Goal: Task Accomplishment & Management: Use online tool/utility

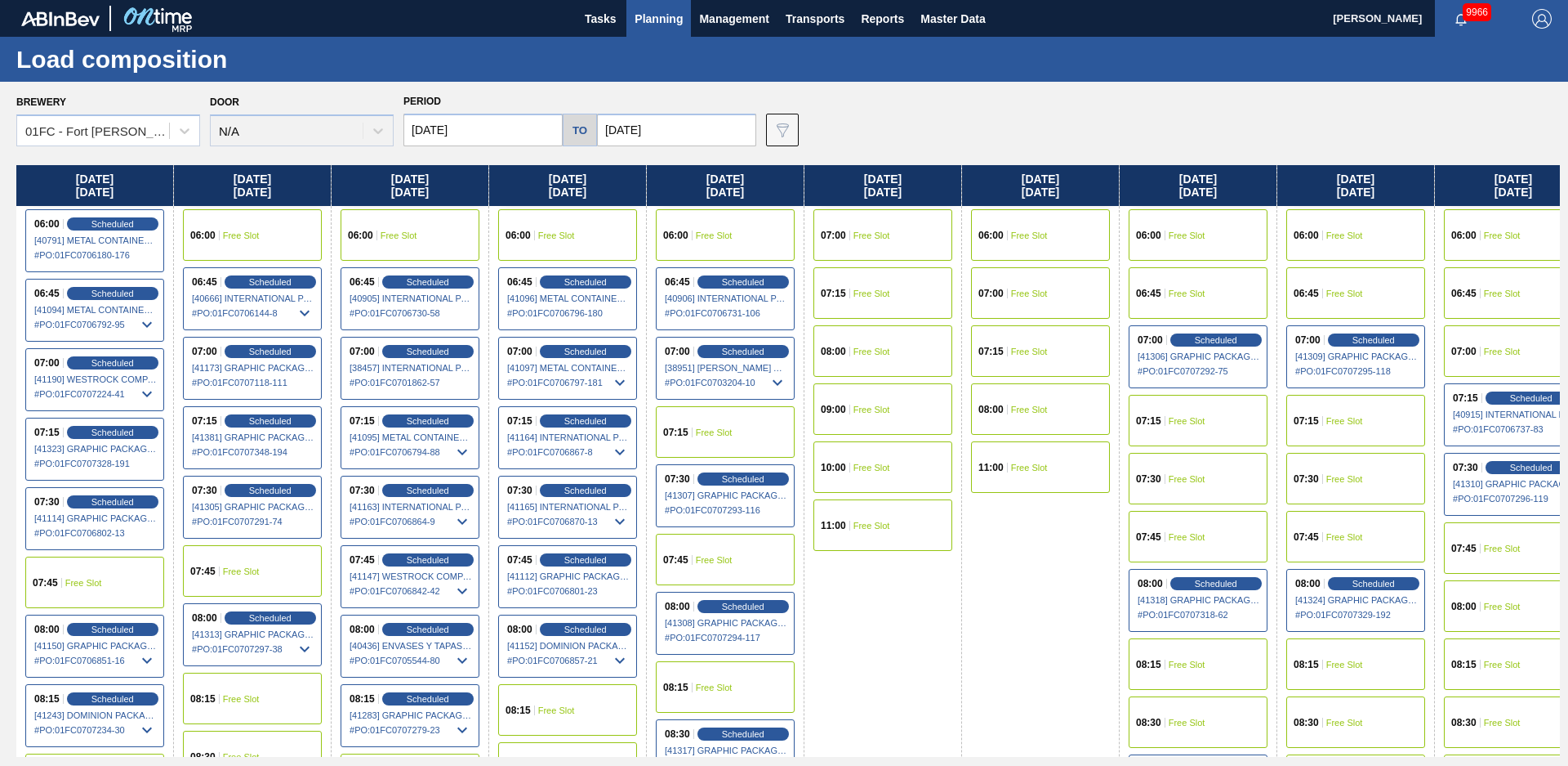
click at [825, 100] on div "Brewery 01FC - Fort Collins Brewery Door N/A Period 08/18/2025 to 10/24/2025 Da…" at bounding box center [788, 118] width 1543 height 57
click at [672, 31] on button "Planning" at bounding box center [658, 18] width 65 height 37
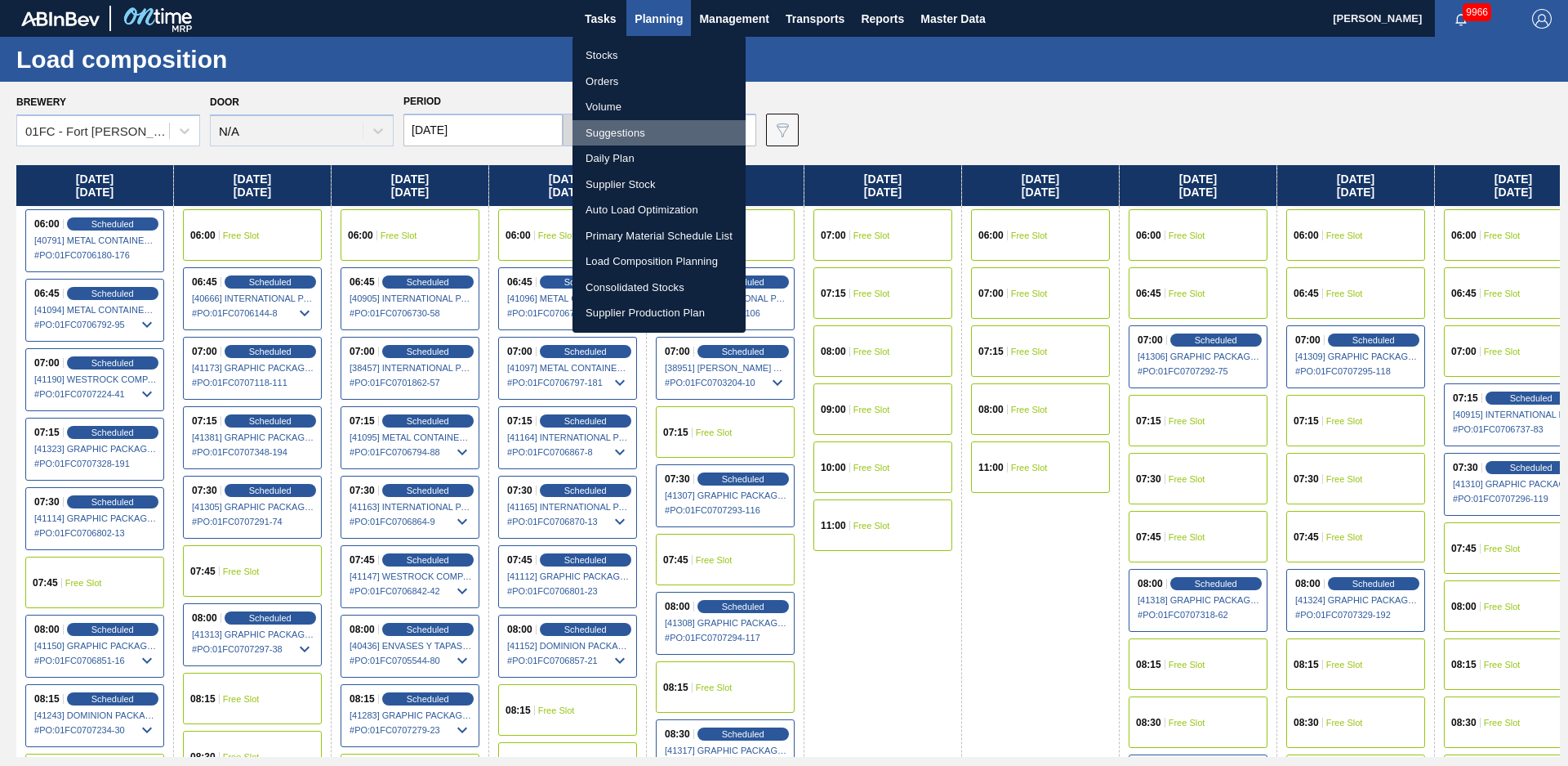
click at [648, 133] on li "Suggestions" at bounding box center [659, 133] width 173 height 26
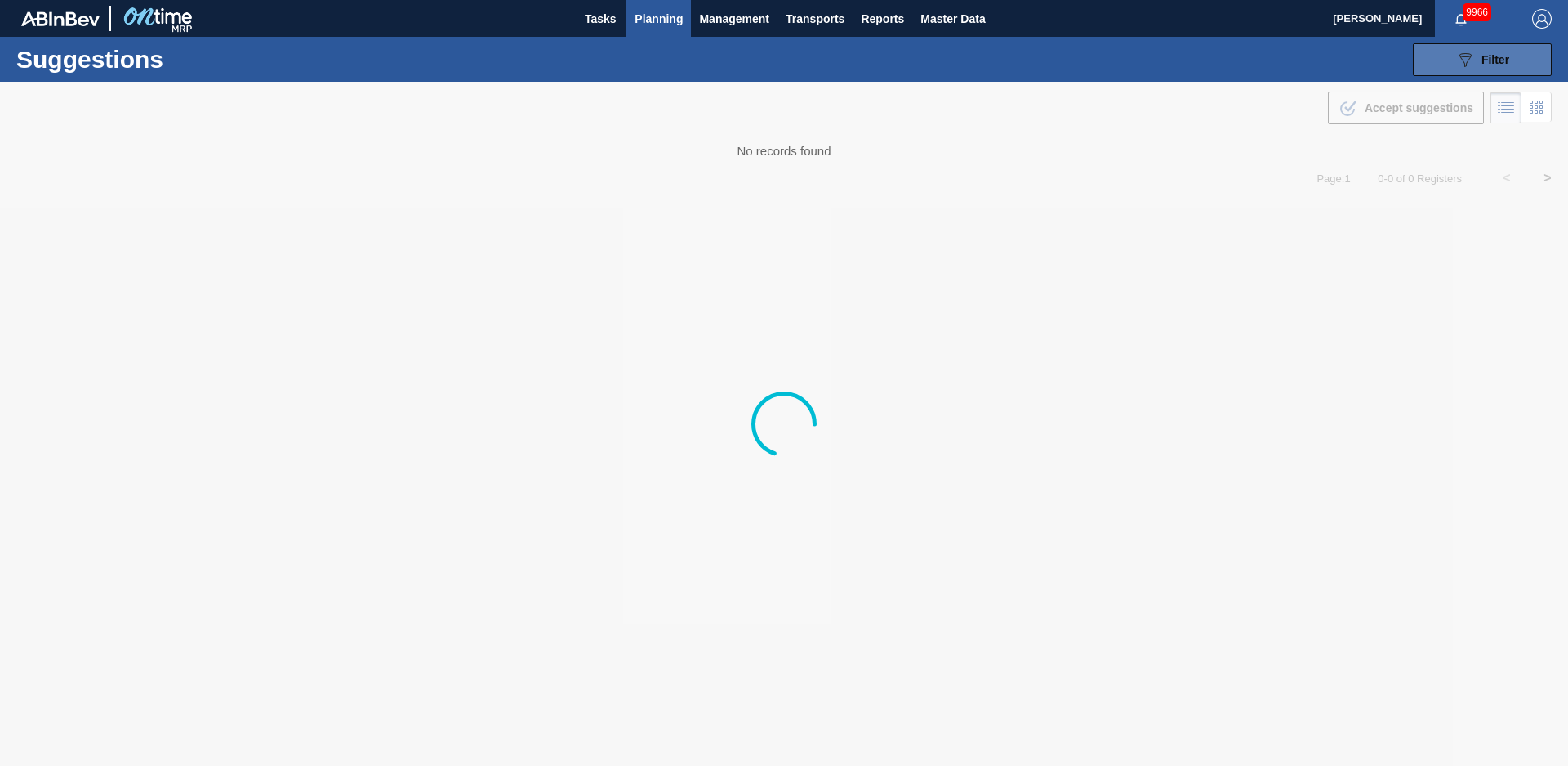
click at [1512, 57] on button "089F7B8B-B2A5-4AFE-B5C0-19BA573D28AC Filter" at bounding box center [1482, 60] width 139 height 33
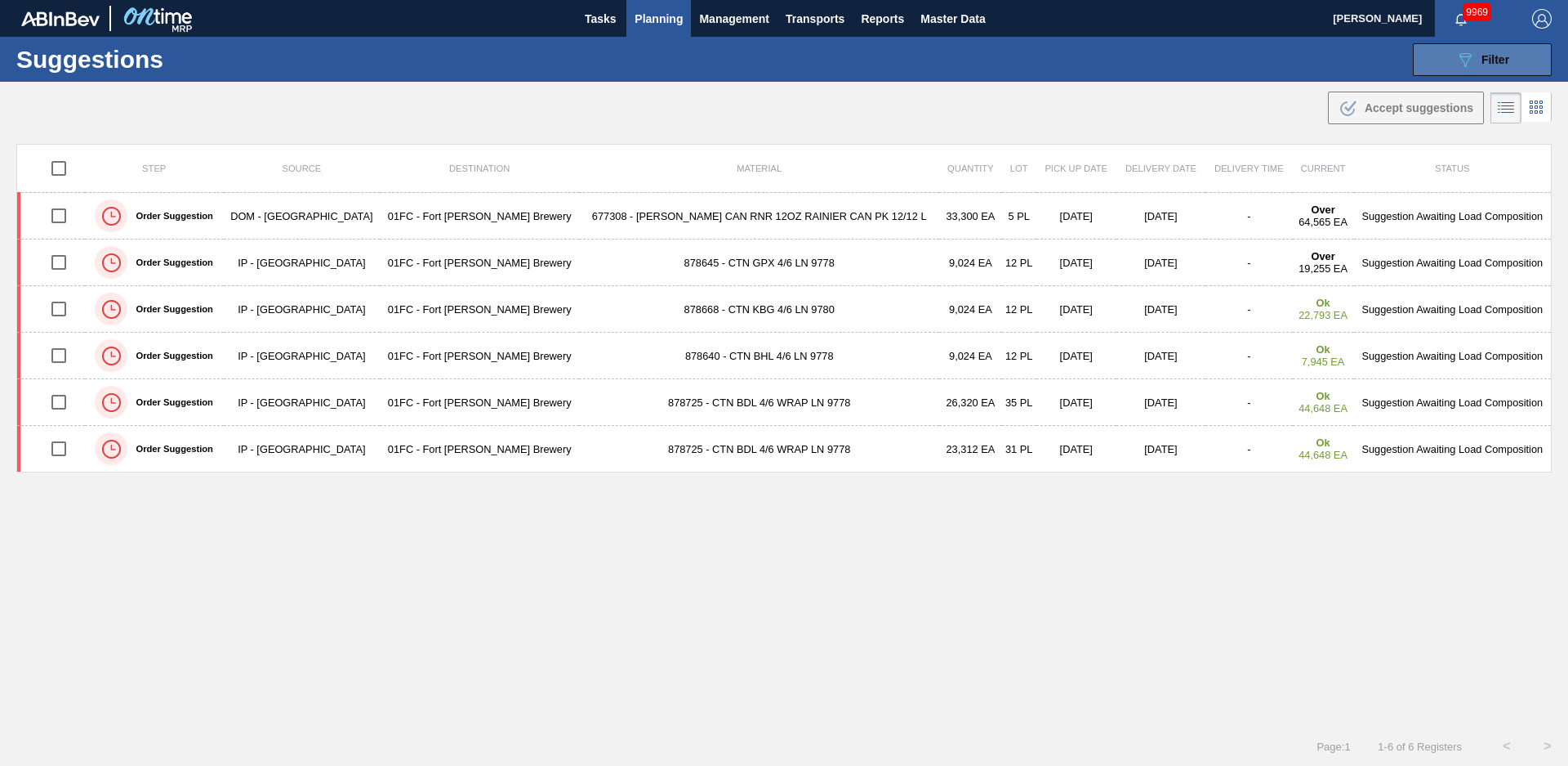
click at [1428, 62] on button "089F7B8B-B2A5-4AFE-B5C0-19BA573D28AC Filter" at bounding box center [1482, 60] width 139 height 33
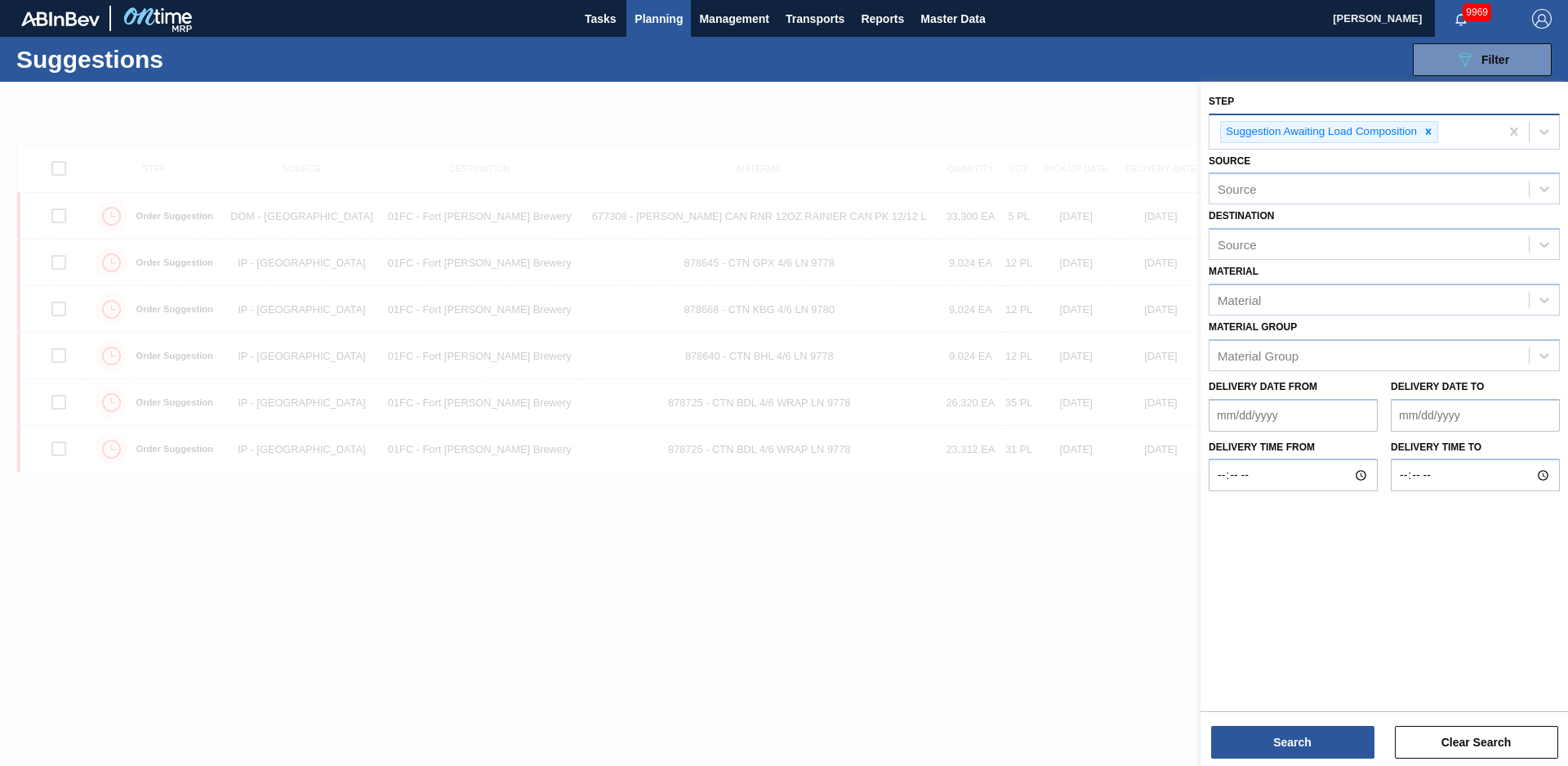
click at [1425, 123] on div at bounding box center [1429, 131] width 18 height 21
click at [1415, 130] on div "Step" at bounding box center [1370, 130] width 320 height 24
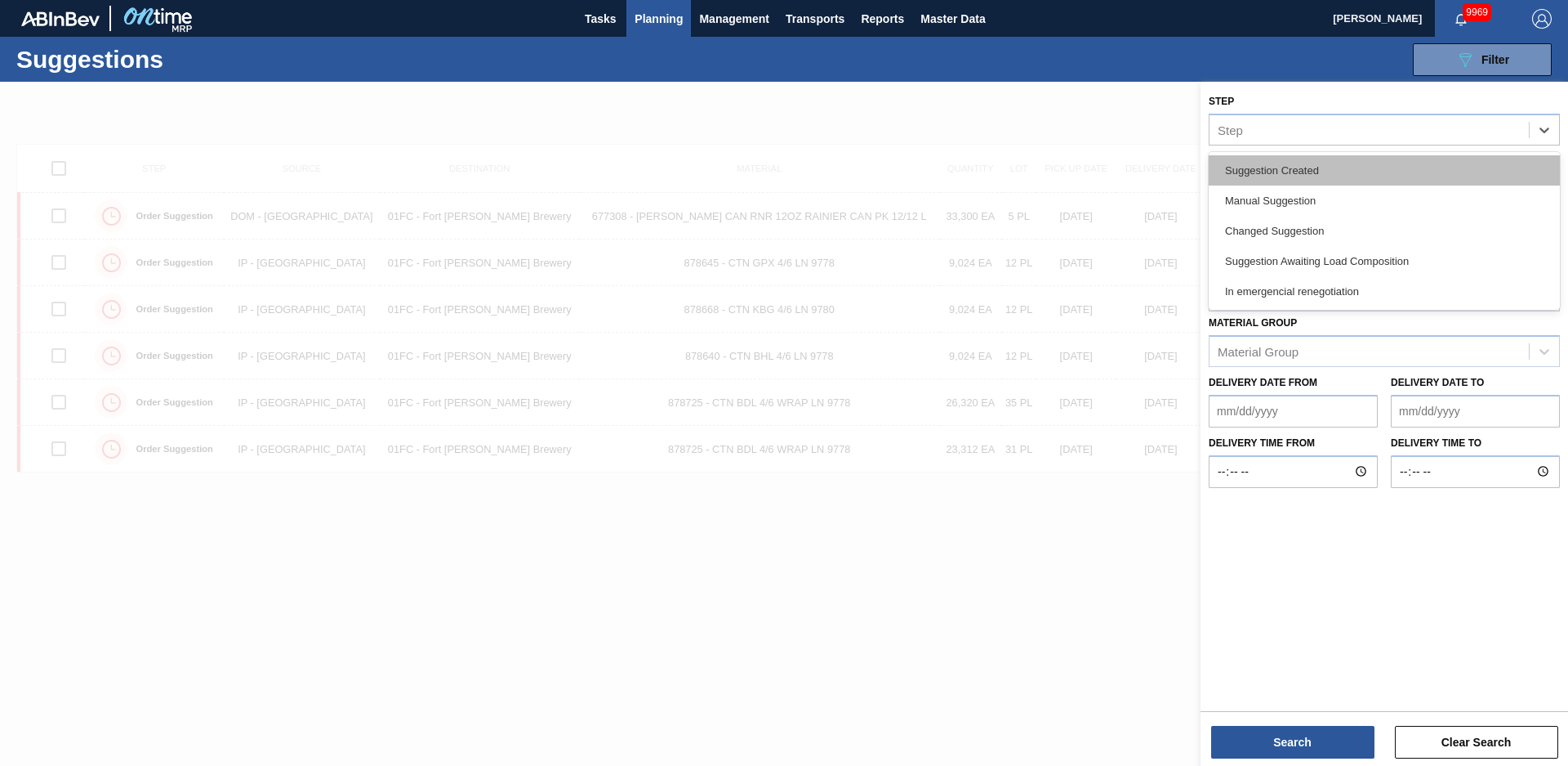
click at [1252, 179] on div "Suggestion Created" at bounding box center [1384, 170] width 352 height 30
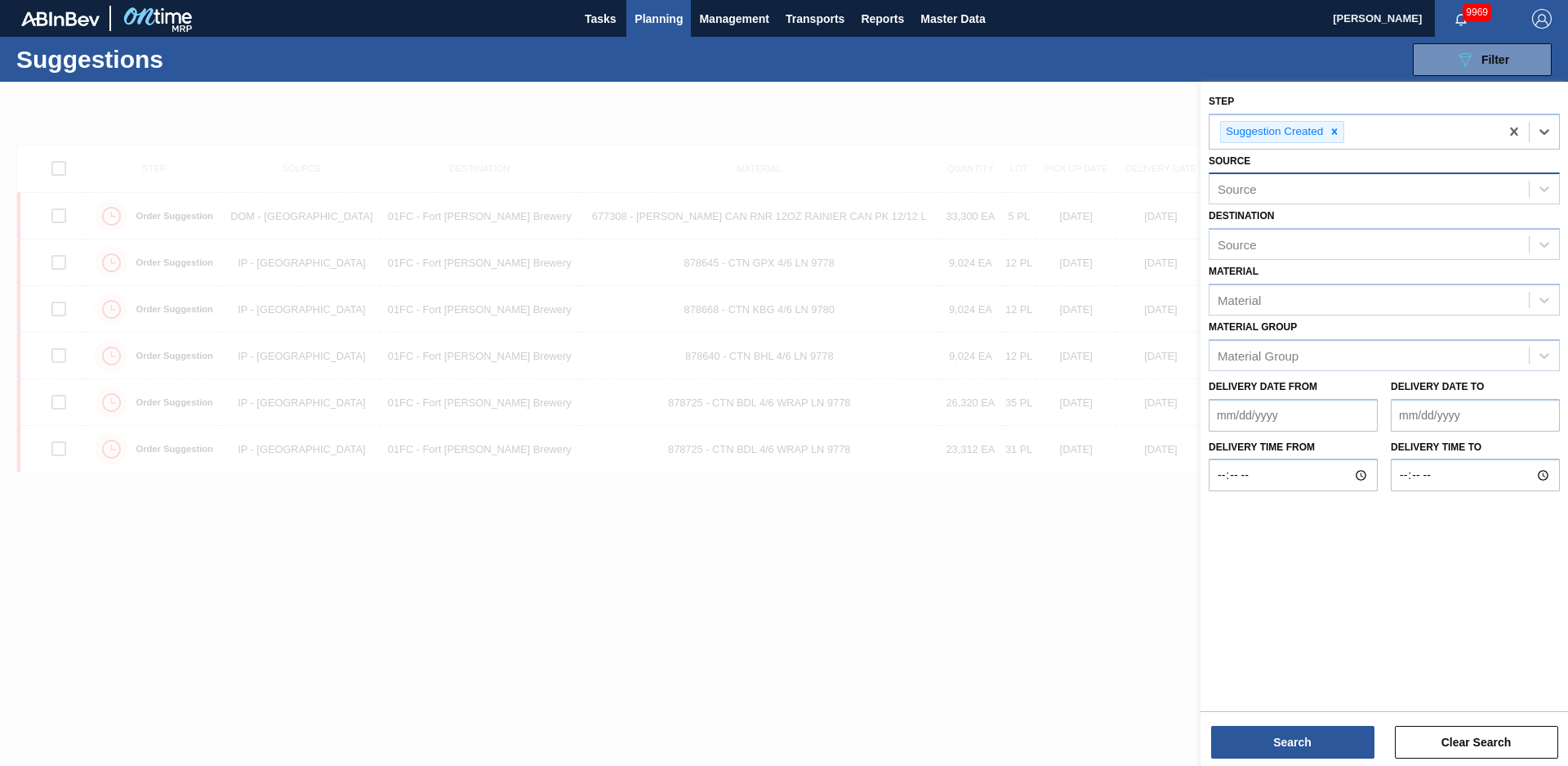
click at [1264, 193] on div "Source" at bounding box center [1370, 189] width 320 height 24
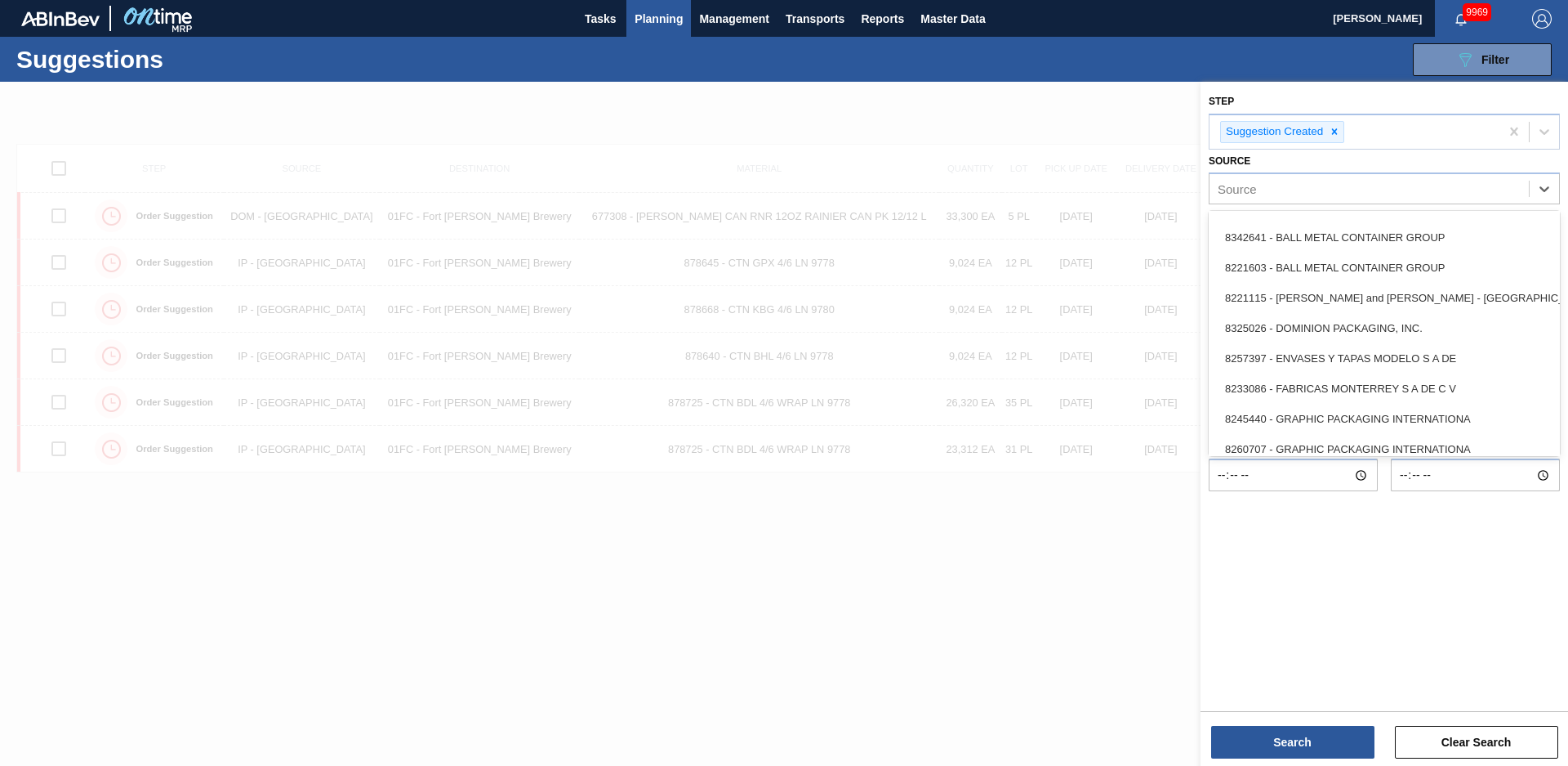
scroll to position [331, 0]
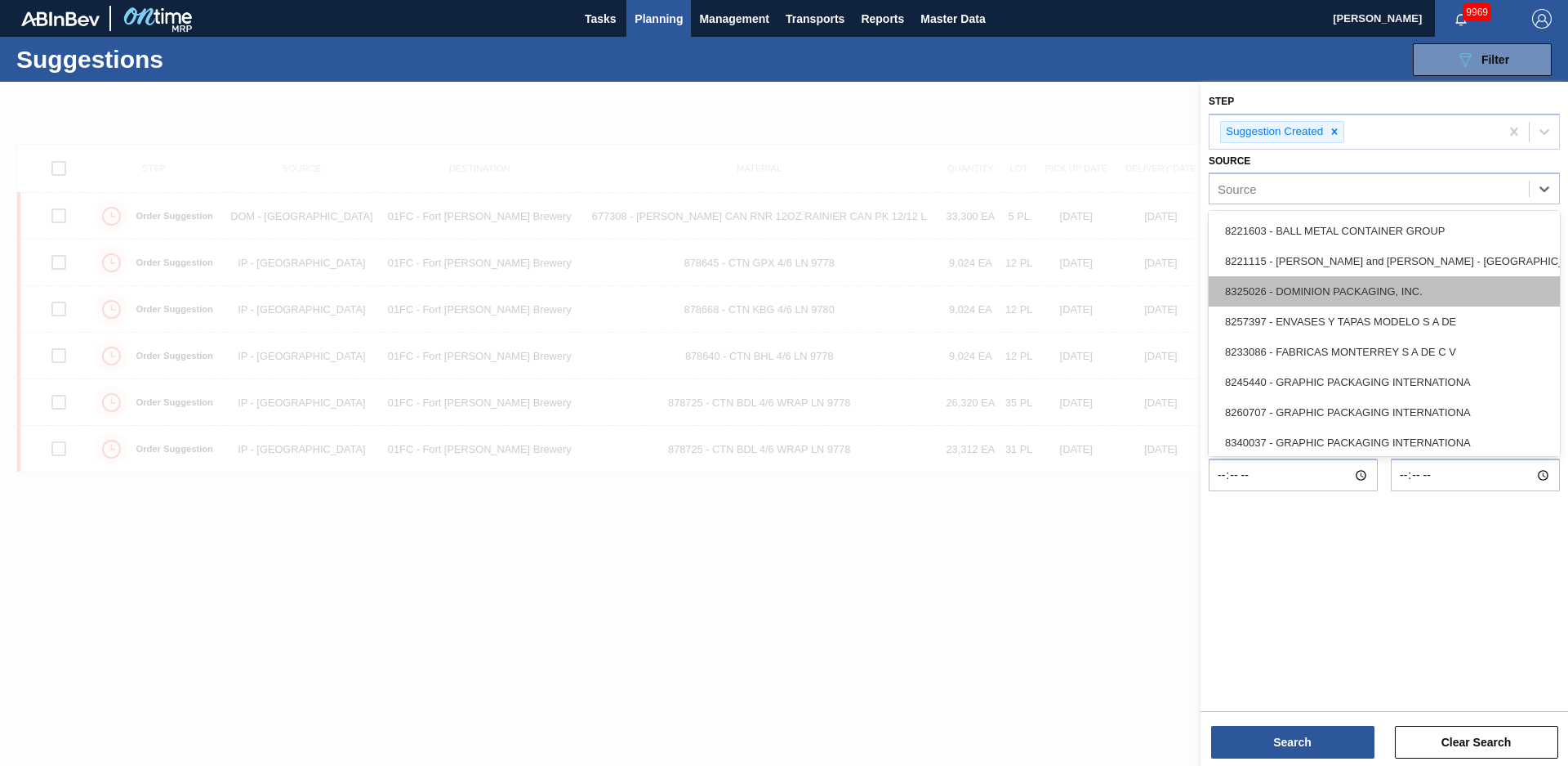
click at [1336, 286] on div "8325026 - DOMINION PACKAGING, INC." at bounding box center [1384, 291] width 352 height 30
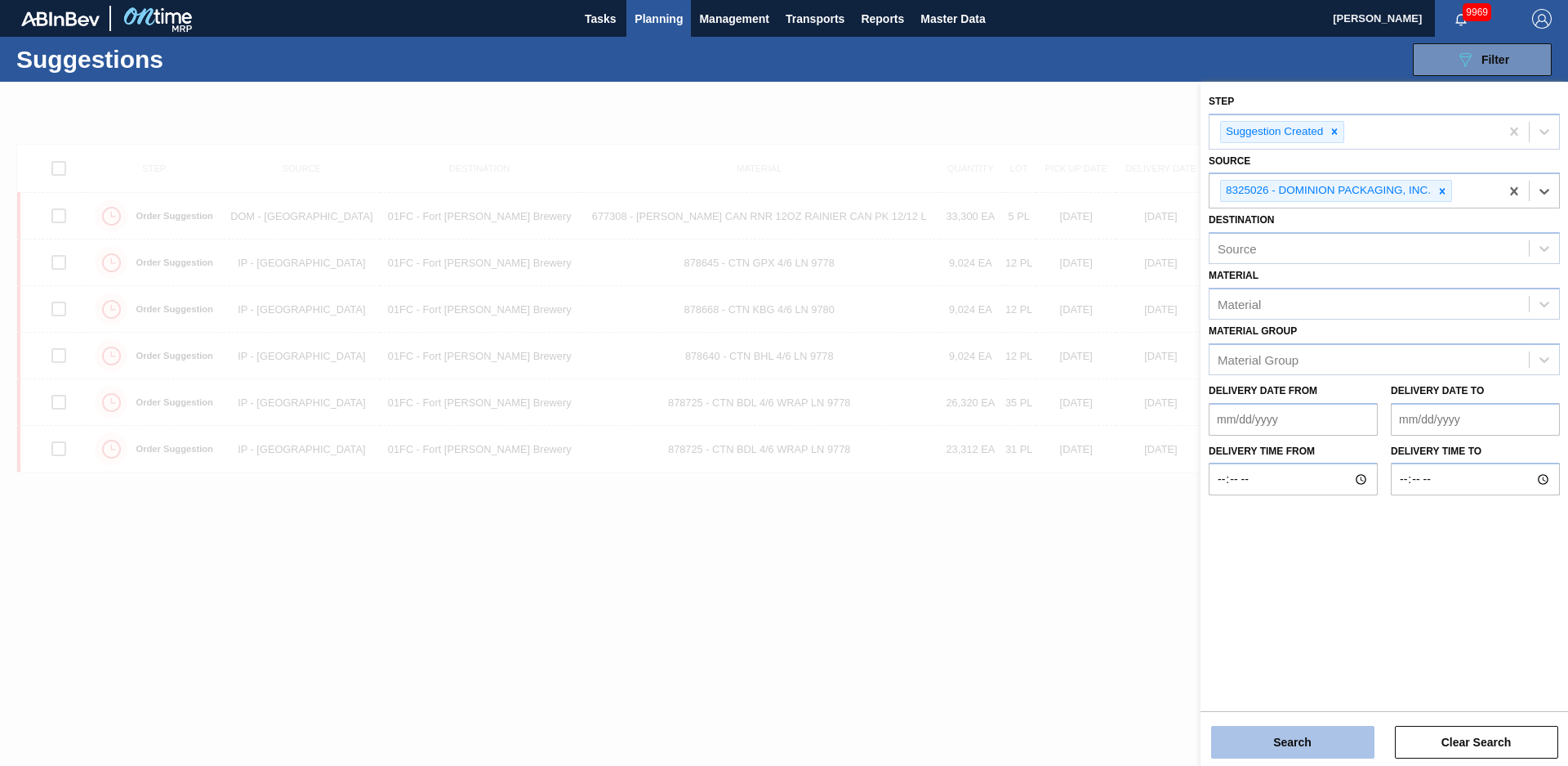
click at [1352, 746] on button "Search" at bounding box center [1293, 742] width 163 height 33
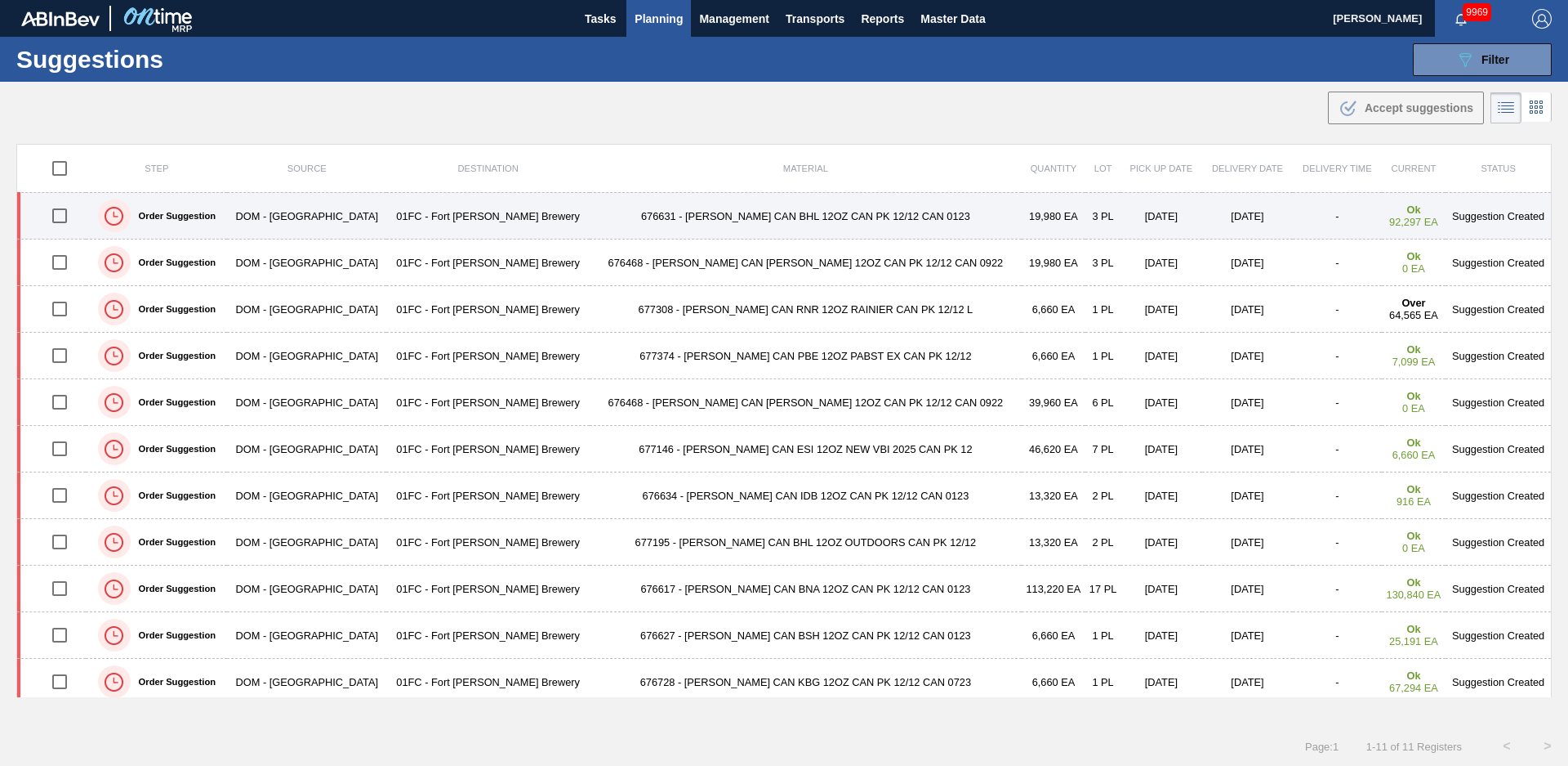
click at [689, 226] on td "676631 - [PERSON_NAME] CAN BHL 12OZ CAN PK 12/12 CAN 0123" at bounding box center [806, 216] width 431 height 47
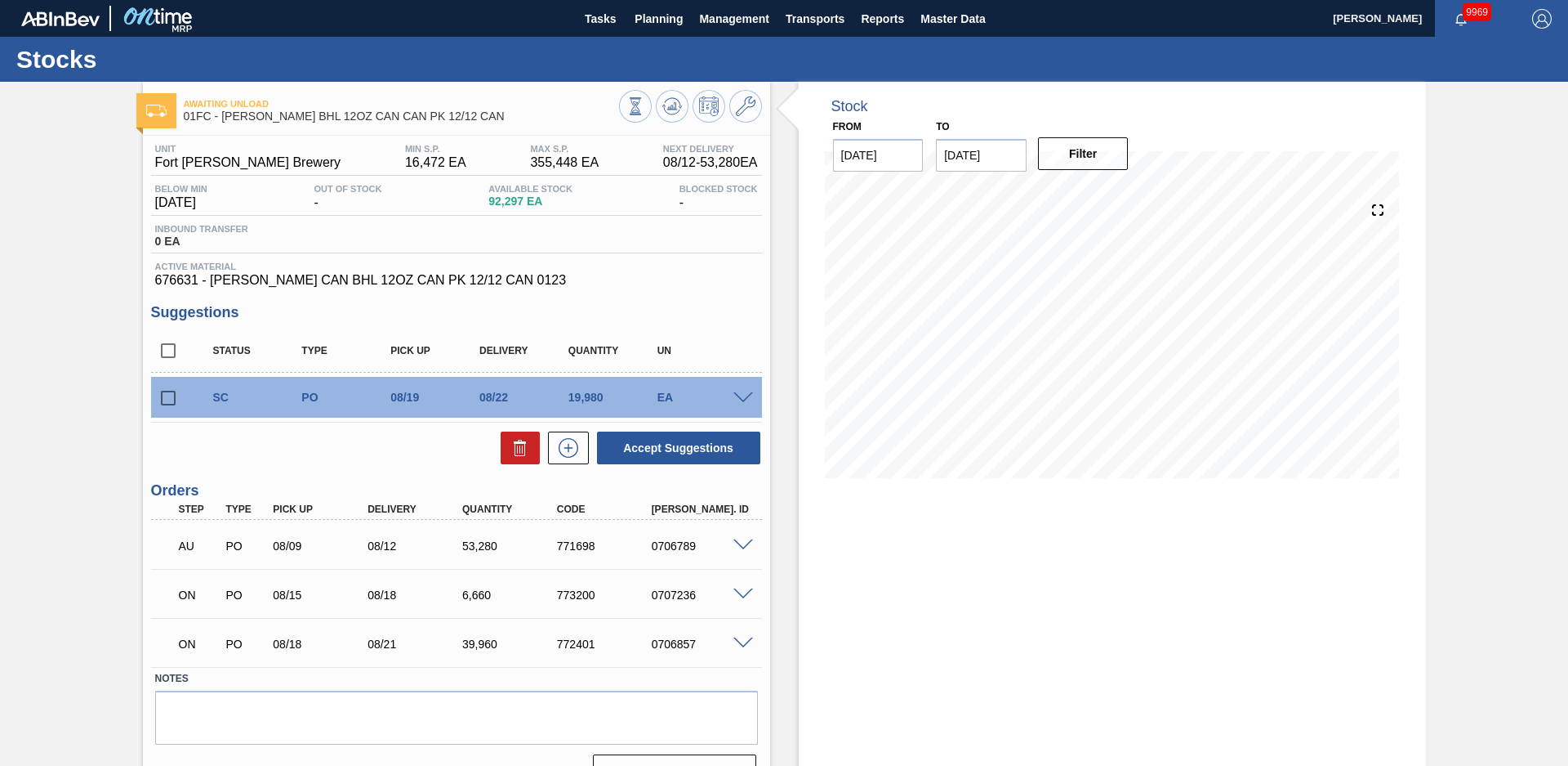
click at [782, 316] on div "Stock From [DATE] to [DATE] Filter" at bounding box center [1098, 441] width 656 height 719
click at [162, 399] on input "checkbox" at bounding box center [168, 398] width 34 height 34
click at [734, 410] on div "SC PO 08/19 08/22 19,980 EA" at bounding box center [469, 397] width 534 height 33
click at [739, 396] on span at bounding box center [743, 398] width 20 height 12
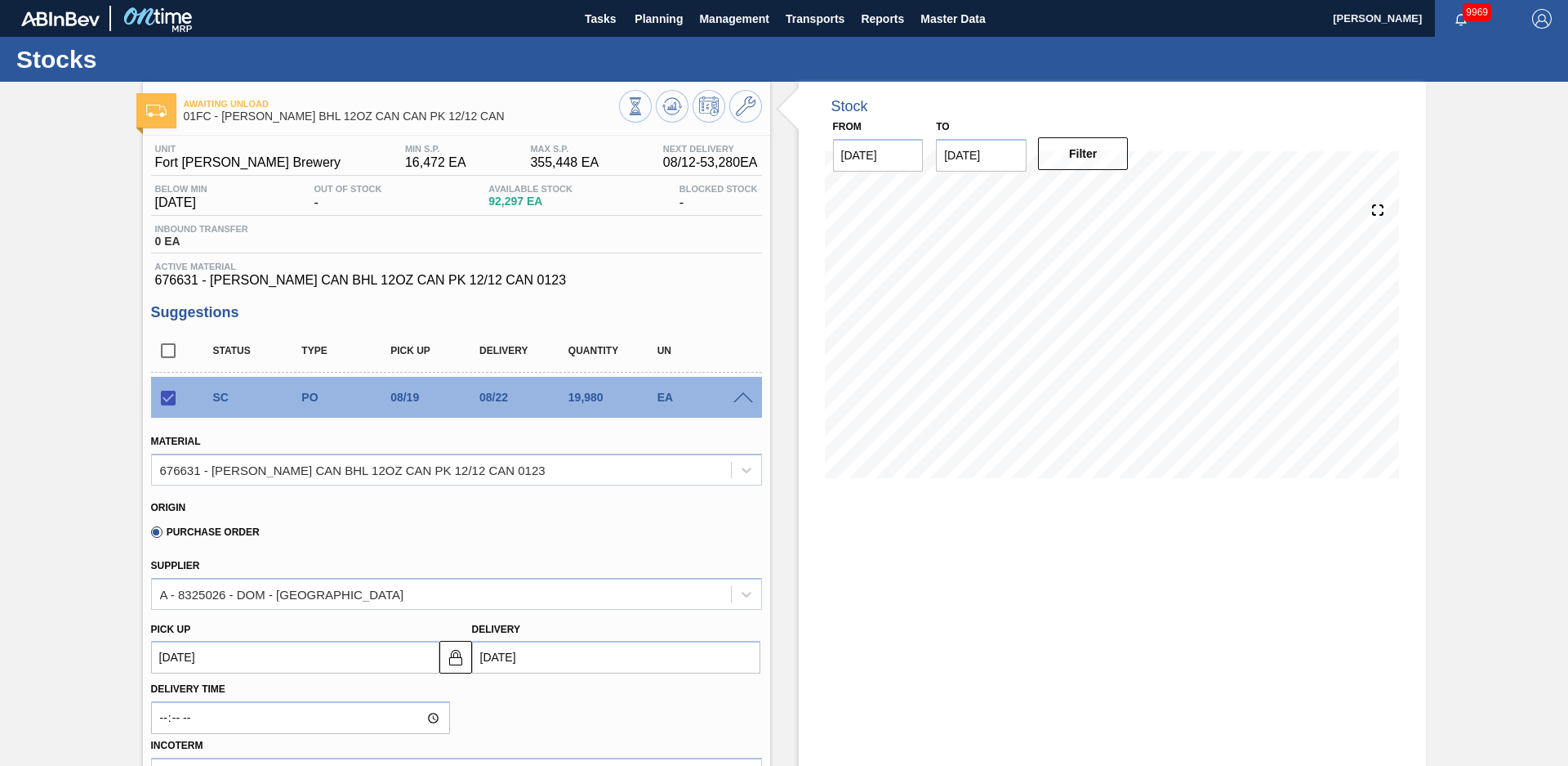
click at [738, 394] on span at bounding box center [743, 398] width 20 height 12
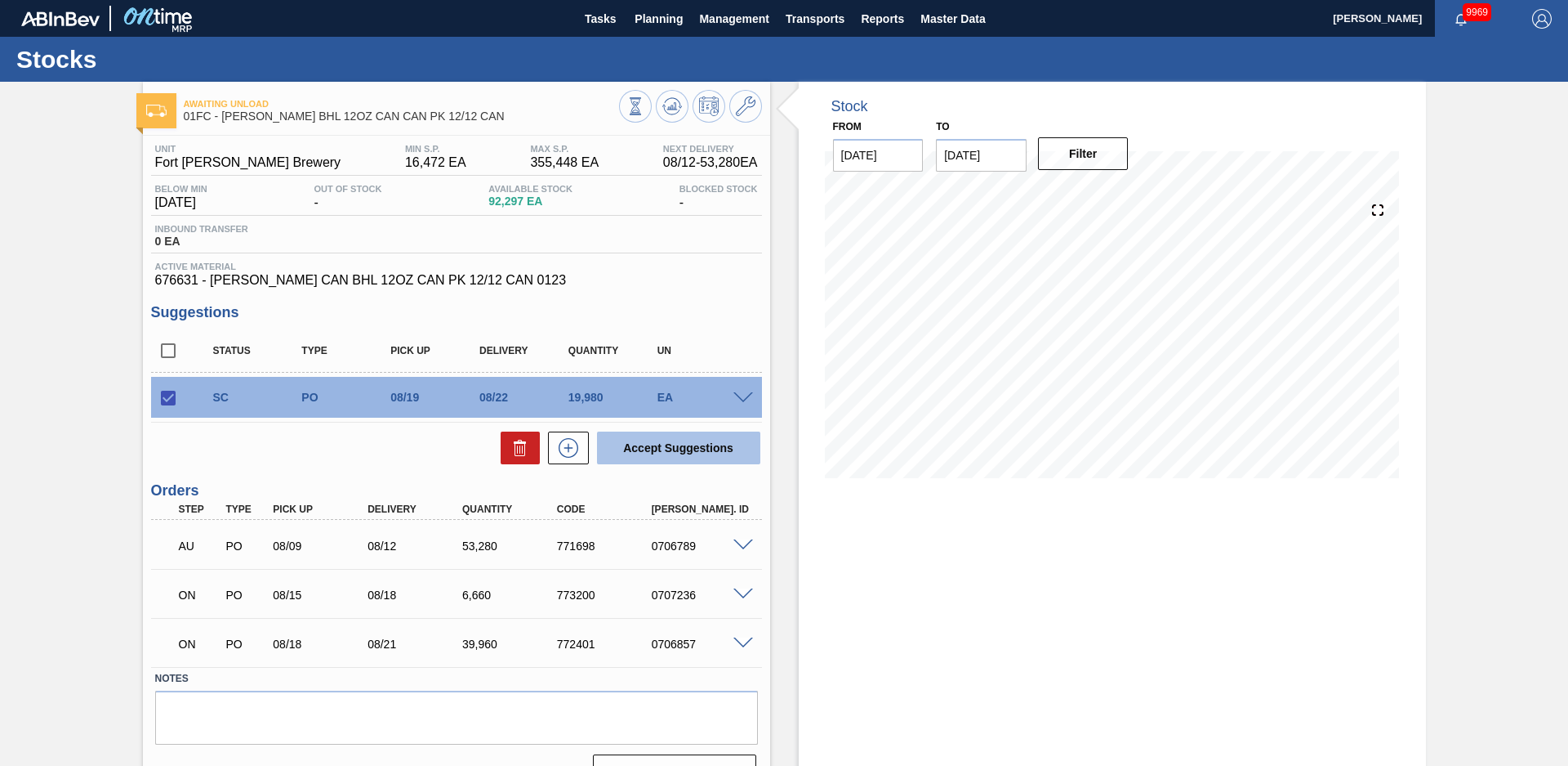
click at [728, 455] on button "Accept Suggestions" at bounding box center [678, 448] width 163 height 33
checkbox input "false"
click at [86, 334] on div "Awaiting Unload 01FC - [PERSON_NAME] BHL 12OZ CAN CAN PK 12/12 CAN Unit Fort [P…" at bounding box center [784, 441] width 1568 height 719
click at [672, 19] on span "Planning" at bounding box center [658, 19] width 48 height 20
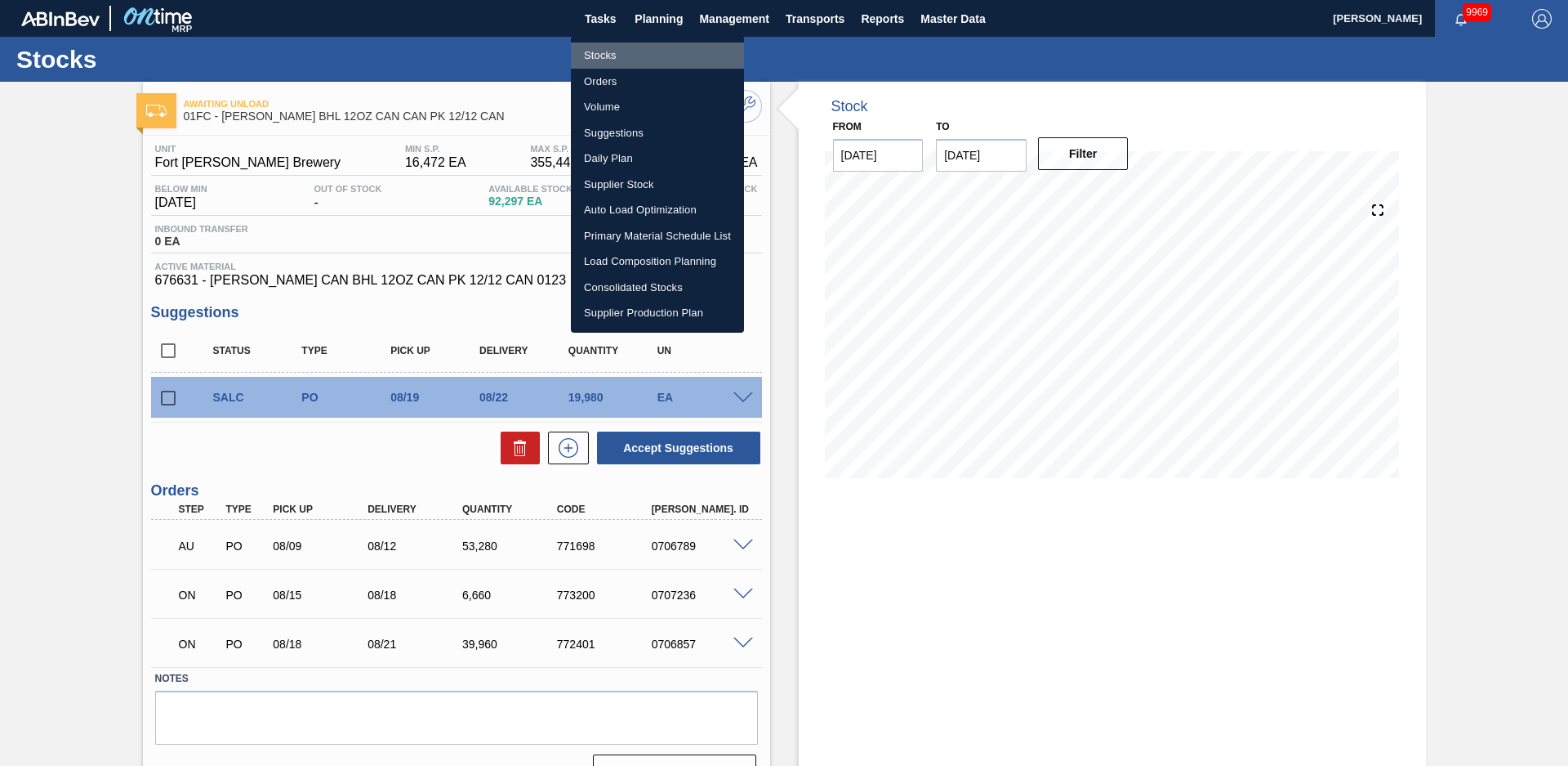
click at [639, 44] on li "Stocks" at bounding box center [657, 56] width 173 height 26
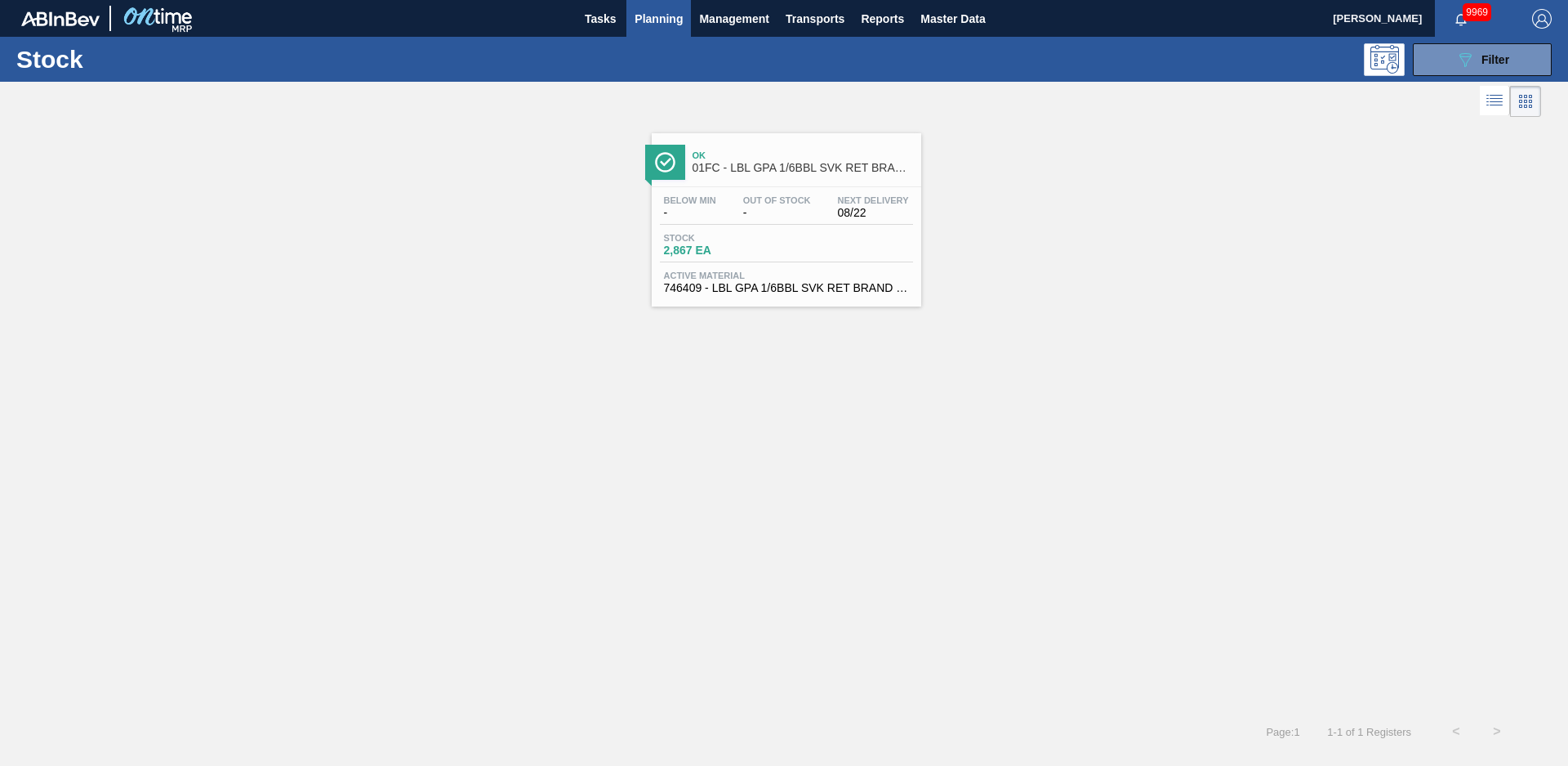
click at [668, 16] on span "Planning" at bounding box center [658, 19] width 48 height 20
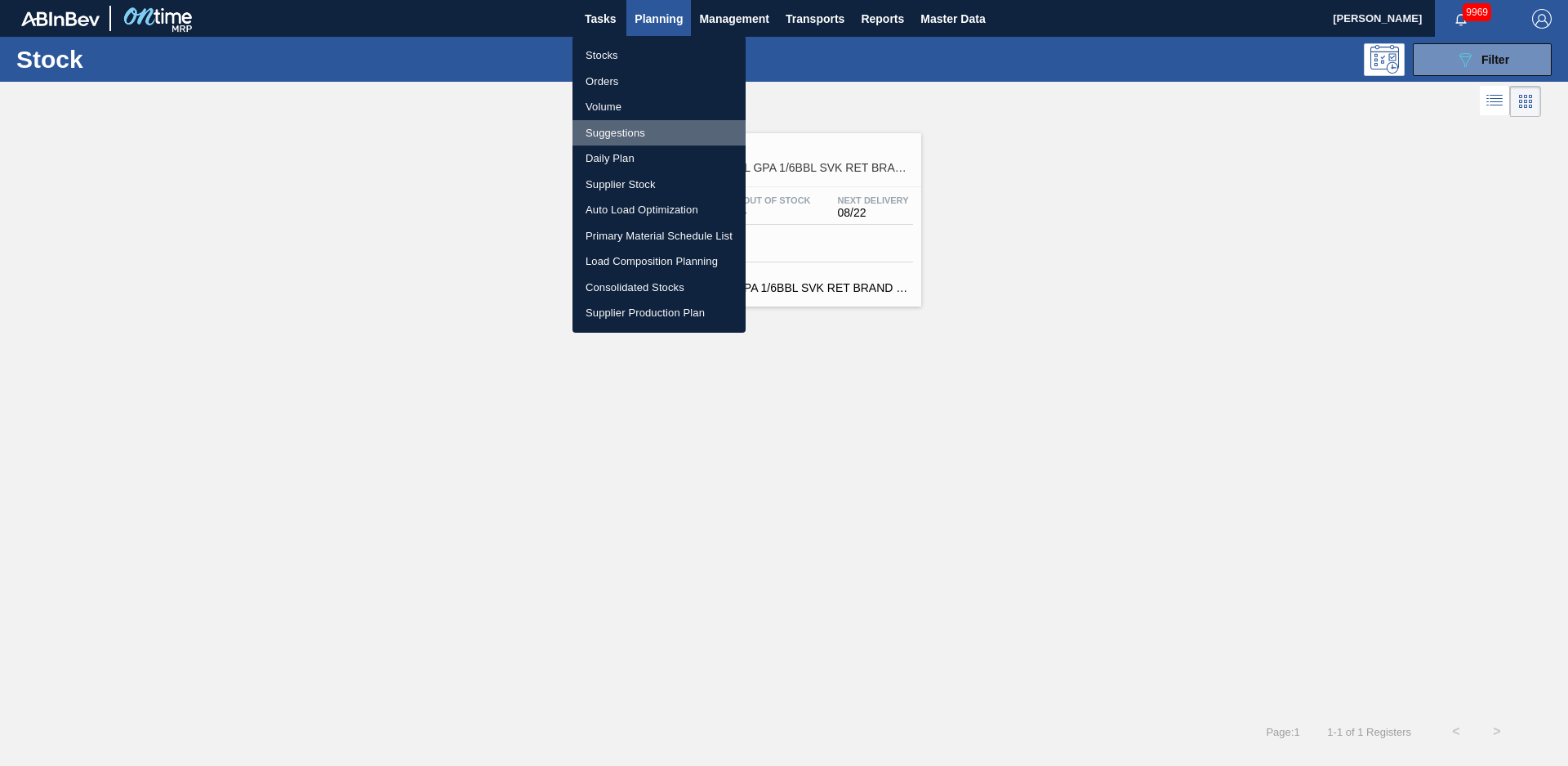
click at [611, 131] on li "Suggestions" at bounding box center [659, 133] width 173 height 26
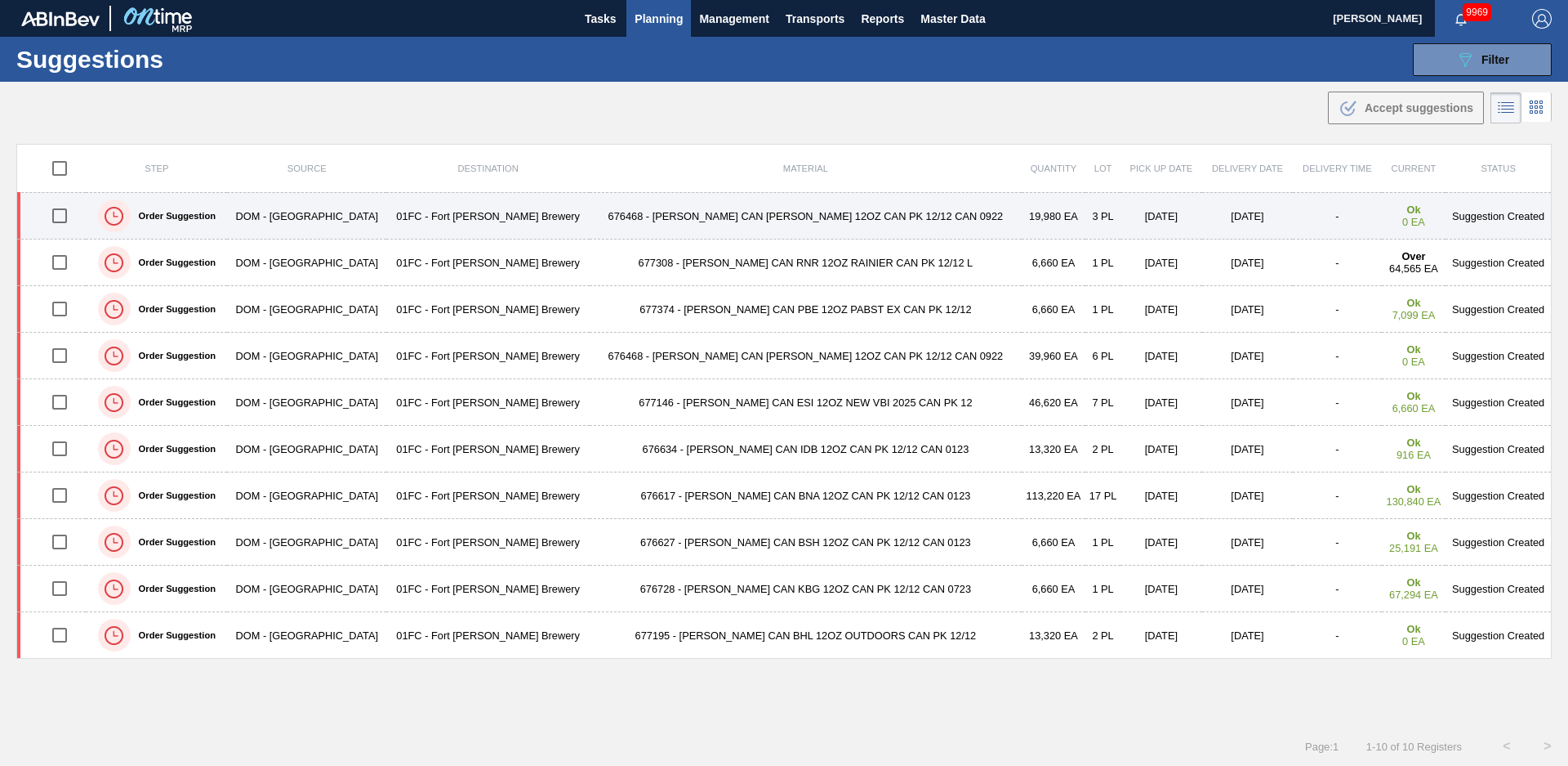
click at [590, 228] on td "676468 - [PERSON_NAME] CAN [PERSON_NAME] 12OZ CAN PK 12/12 CAN 0922" at bounding box center [806, 216] width 431 height 47
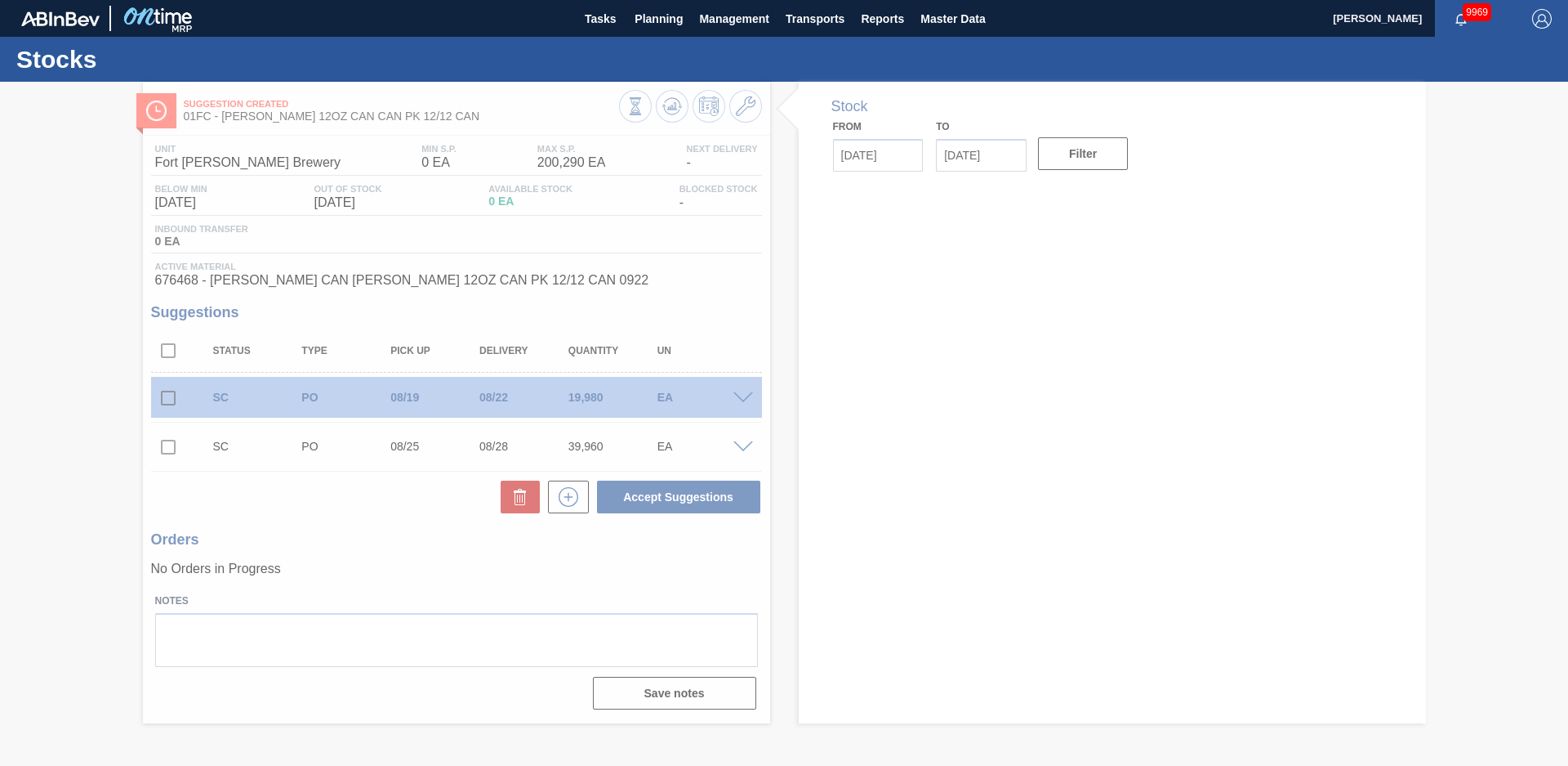
type input "[DATE]"
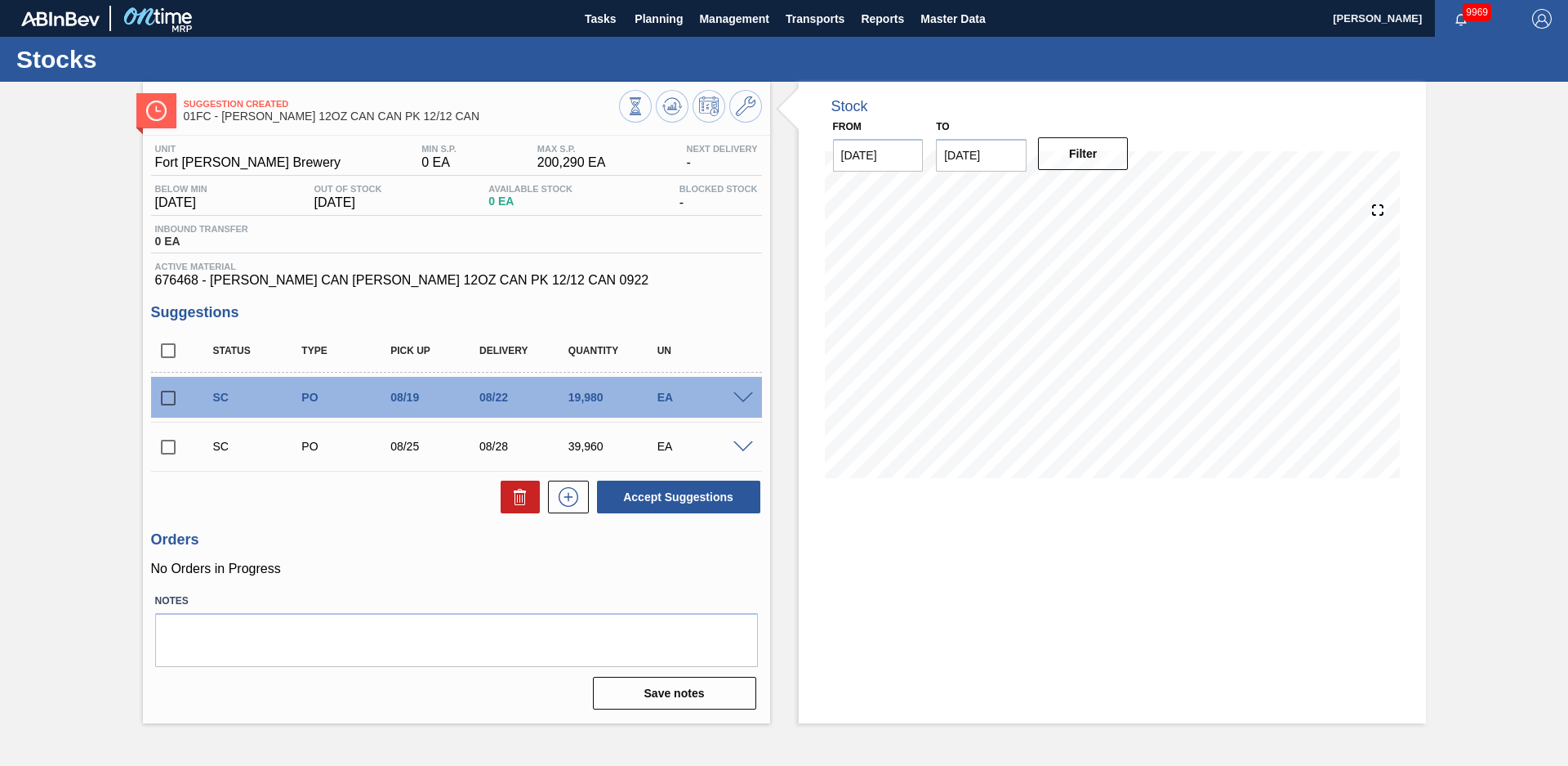
click at [785, 326] on div "Stock From [DATE] to [DATE] Filter" at bounding box center [1098, 403] width 656 height 641
click at [94, 360] on div "Suggestion Created 01FC - [PERSON_NAME] 12OZ CAN CAN PK 12/12 CAN Unit Fort [PE…" at bounding box center [784, 403] width 1568 height 641
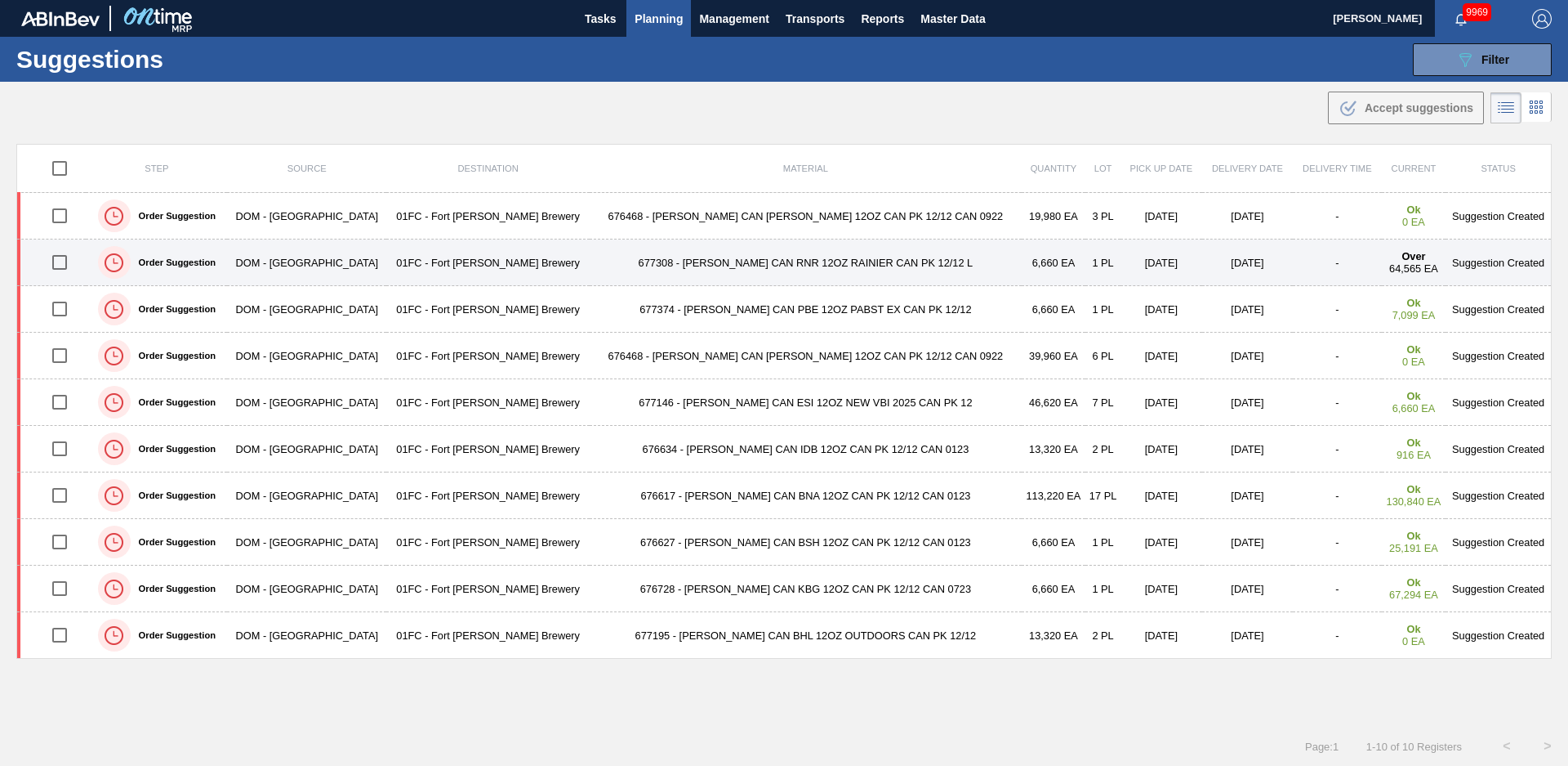
click at [590, 263] on td "677308 - [PERSON_NAME] CAN RNR 12OZ RAINIER CAN PK 12/12 L" at bounding box center [806, 262] width 431 height 47
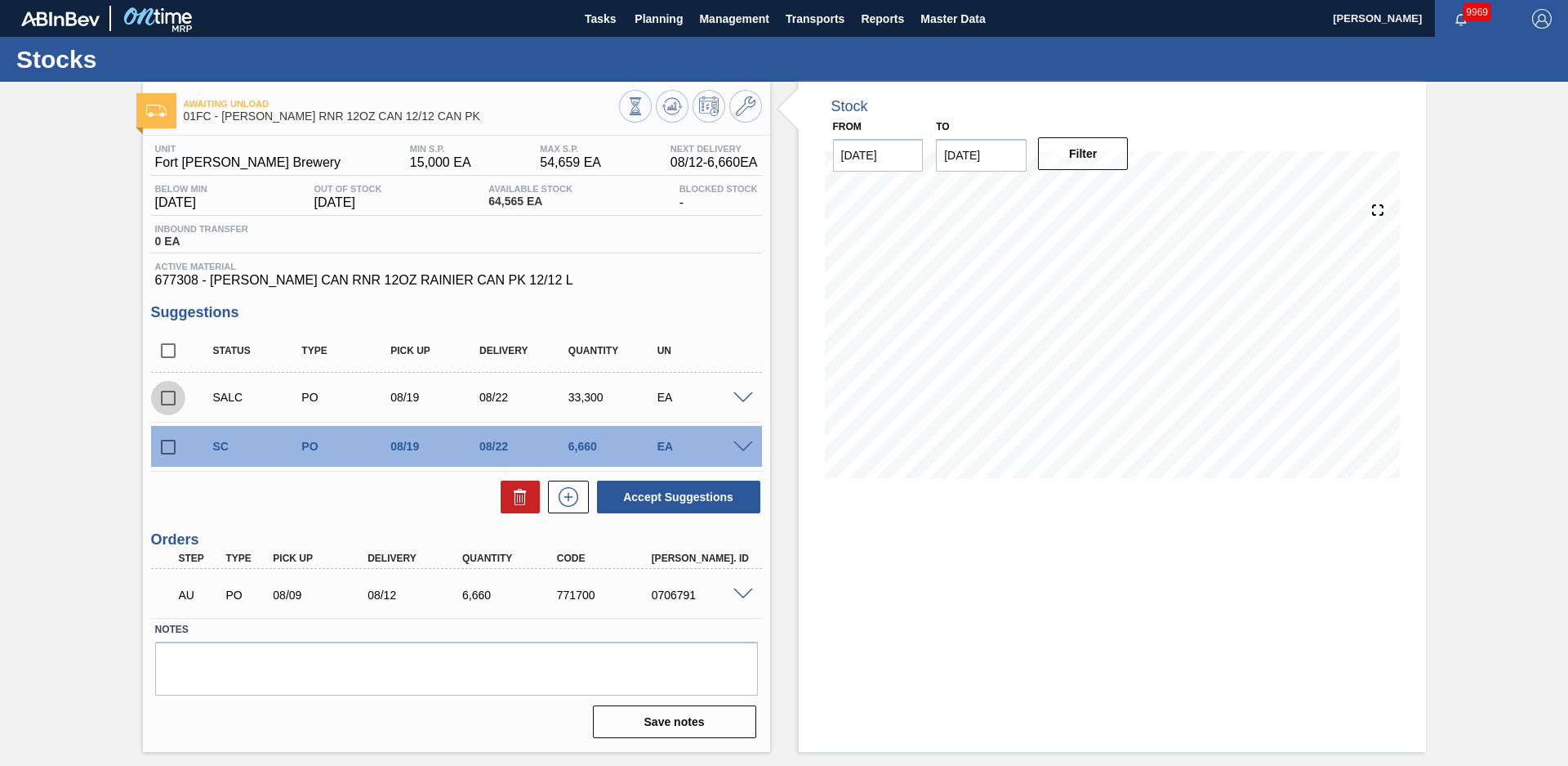
click at [167, 395] on input "checkbox" at bounding box center [168, 398] width 34 height 34
click at [534, 501] on button at bounding box center [520, 497] width 39 height 33
checkbox input "false"
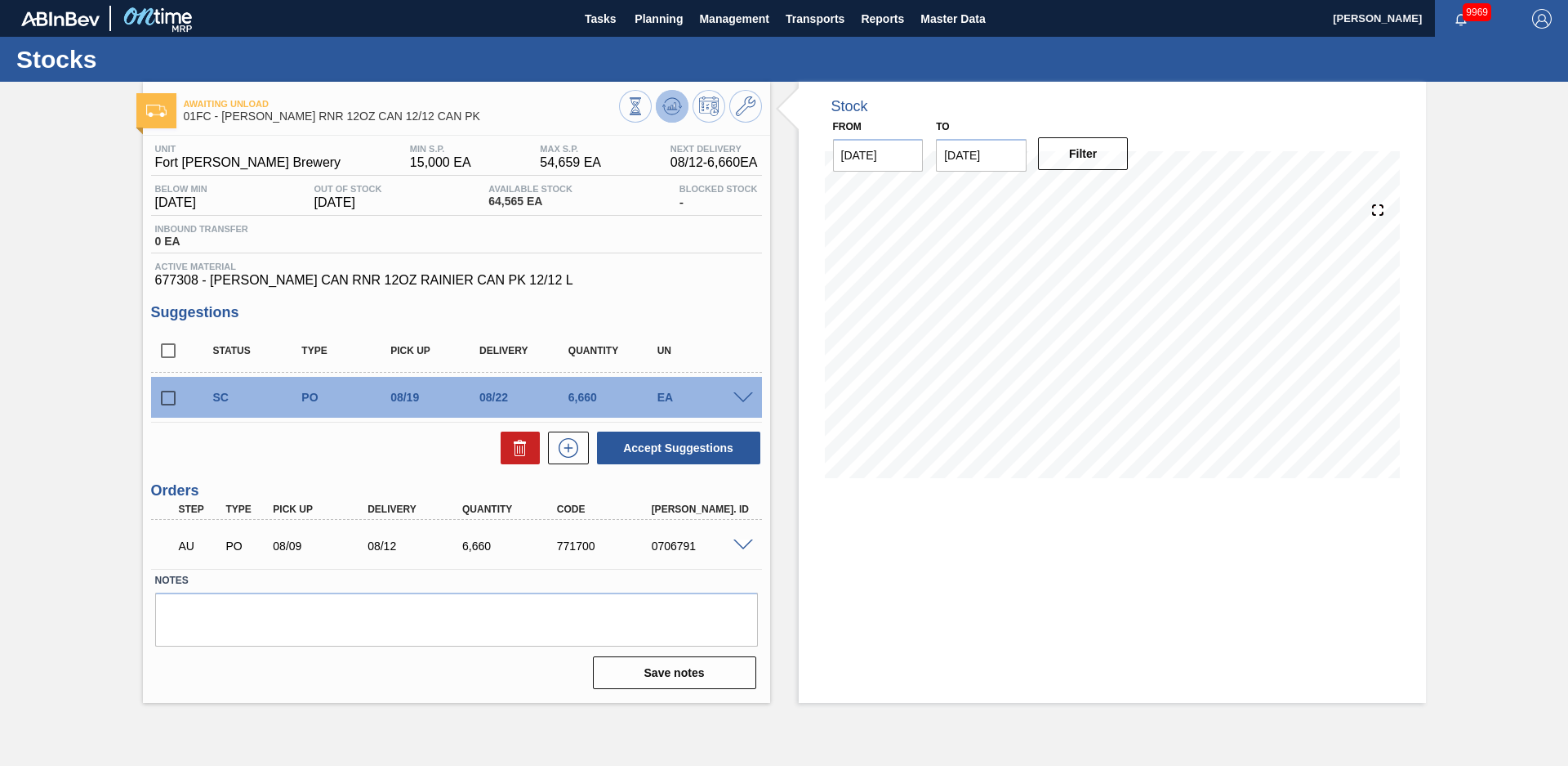
click at [644, 109] on icon at bounding box center [635, 107] width 18 height 18
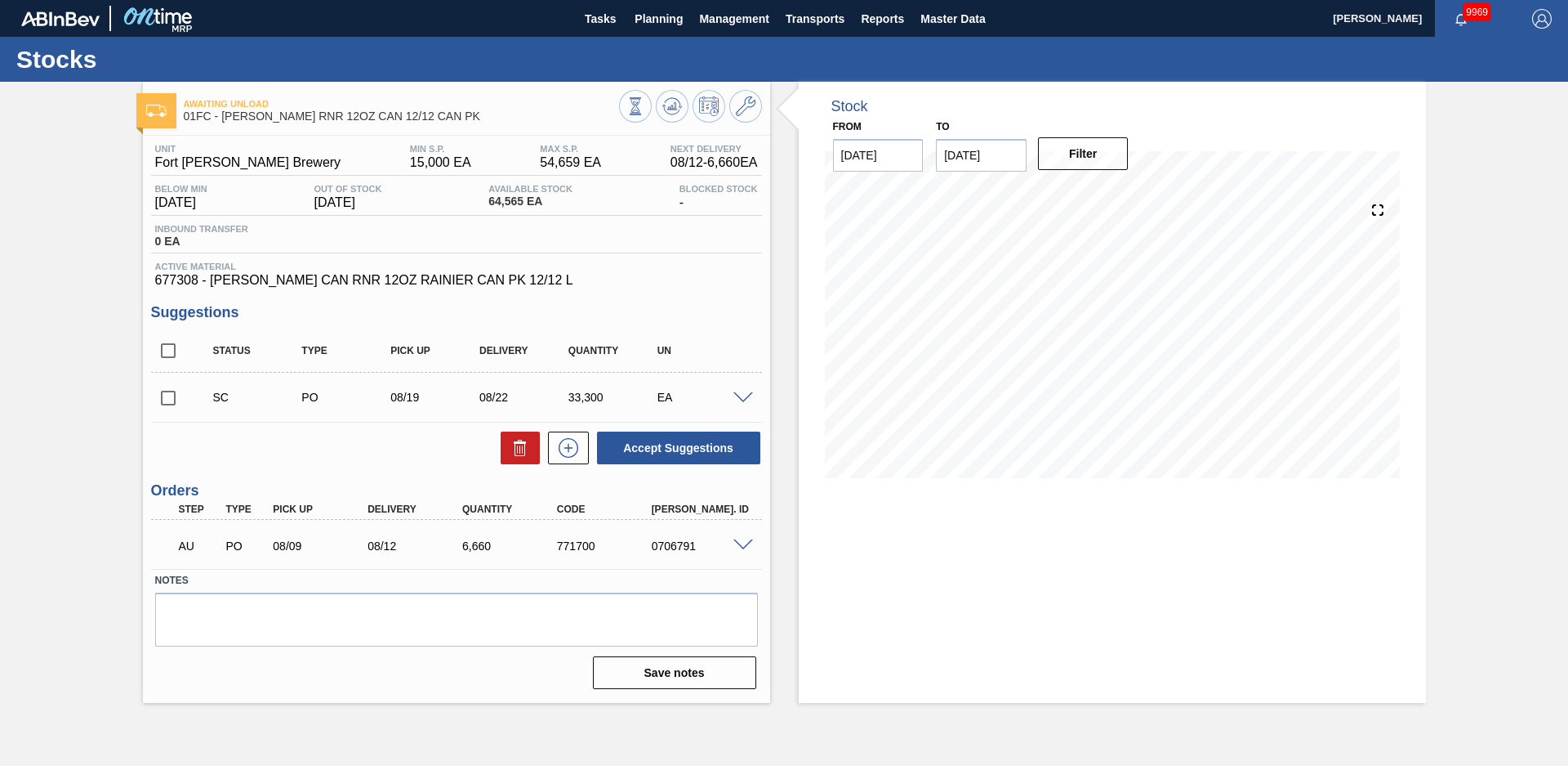
click at [788, 314] on div "Stock From [DATE] to [DATE] Filter" at bounding box center [1098, 392] width 656 height 621
click at [788, 308] on div "Stock From [DATE] to [DATE] Filter 08/12 Stock Projection 71,225 SAP Planning 0…" at bounding box center [1098, 392] width 656 height 621
click at [161, 400] on input "checkbox" at bounding box center [168, 398] width 34 height 34
checkbox input "true"
click at [684, 449] on button "Accept Suggestions" at bounding box center [678, 448] width 163 height 33
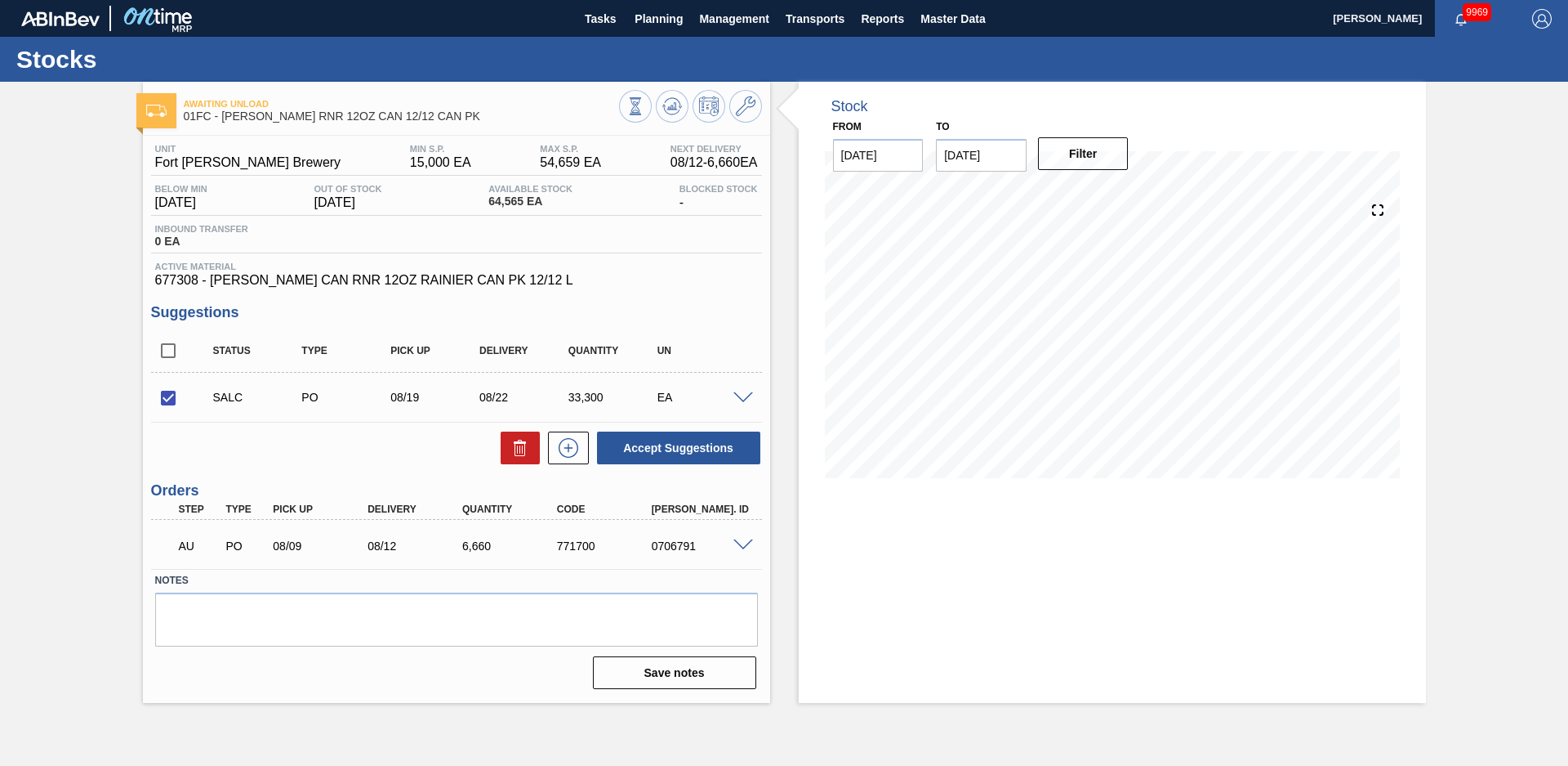
click at [745, 394] on span at bounding box center [743, 398] width 20 height 12
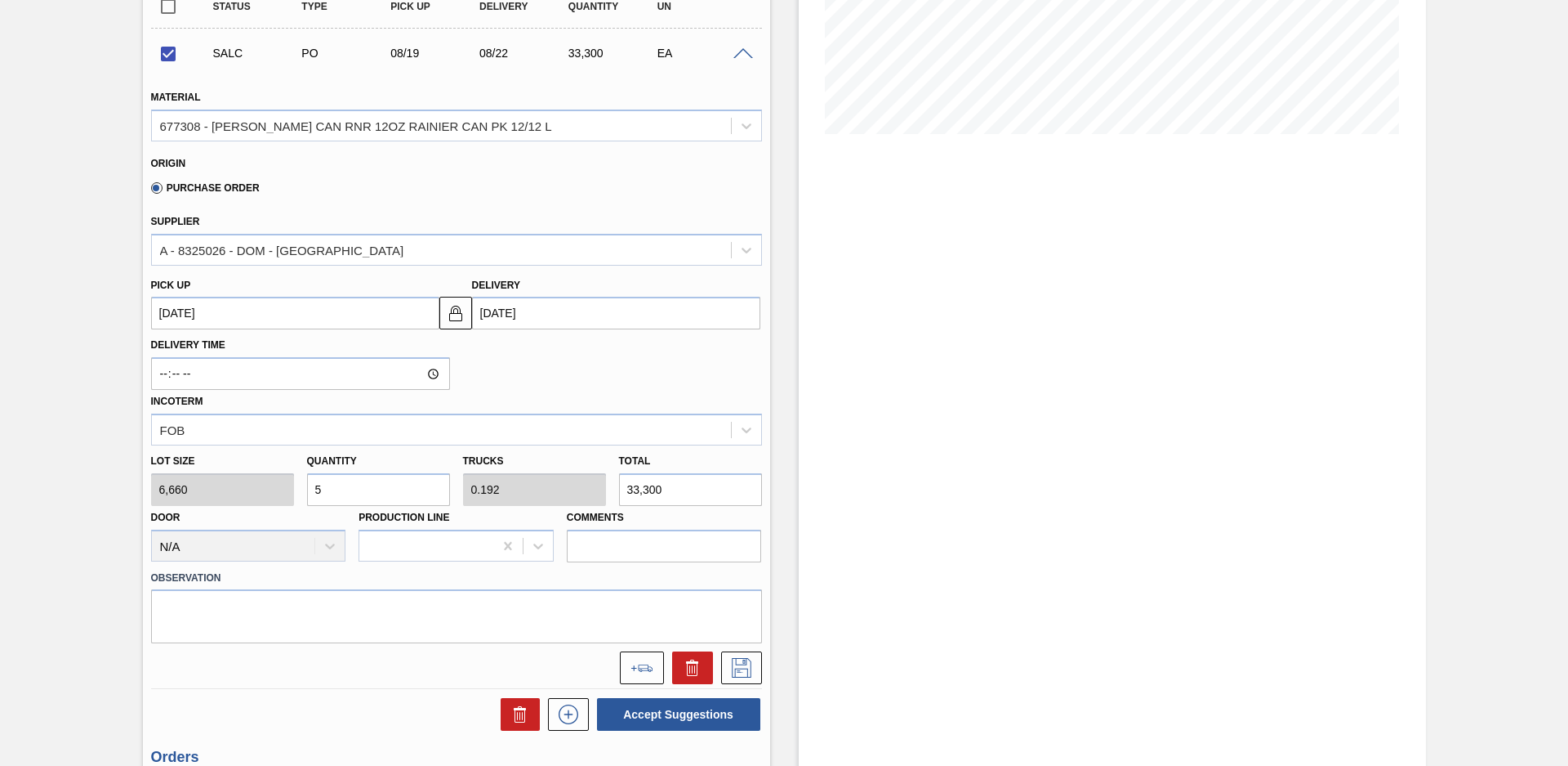
scroll to position [115, 0]
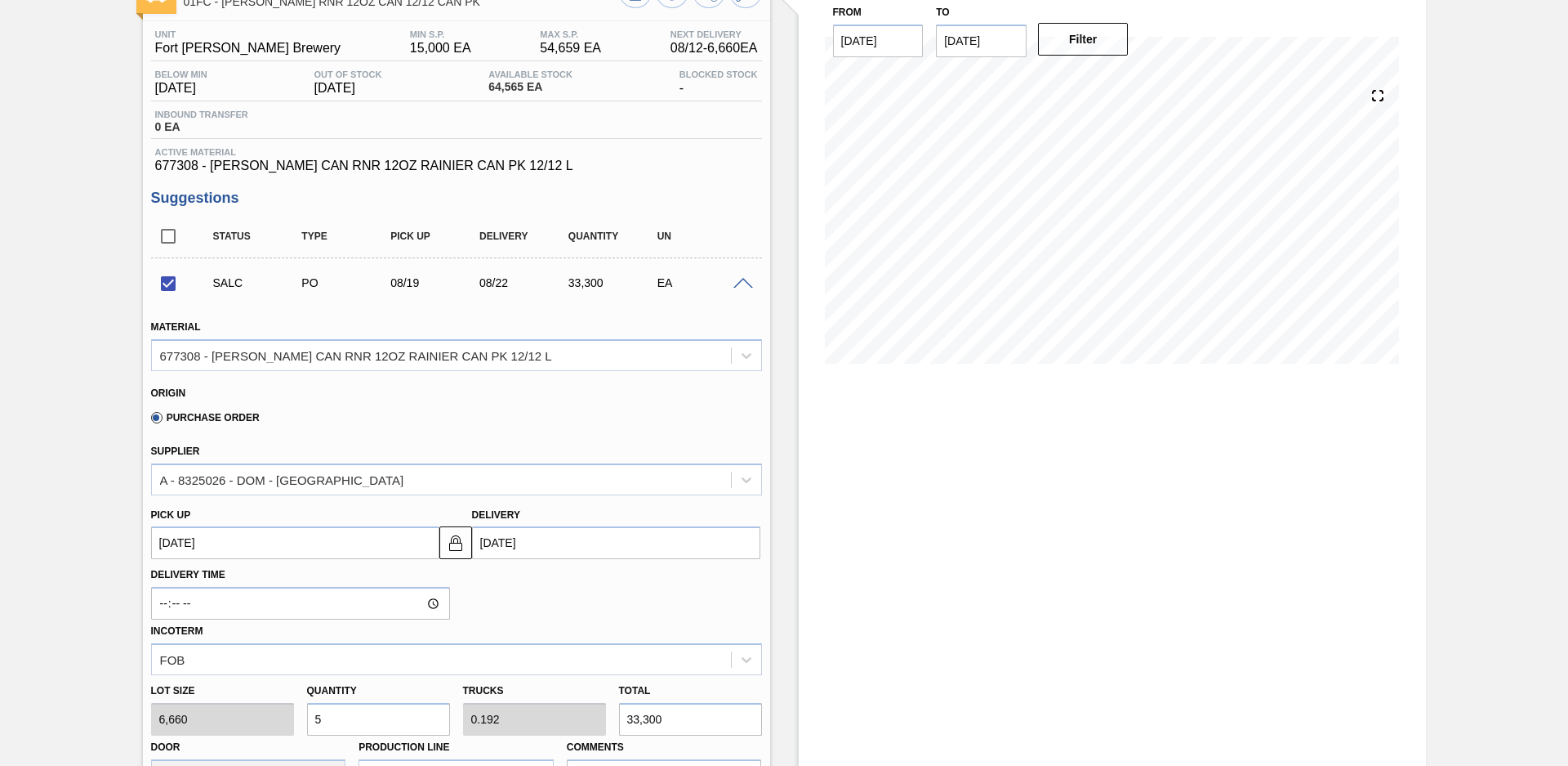
click at [737, 290] on div "SALC PO 08/19 08/22 33,300 EA" at bounding box center [456, 283] width 611 height 41
click at [738, 285] on span at bounding box center [743, 284] width 20 height 12
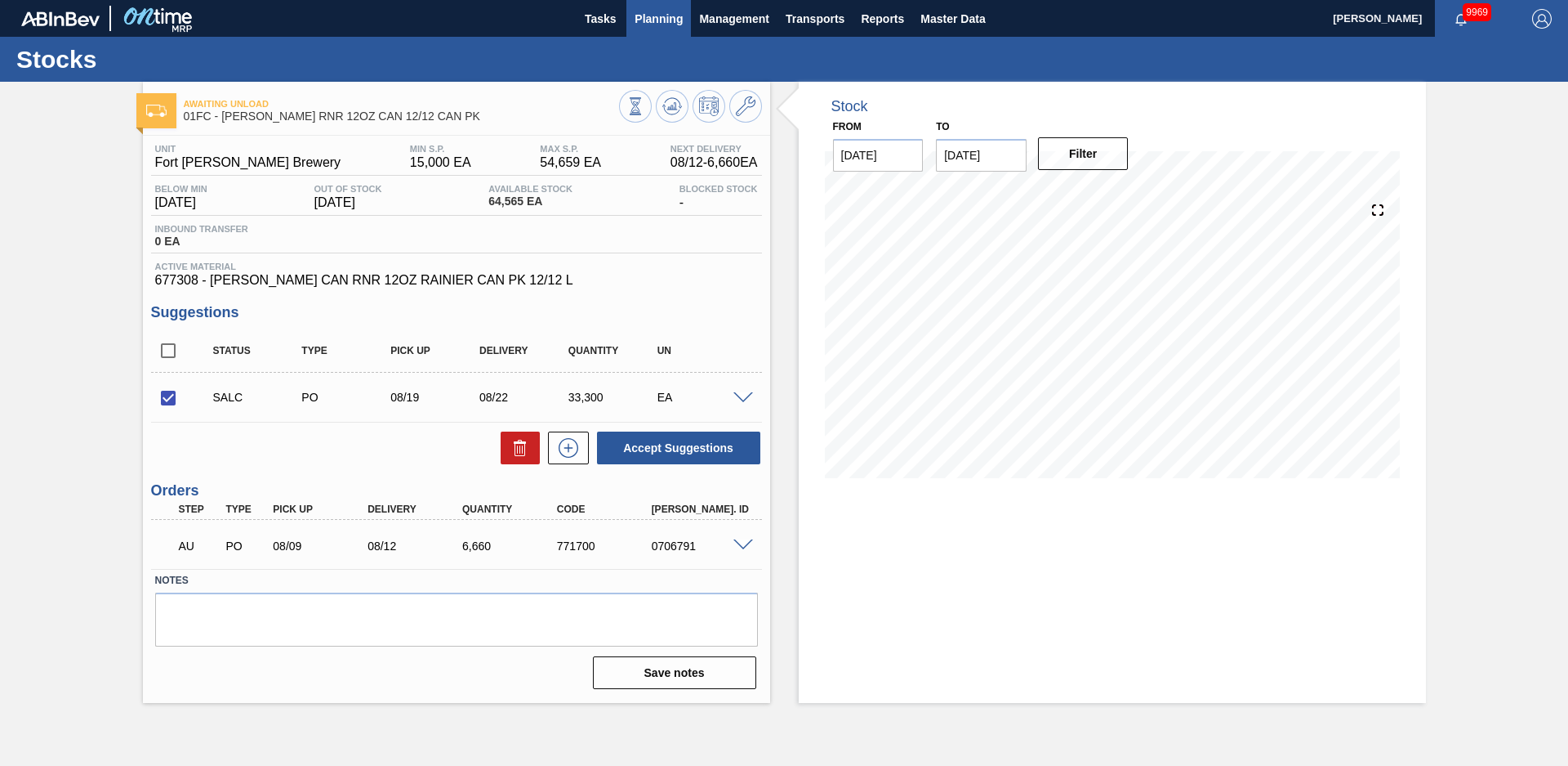
click at [652, 21] on span "Planning" at bounding box center [658, 19] width 48 height 20
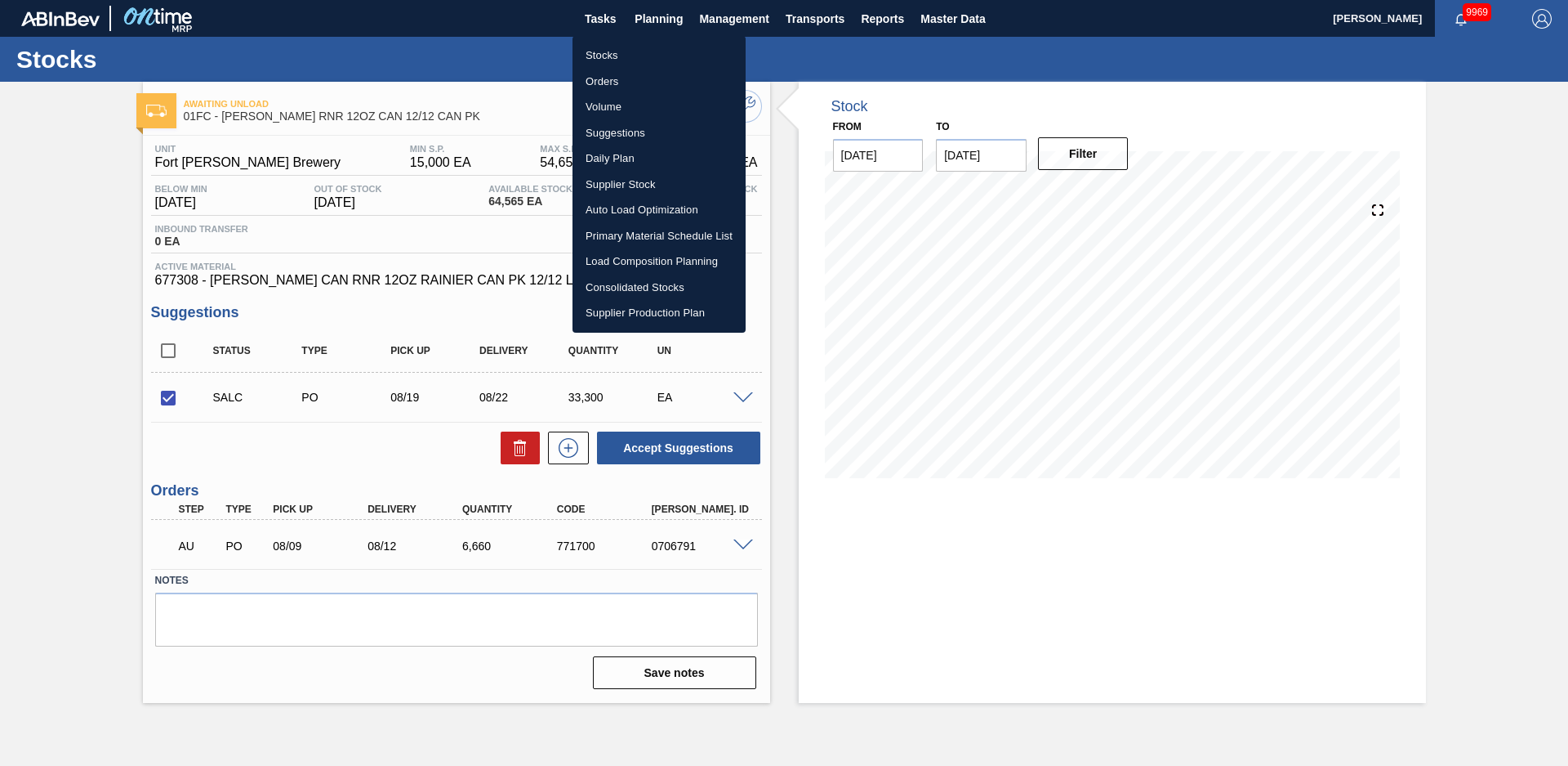
click at [616, 130] on li "Suggestions" at bounding box center [659, 133] width 173 height 26
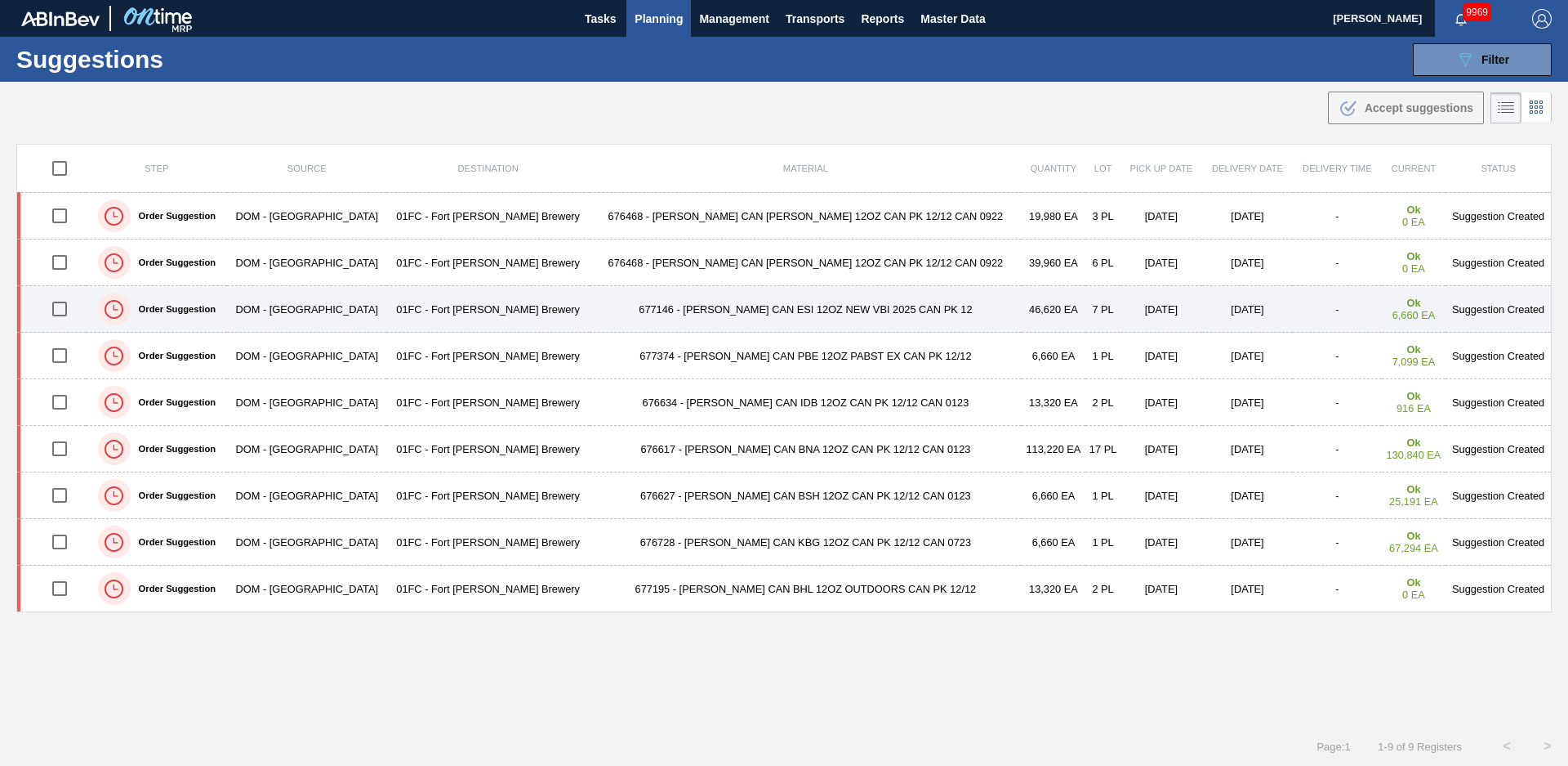
click at [590, 314] on td "677146 - [PERSON_NAME] CAN ESI 12OZ NEW VBI 2025 CAN PK 12" at bounding box center [806, 309] width 431 height 47
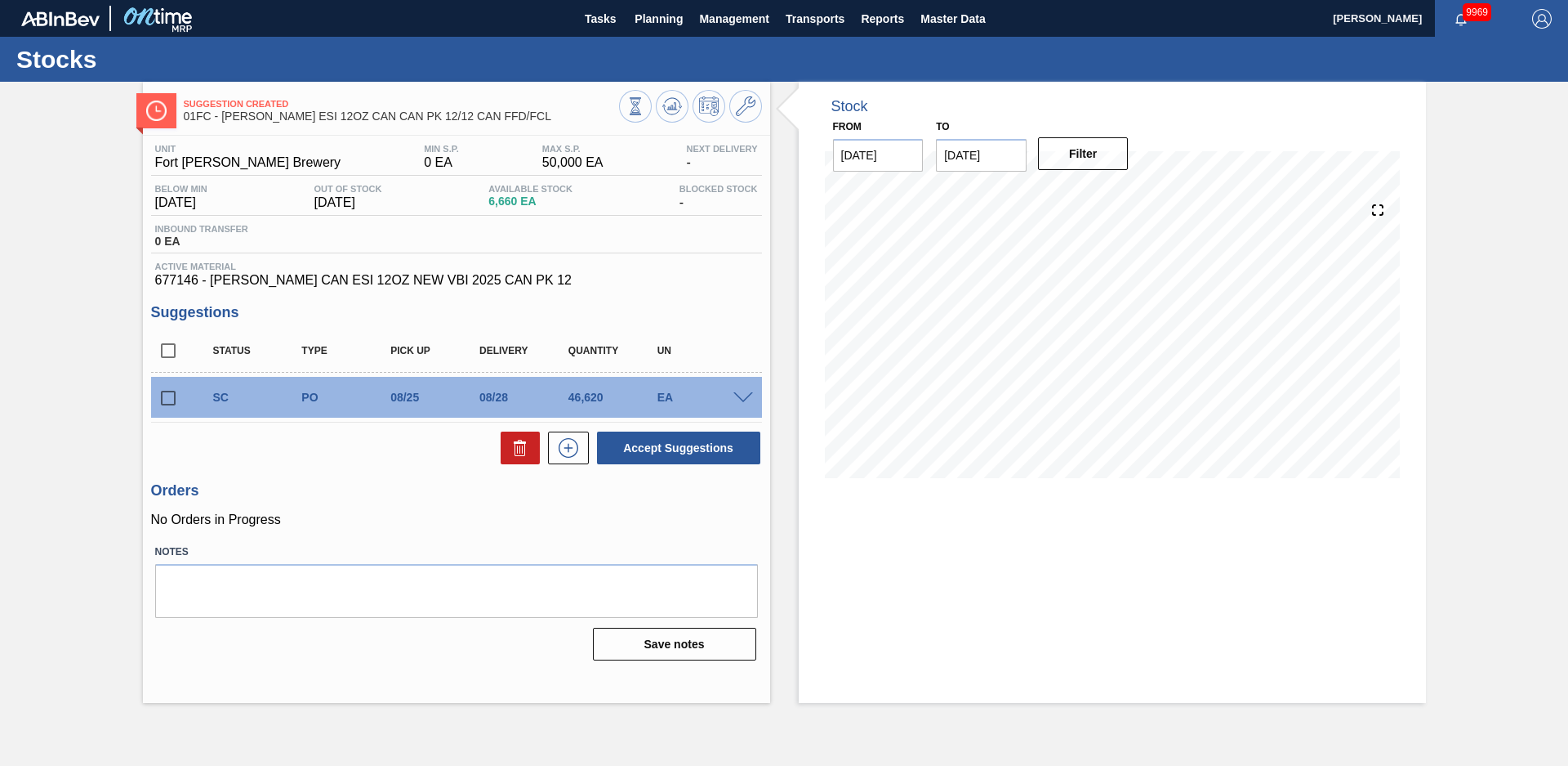
click at [748, 399] on span at bounding box center [743, 398] width 20 height 12
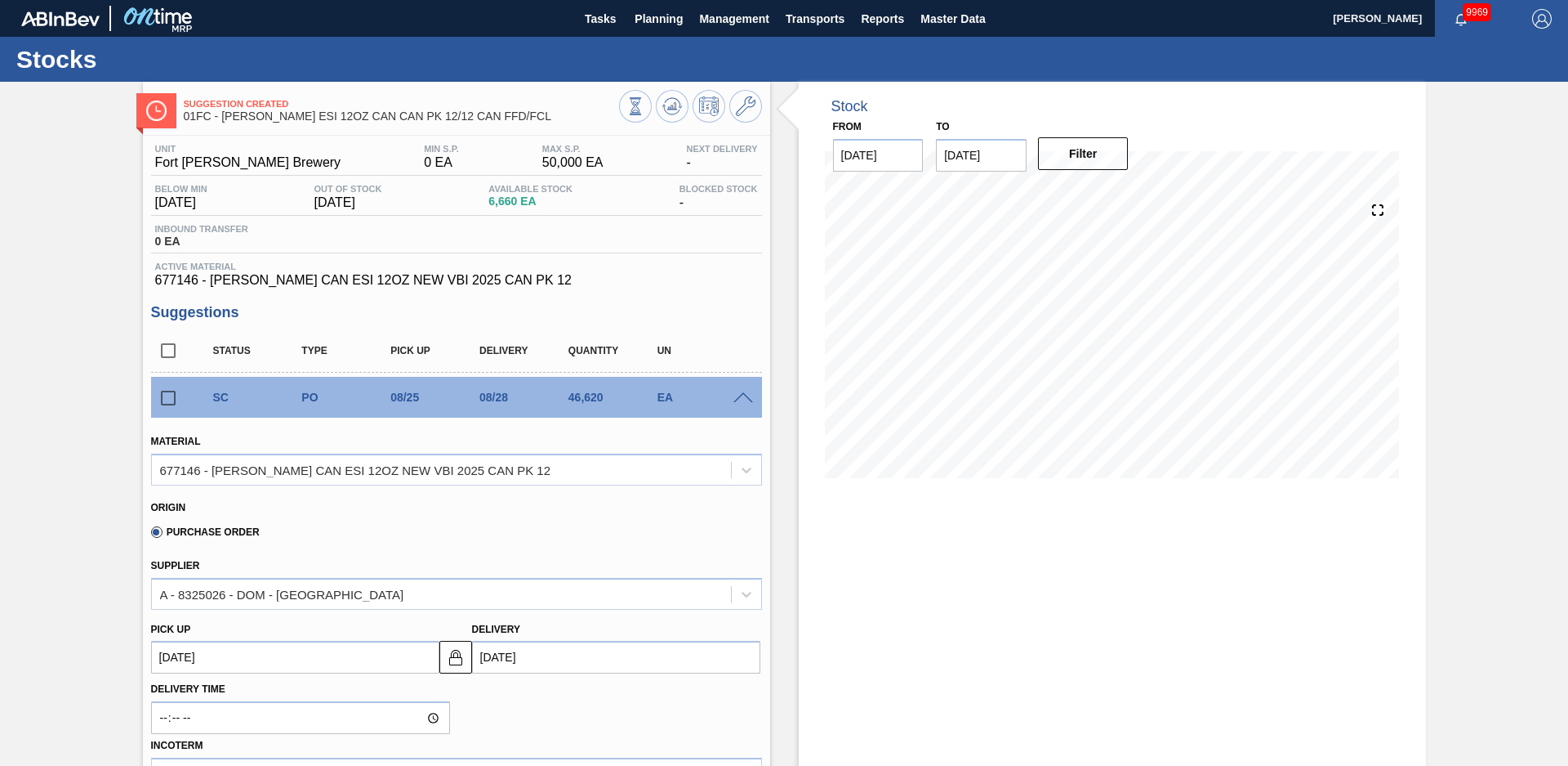
click at [748, 399] on span at bounding box center [743, 398] width 20 height 12
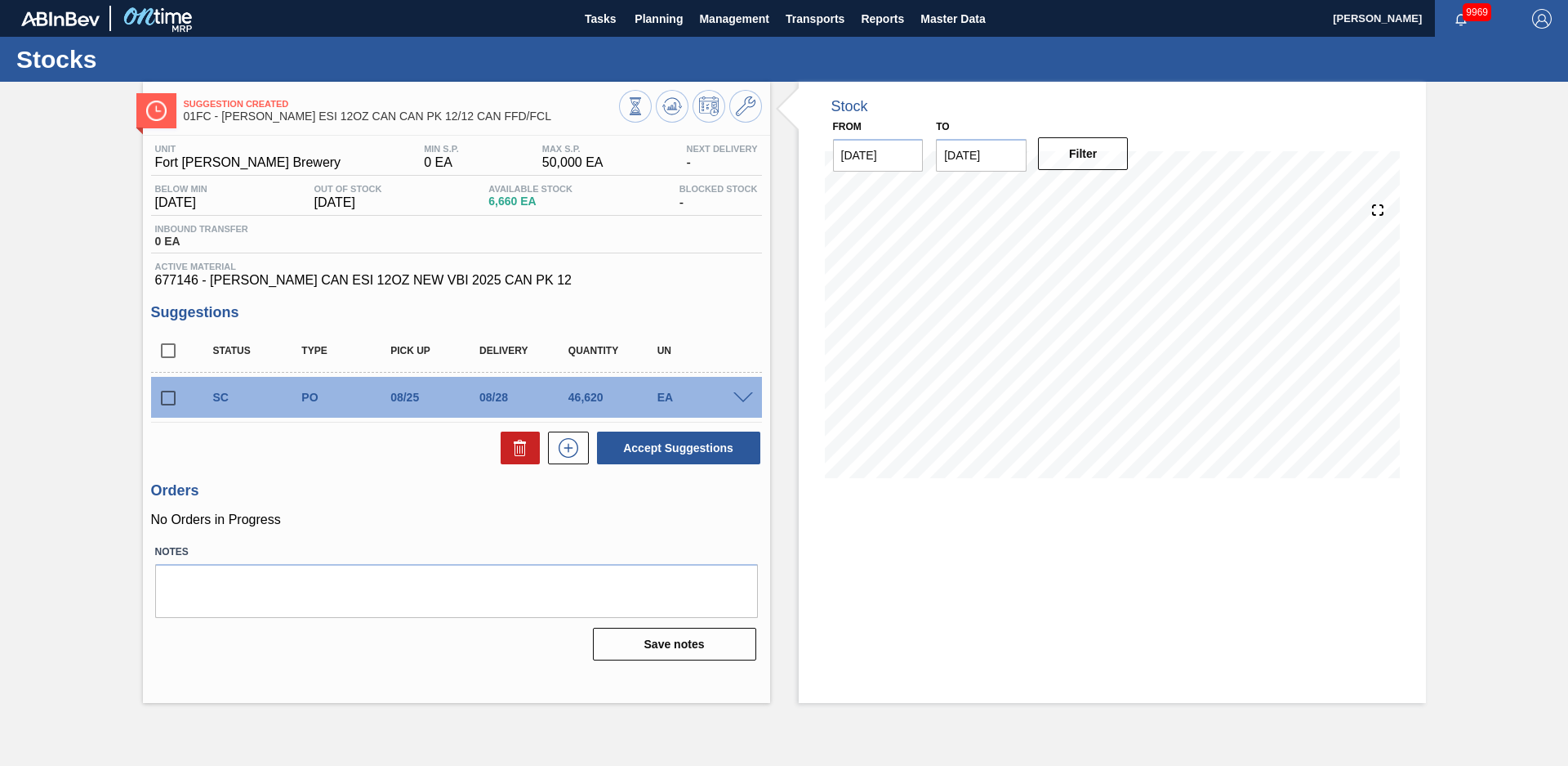
click at [159, 401] on input "checkbox" at bounding box center [168, 398] width 34 height 34
click at [737, 449] on button "Accept Suggestions" at bounding box center [678, 448] width 163 height 33
checkbox input "false"
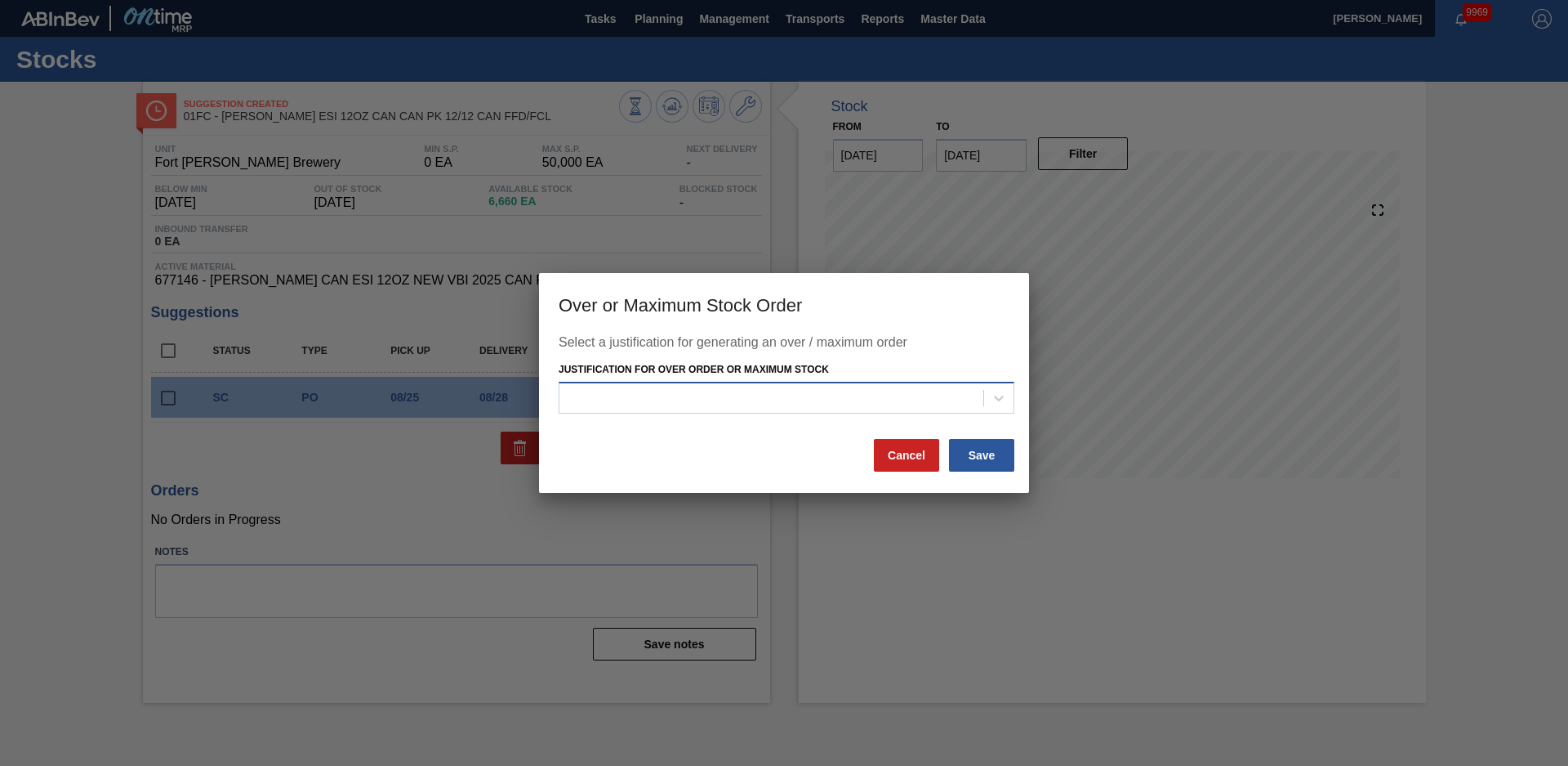
click at [788, 409] on div at bounding box center [771, 397] width 424 height 24
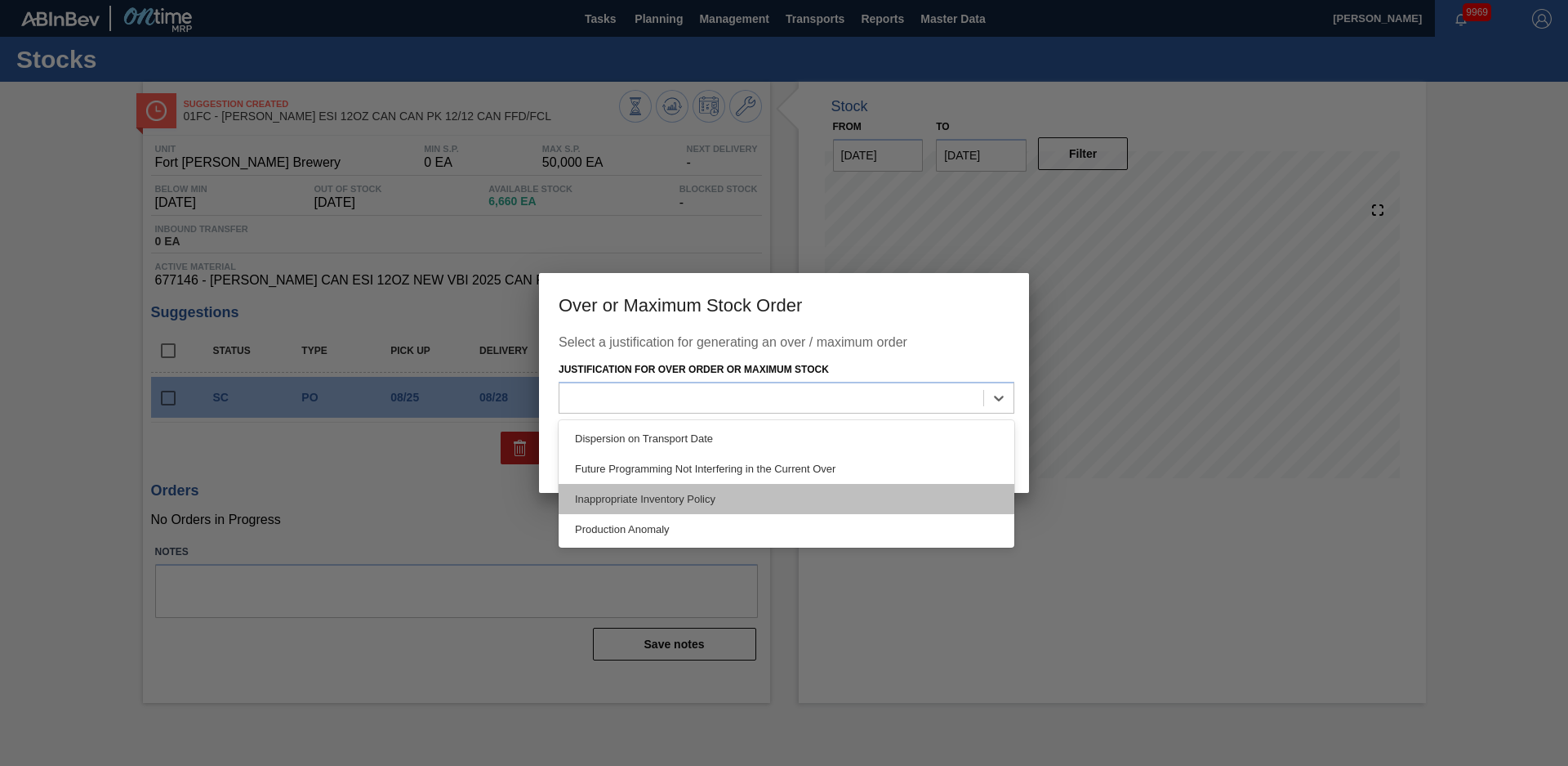
click at [689, 506] on div "Inappropriate Inventory Policy" at bounding box center [787, 499] width 456 height 30
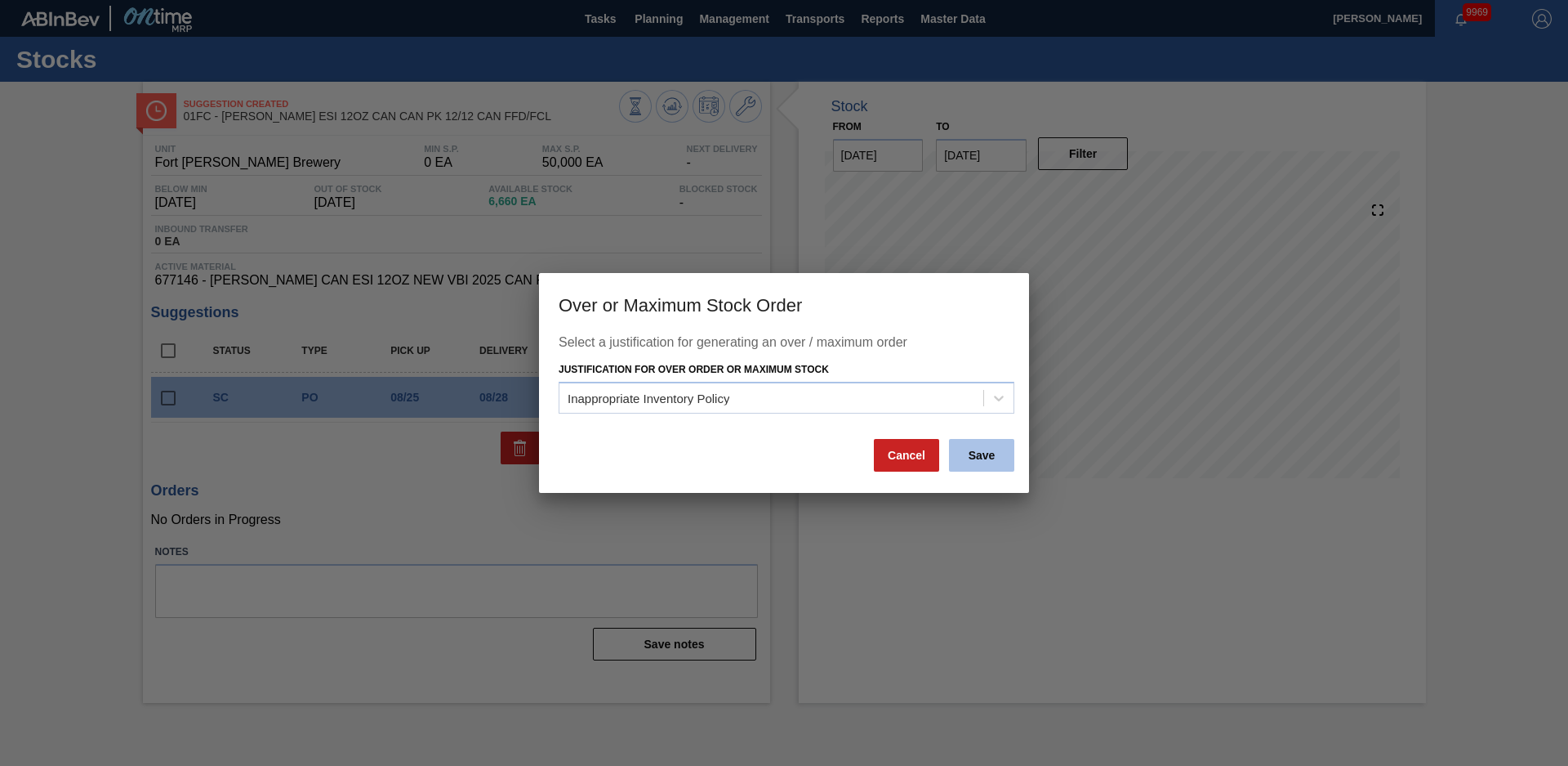
click at [991, 458] on button "Save" at bounding box center [982, 455] width 66 height 33
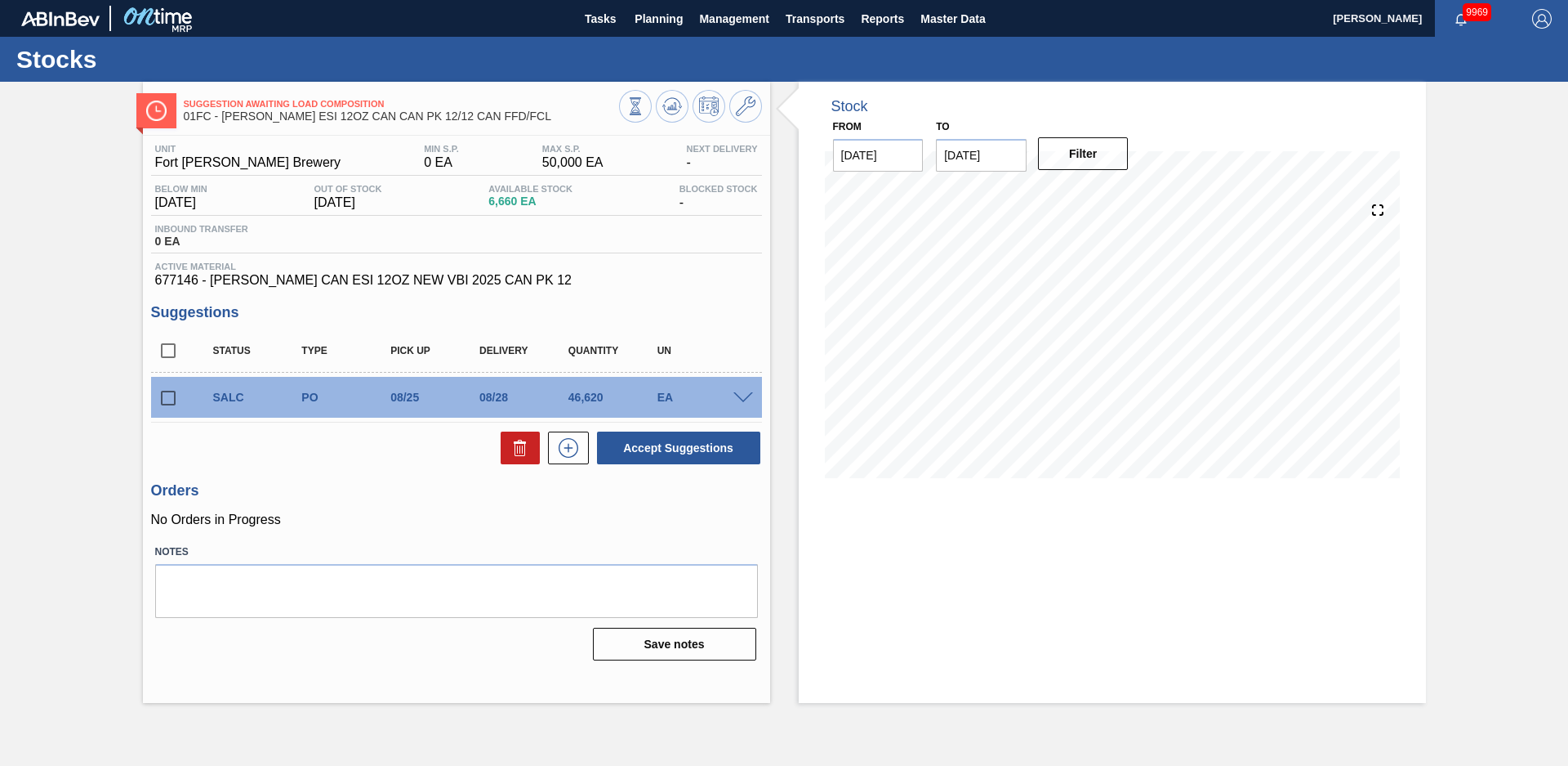
click at [55, 225] on div "Suggestion Awaiting Load Composition 01FC - [PERSON_NAME] ESI 12OZ CAN CAN PK 1…" at bounding box center [784, 392] width 1568 height 621
click at [660, 24] on span "Planning" at bounding box center [658, 19] width 48 height 20
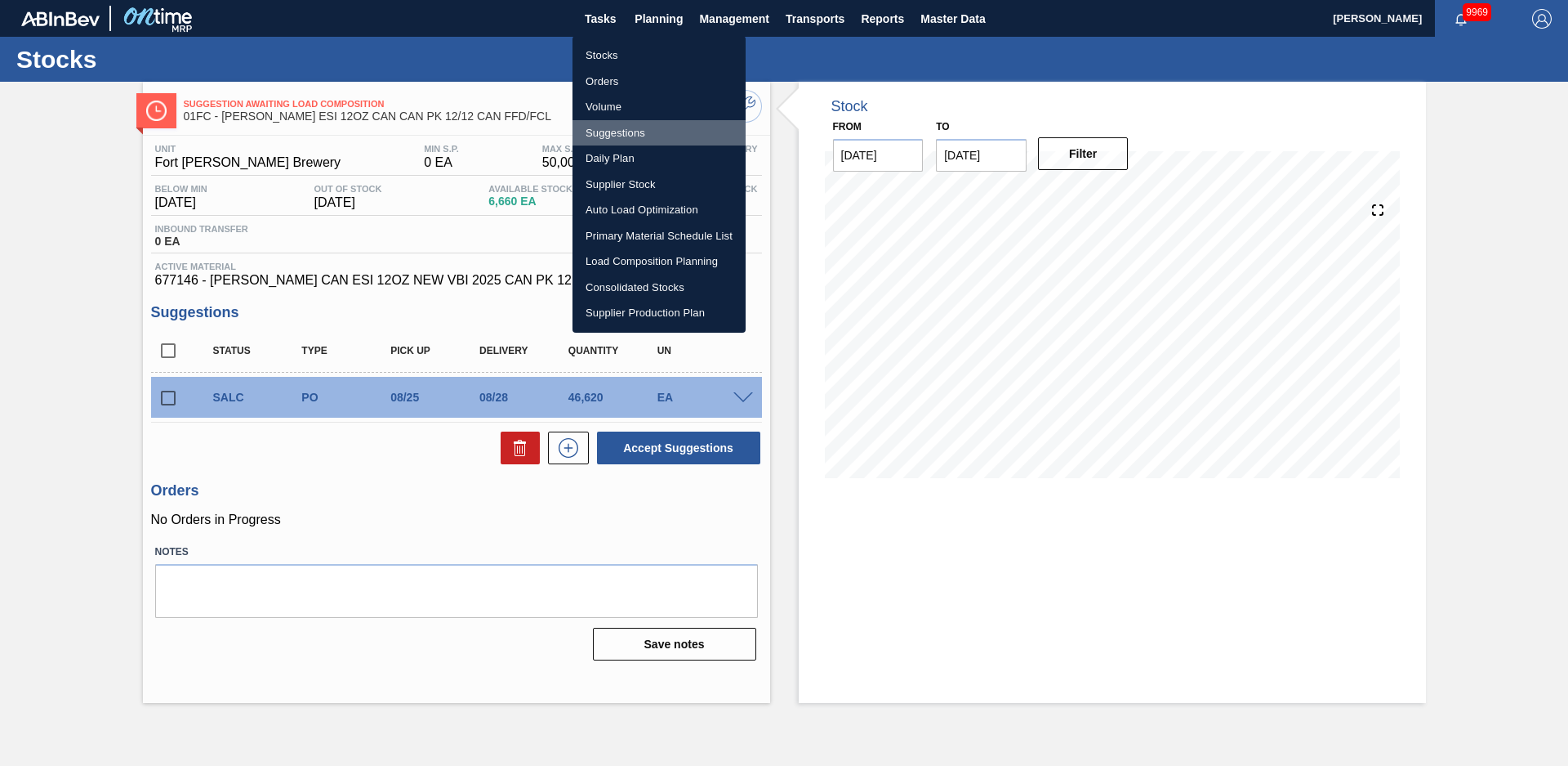
drag, startPoint x: 618, startPoint y: 130, endPoint x: 1047, endPoint y: 8, distance: 446.0
click at [618, 130] on li "Suggestions" at bounding box center [659, 133] width 173 height 26
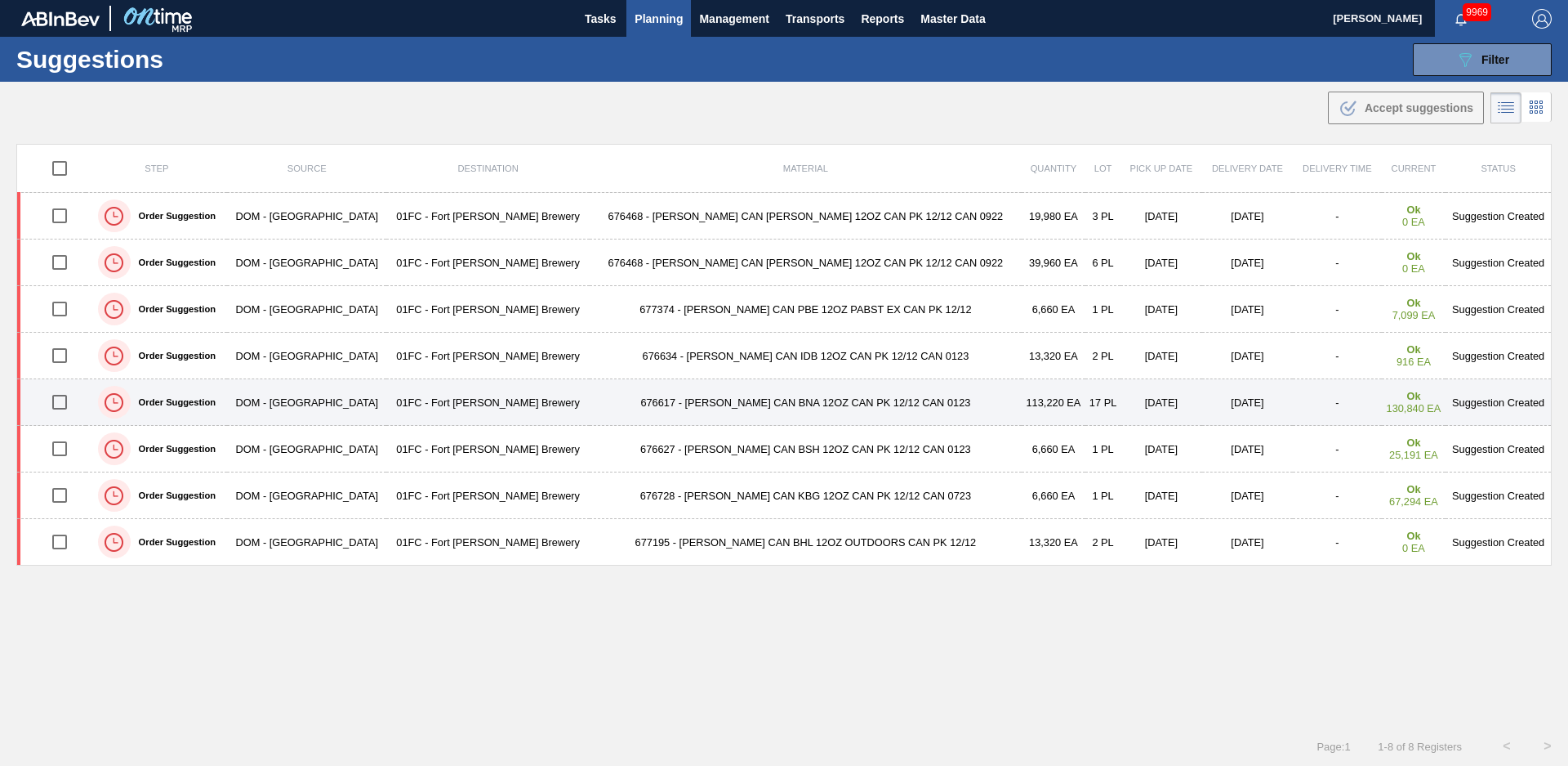
click at [906, 399] on td "676617 - [PERSON_NAME] CAN BNA 12OZ CAN PK 12/12 CAN 0123" at bounding box center [806, 402] width 431 height 47
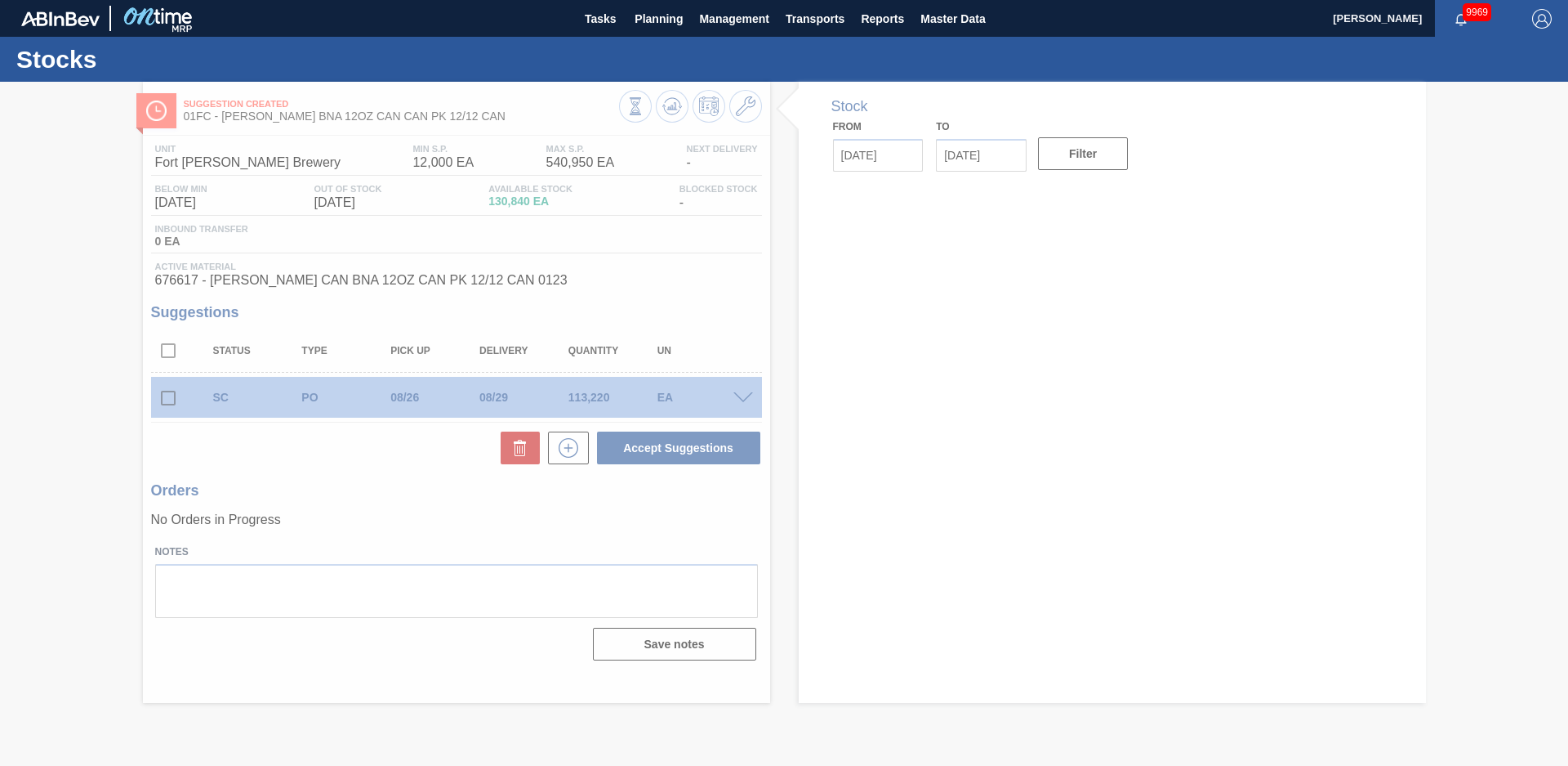
type input "[DATE]"
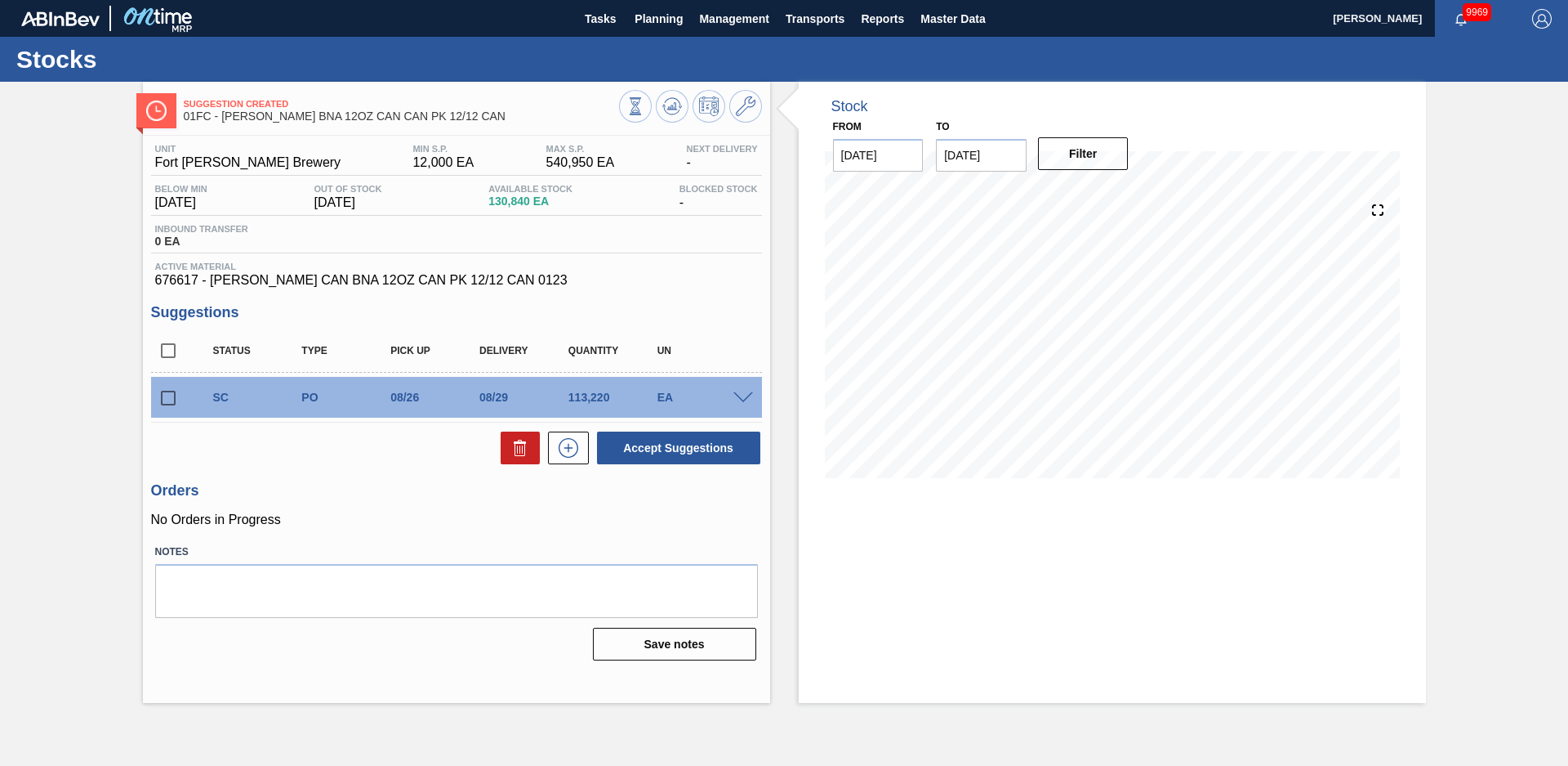
click at [744, 394] on span at bounding box center [743, 398] width 20 height 12
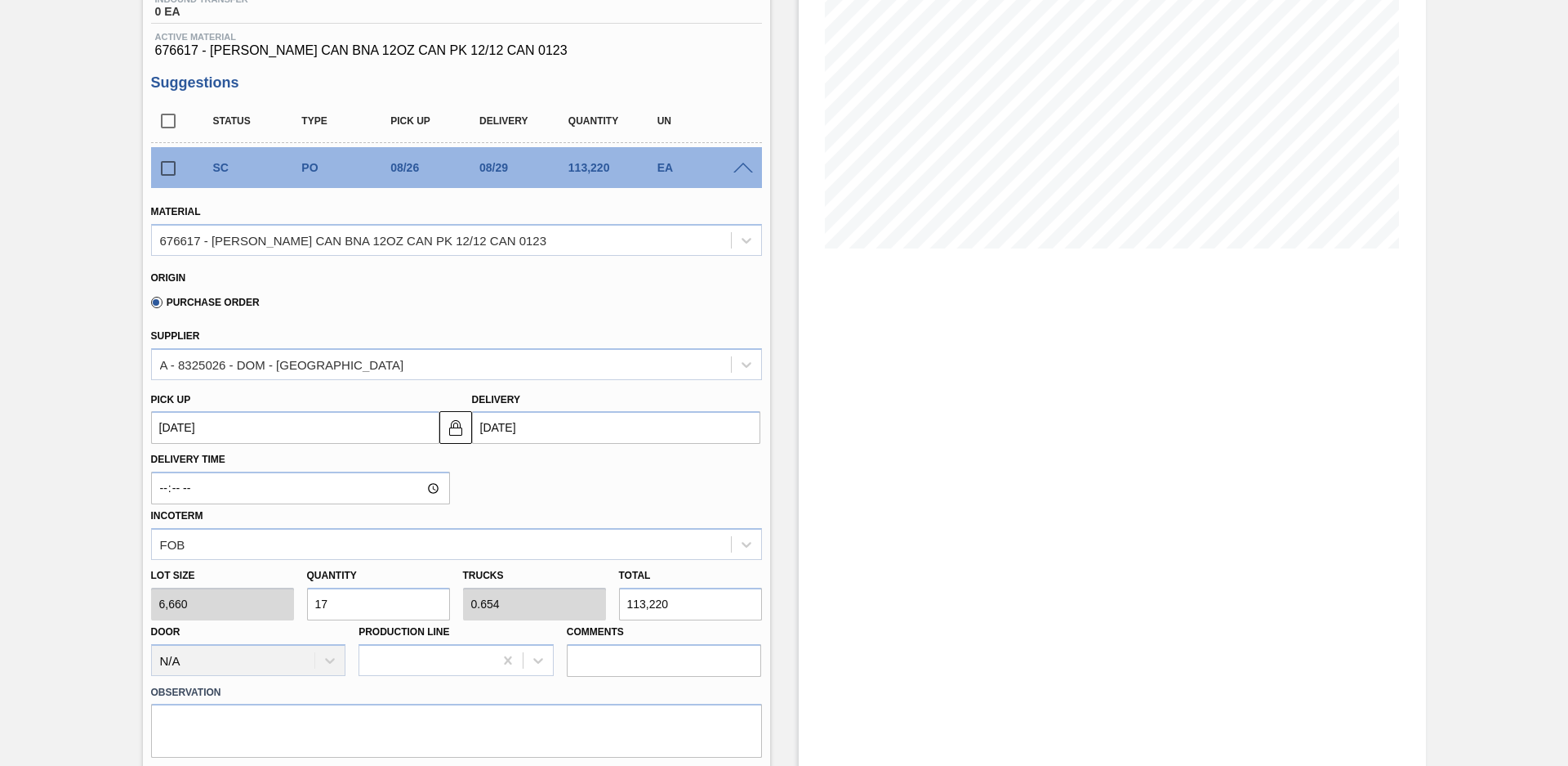
scroll to position [344, 0]
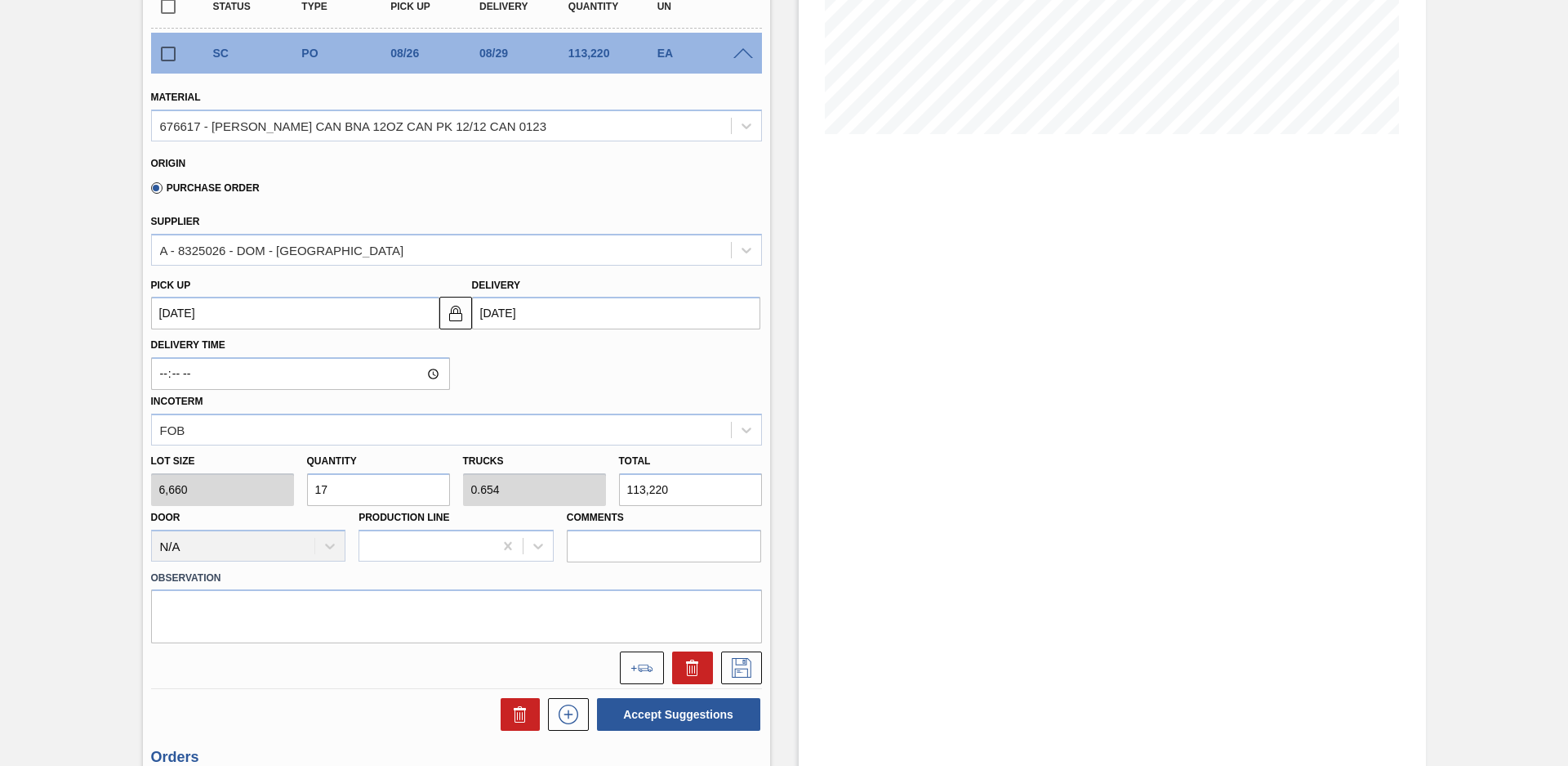
click at [341, 483] on input "17" at bounding box center [379, 490] width 143 height 33
type input "1"
type input "0.038"
type input "6,660"
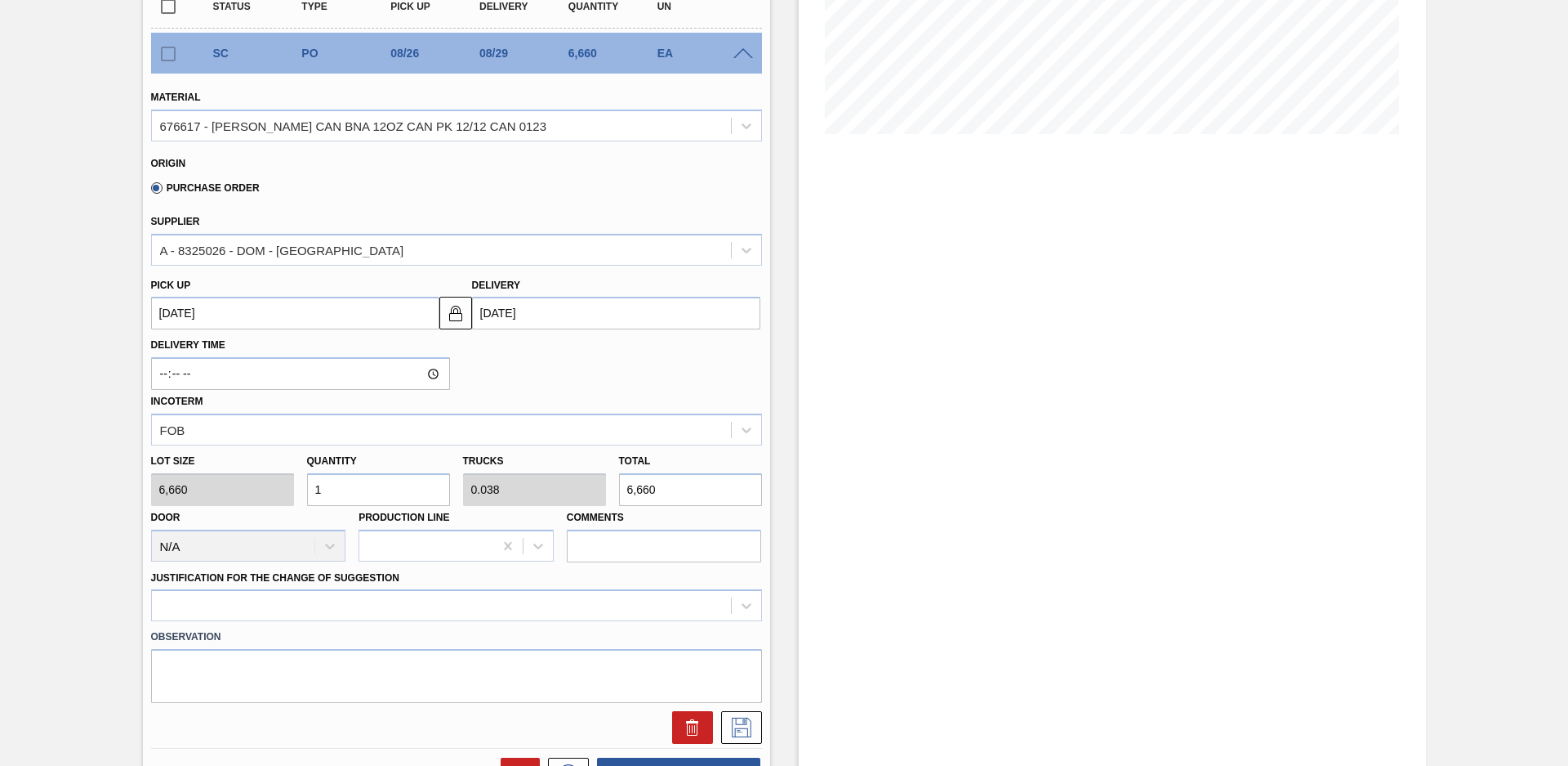
scroll to position [345, 0]
type input "11"
type input "0.423"
type input "73,260"
type input "11"
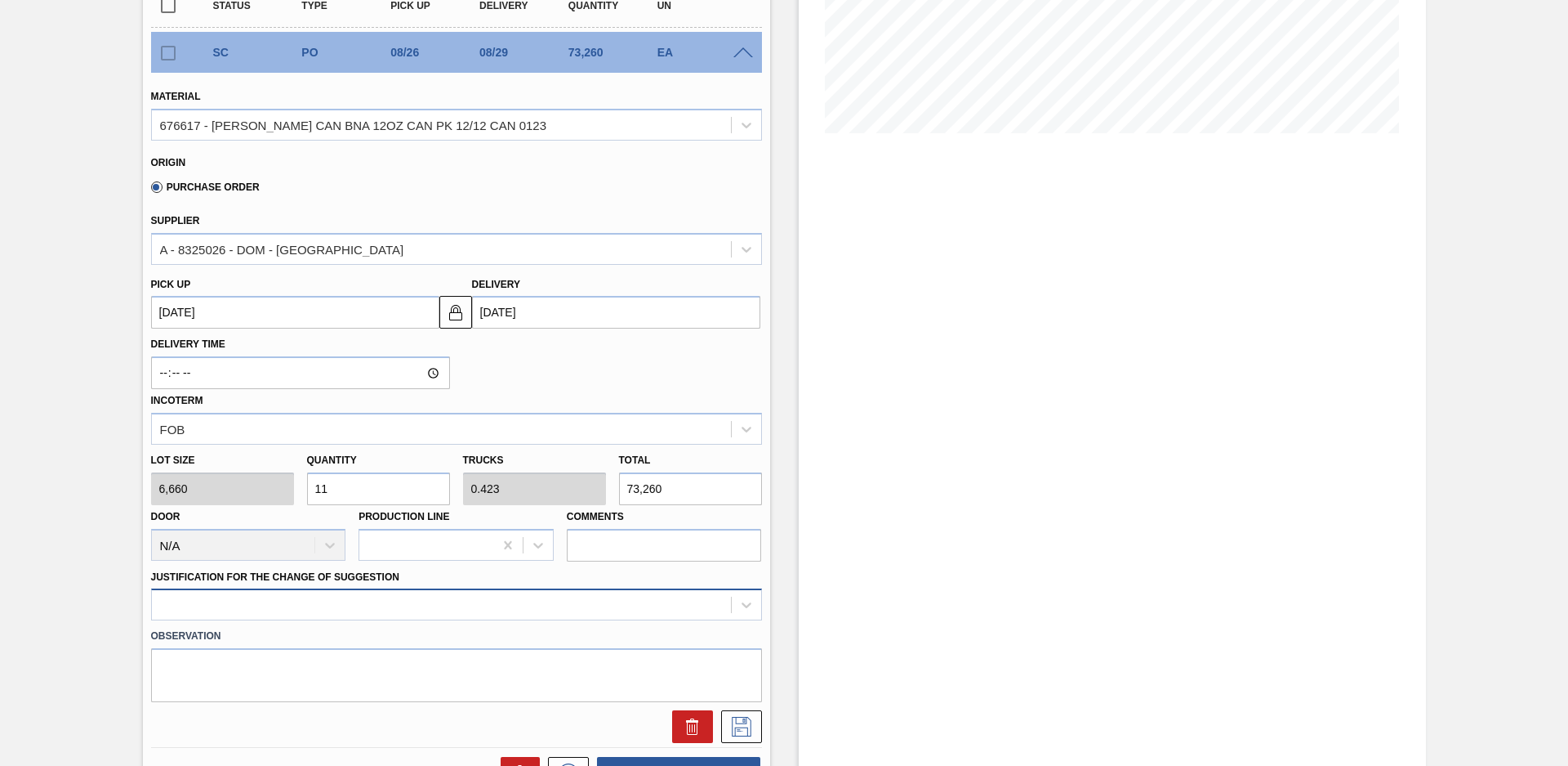
click at [376, 617] on div at bounding box center [456, 604] width 611 height 32
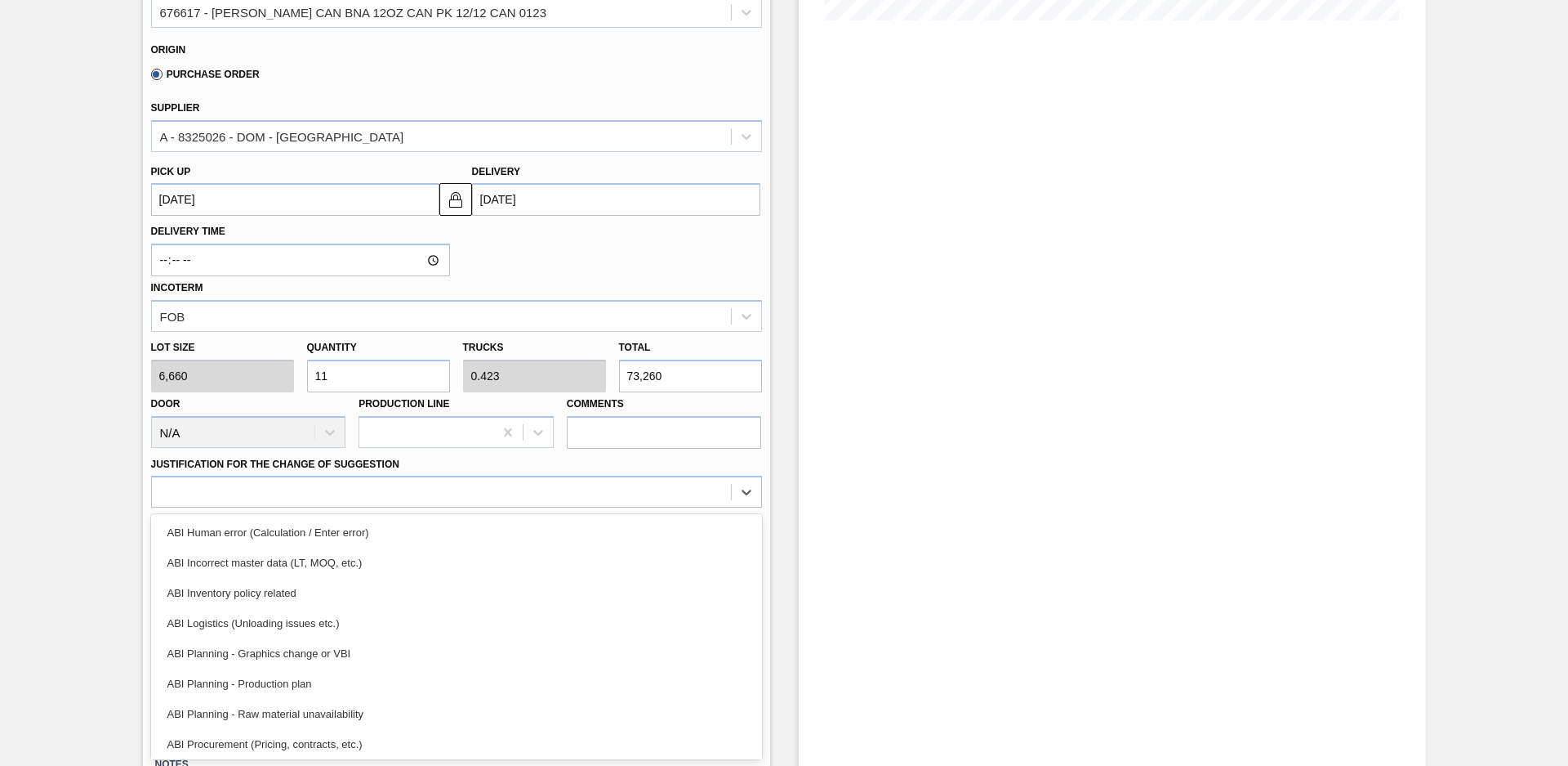
scroll to position [74, 0]
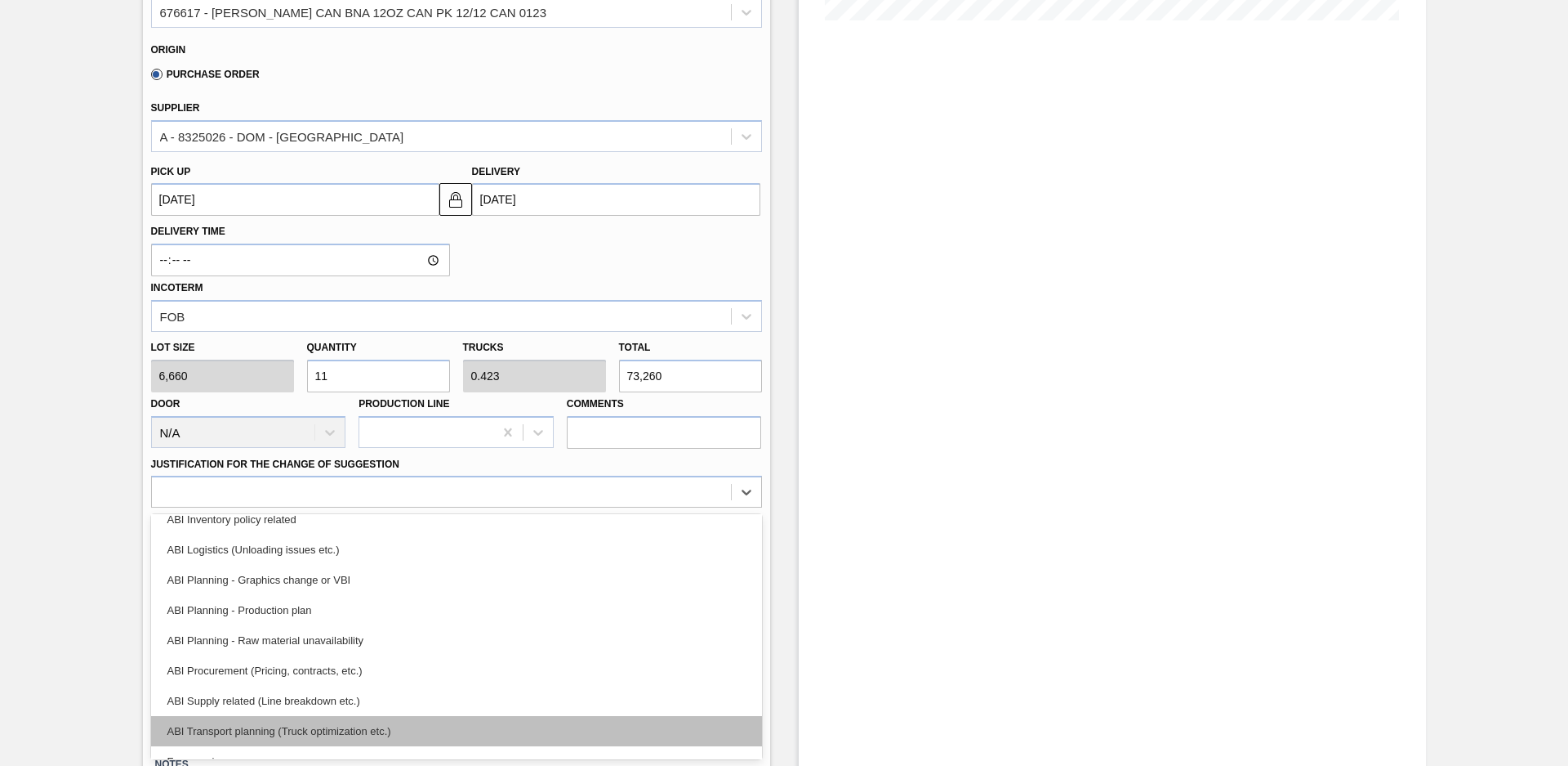
click at [351, 730] on div "ABI Transport planning (Truck optimization etc.)" at bounding box center [456, 731] width 611 height 30
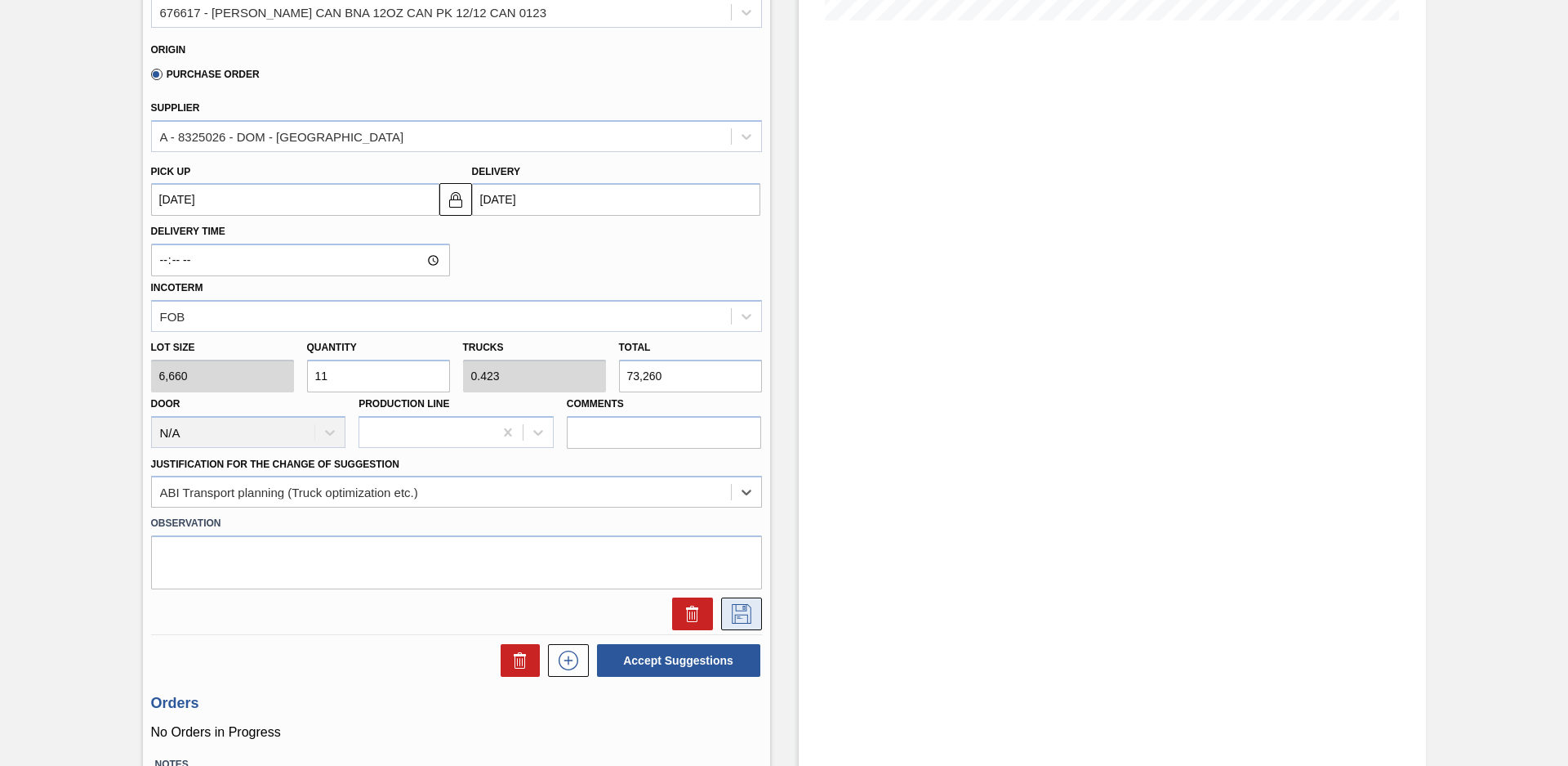
click at [740, 618] on icon at bounding box center [742, 613] width 26 height 20
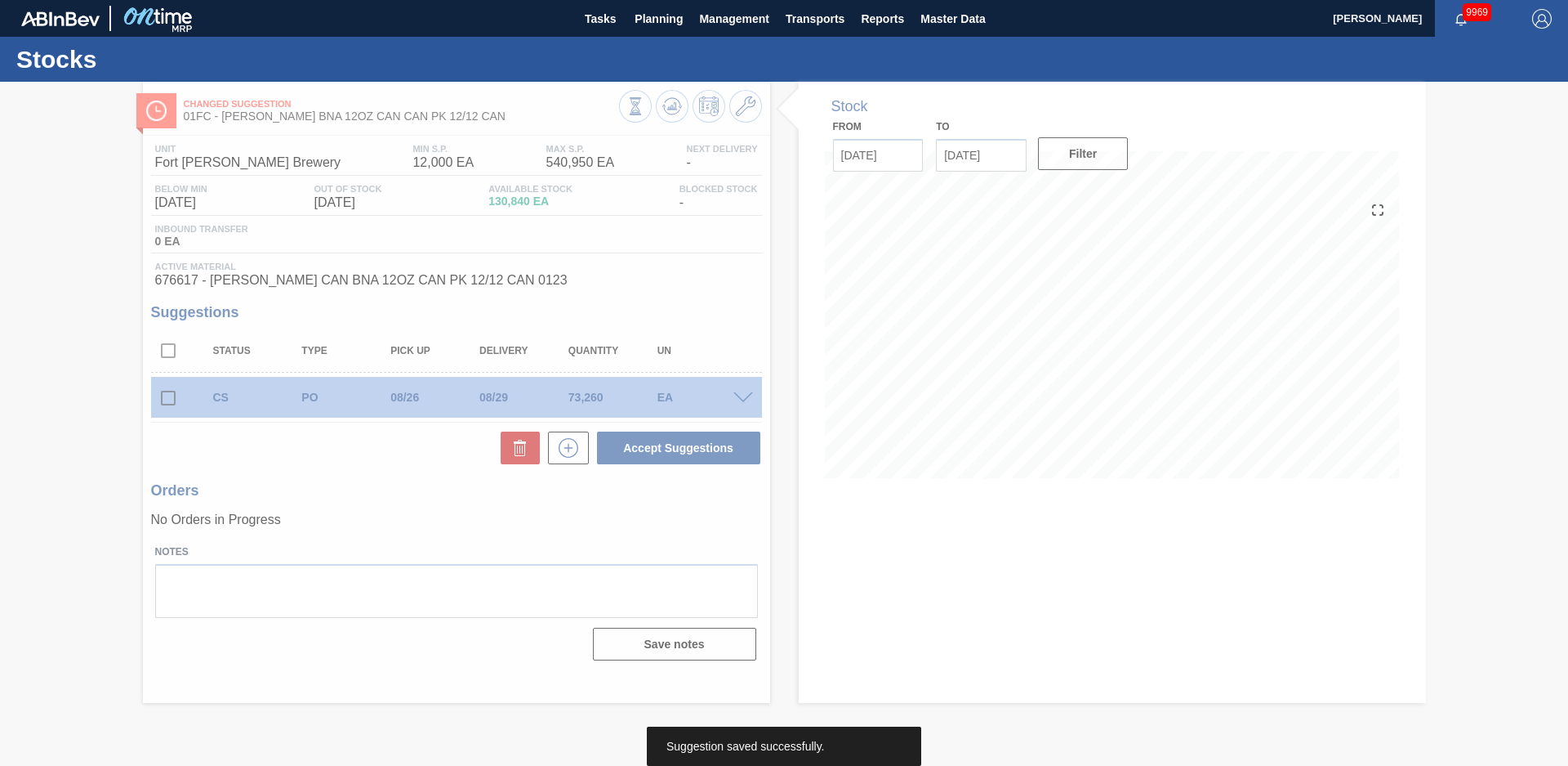
scroll to position [0, 0]
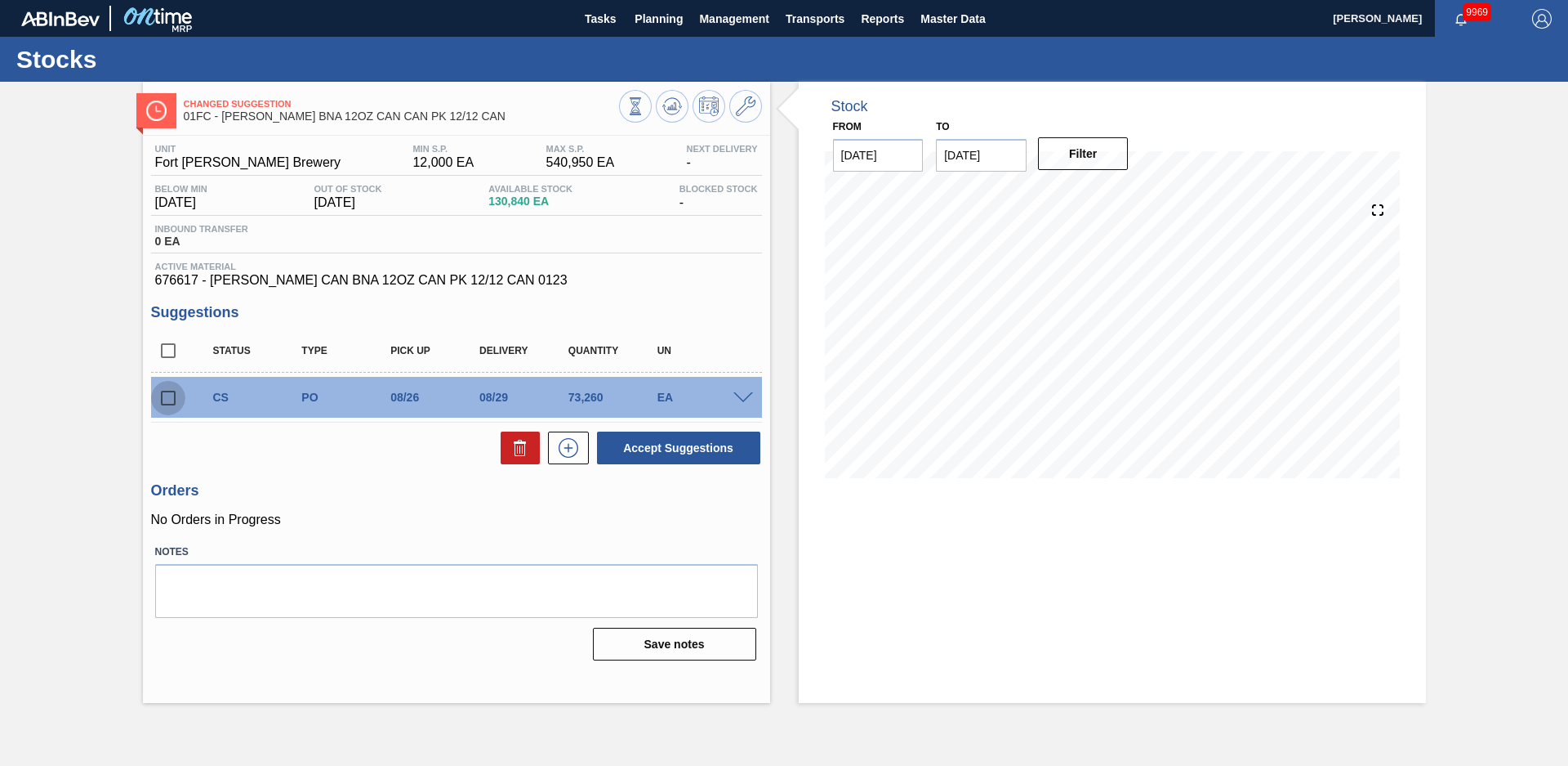
click at [161, 400] on input "checkbox" at bounding box center [168, 398] width 34 height 34
click at [665, 459] on button "Accept Suggestions" at bounding box center [678, 448] width 163 height 33
checkbox input "false"
click at [654, 18] on span "Planning" at bounding box center [658, 19] width 48 height 20
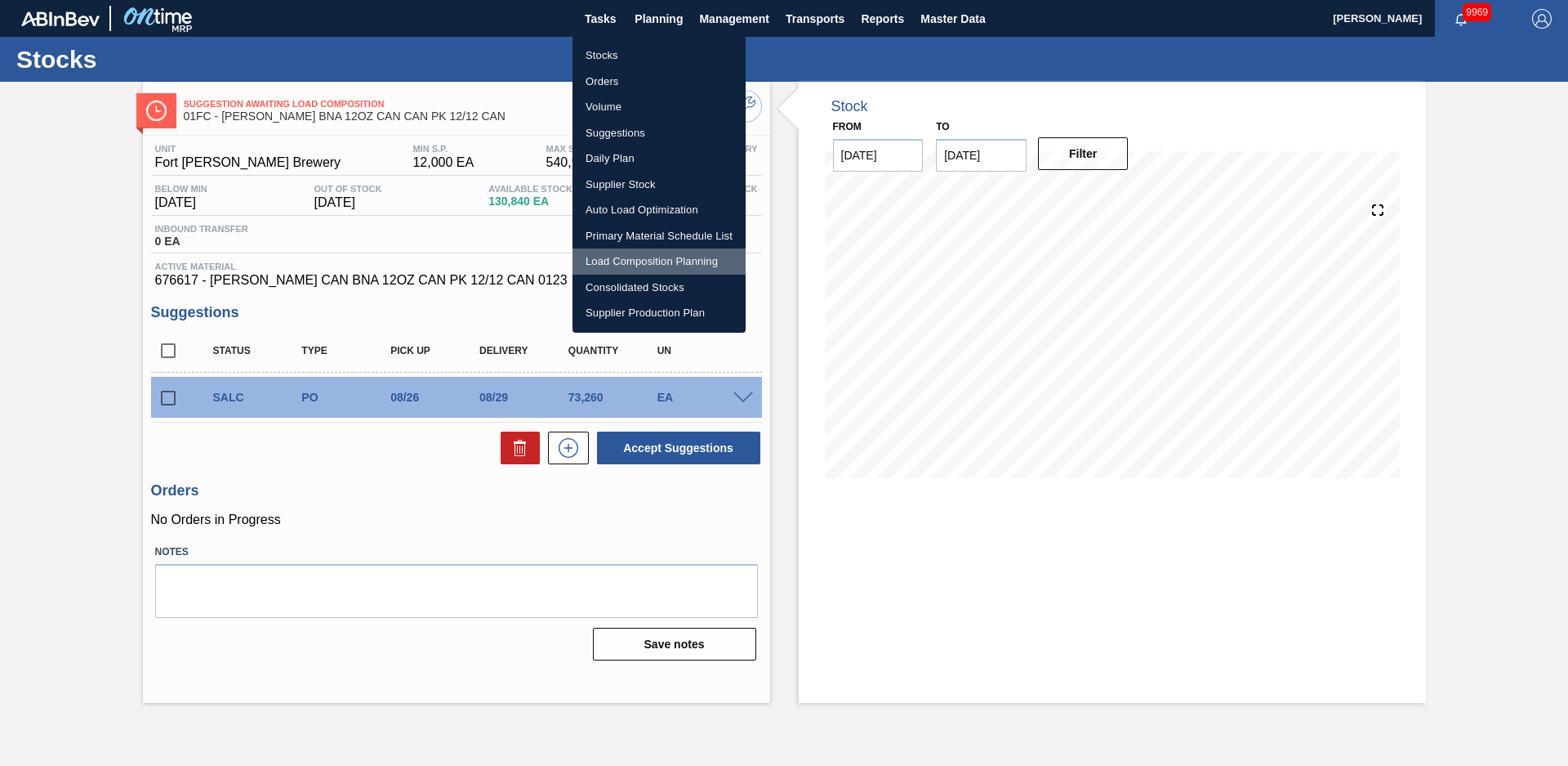
click at [635, 261] on li "Load Composition Planning" at bounding box center [659, 262] width 173 height 26
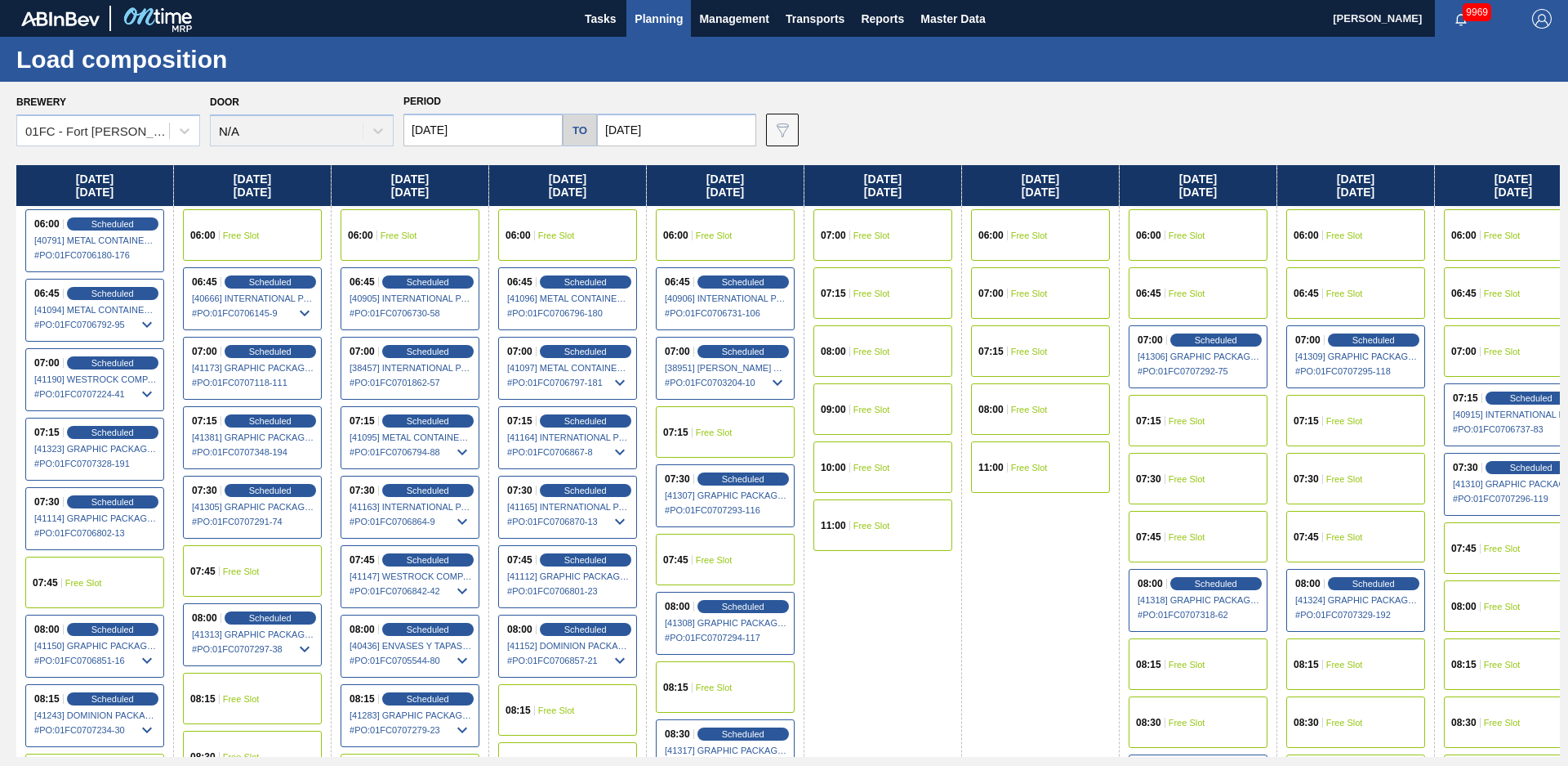
scroll to position [266, 0]
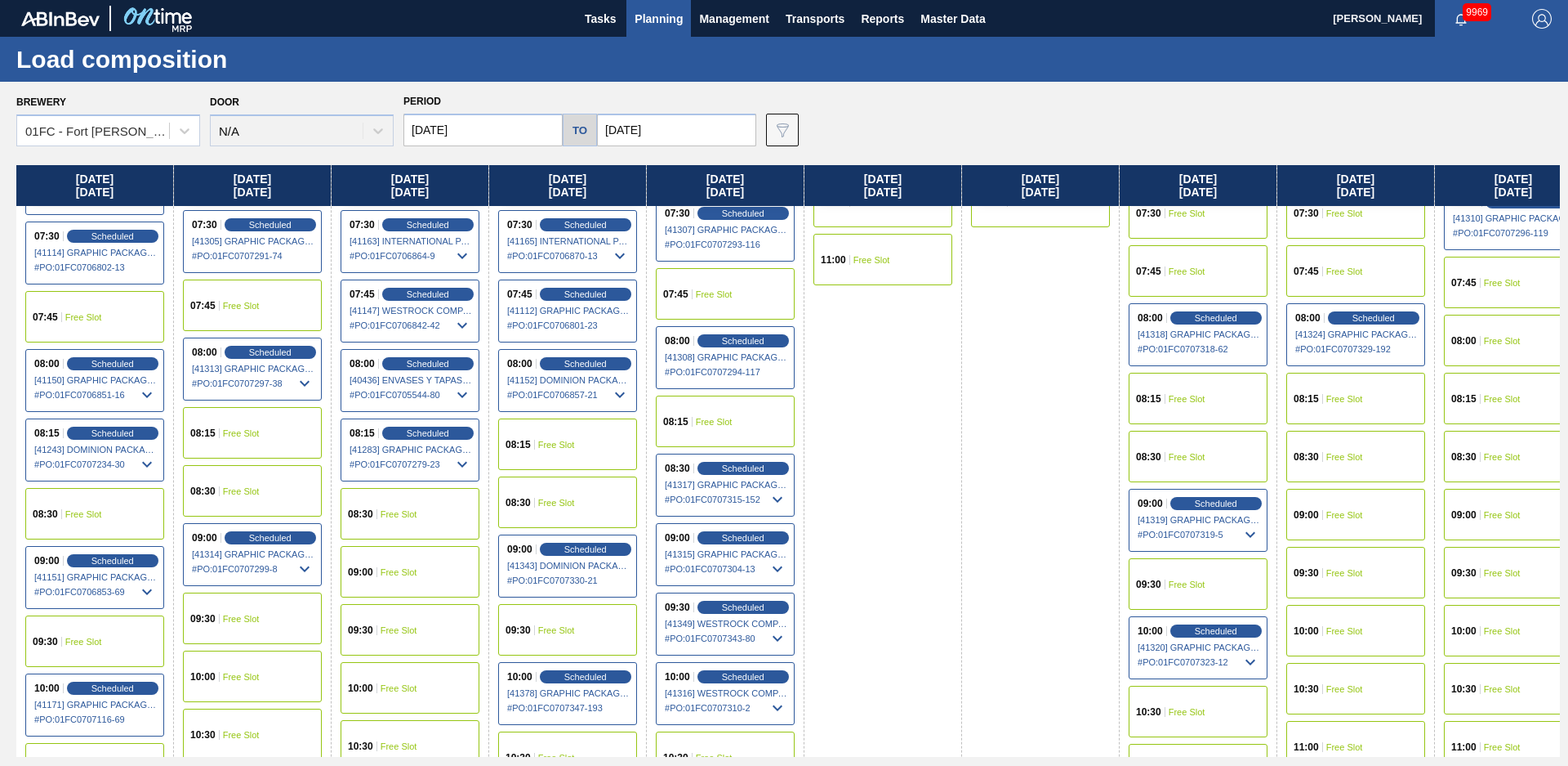
click at [575, 448] on div "08:15 Free Slot" at bounding box center [567, 444] width 139 height 52
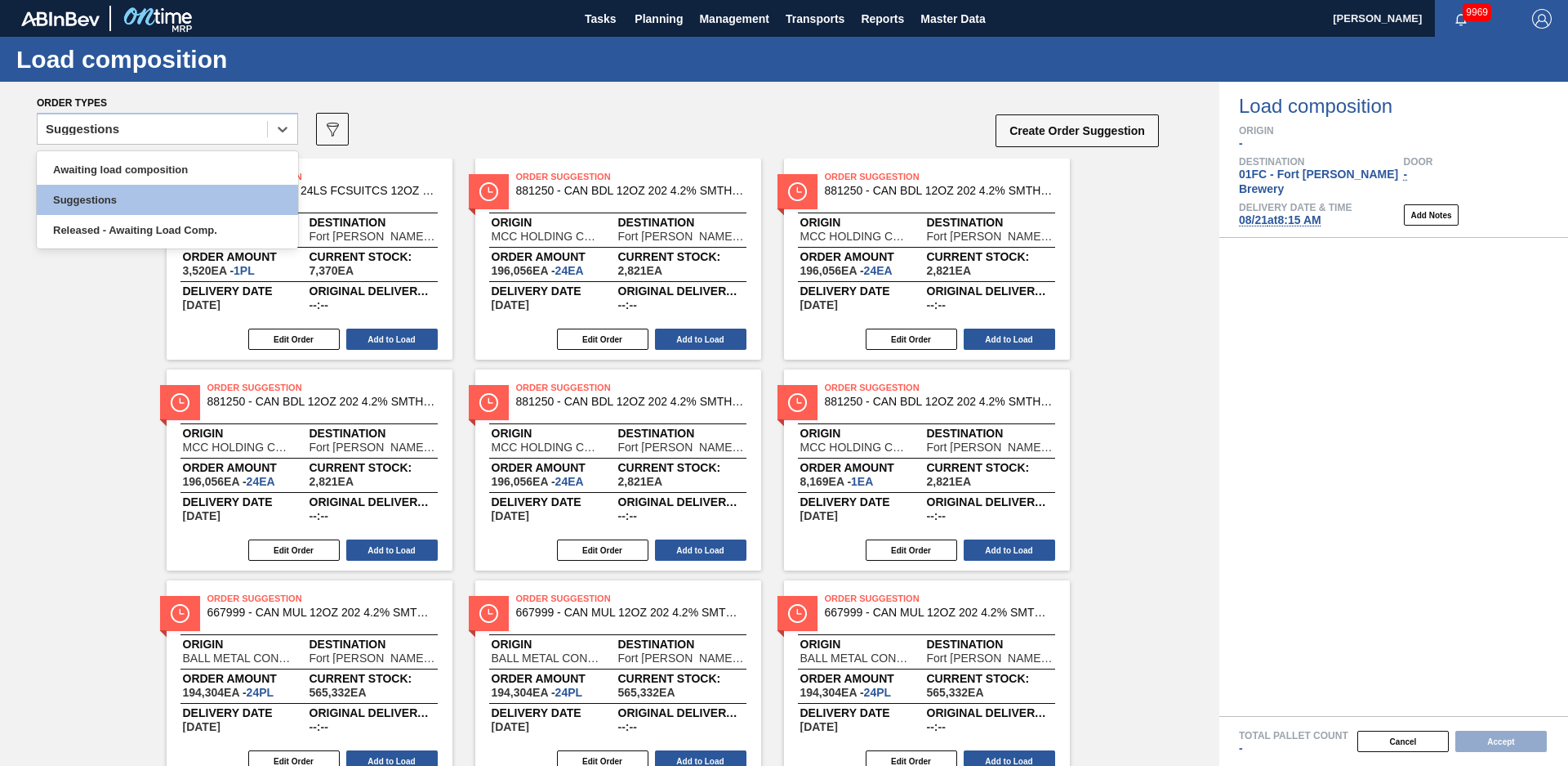
click at [255, 124] on div "Suggestions" at bounding box center [152, 130] width 230 height 24
click at [219, 166] on div "Awaiting load composition" at bounding box center [167, 169] width 261 height 30
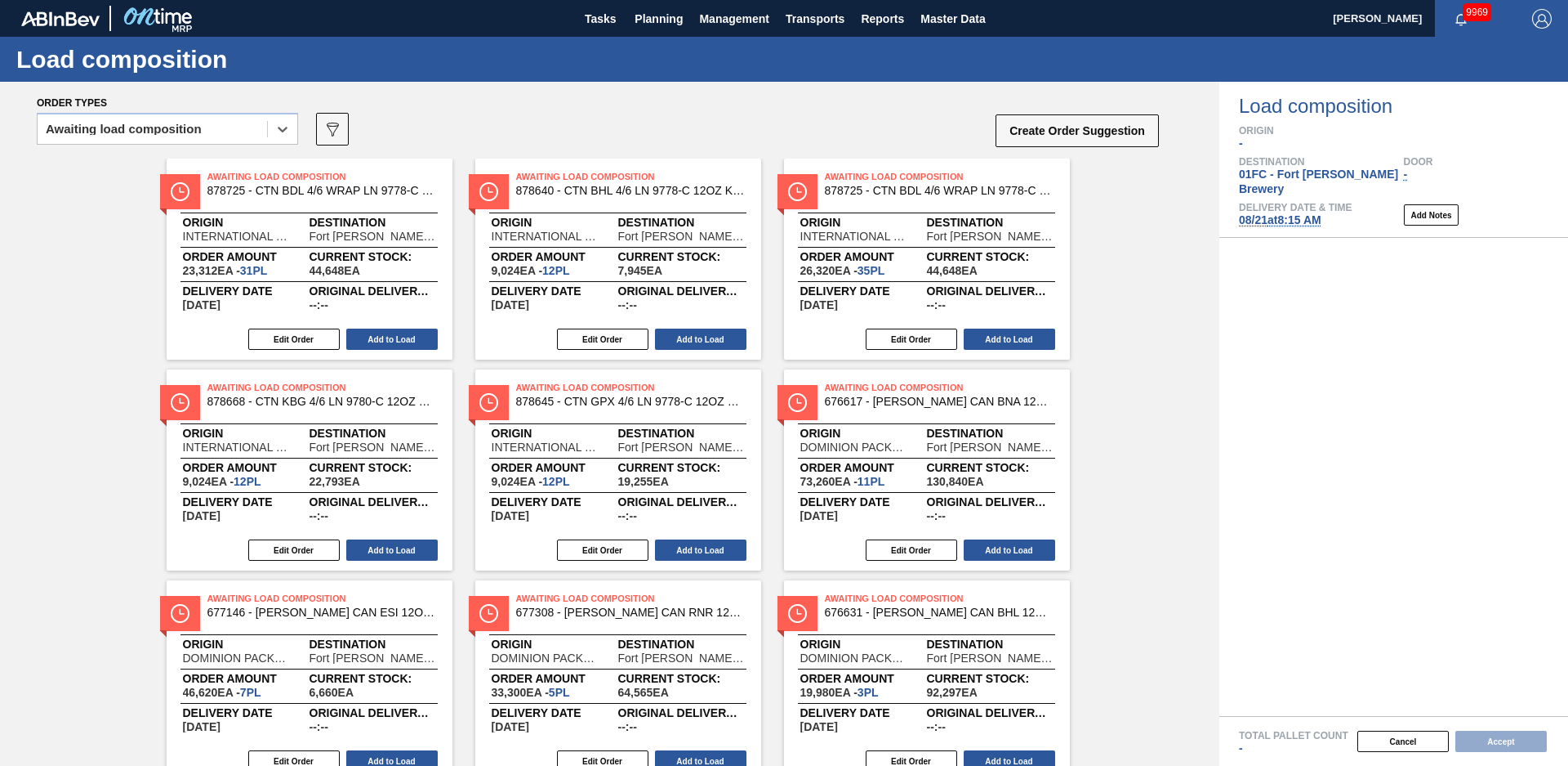
scroll to position [65, 0]
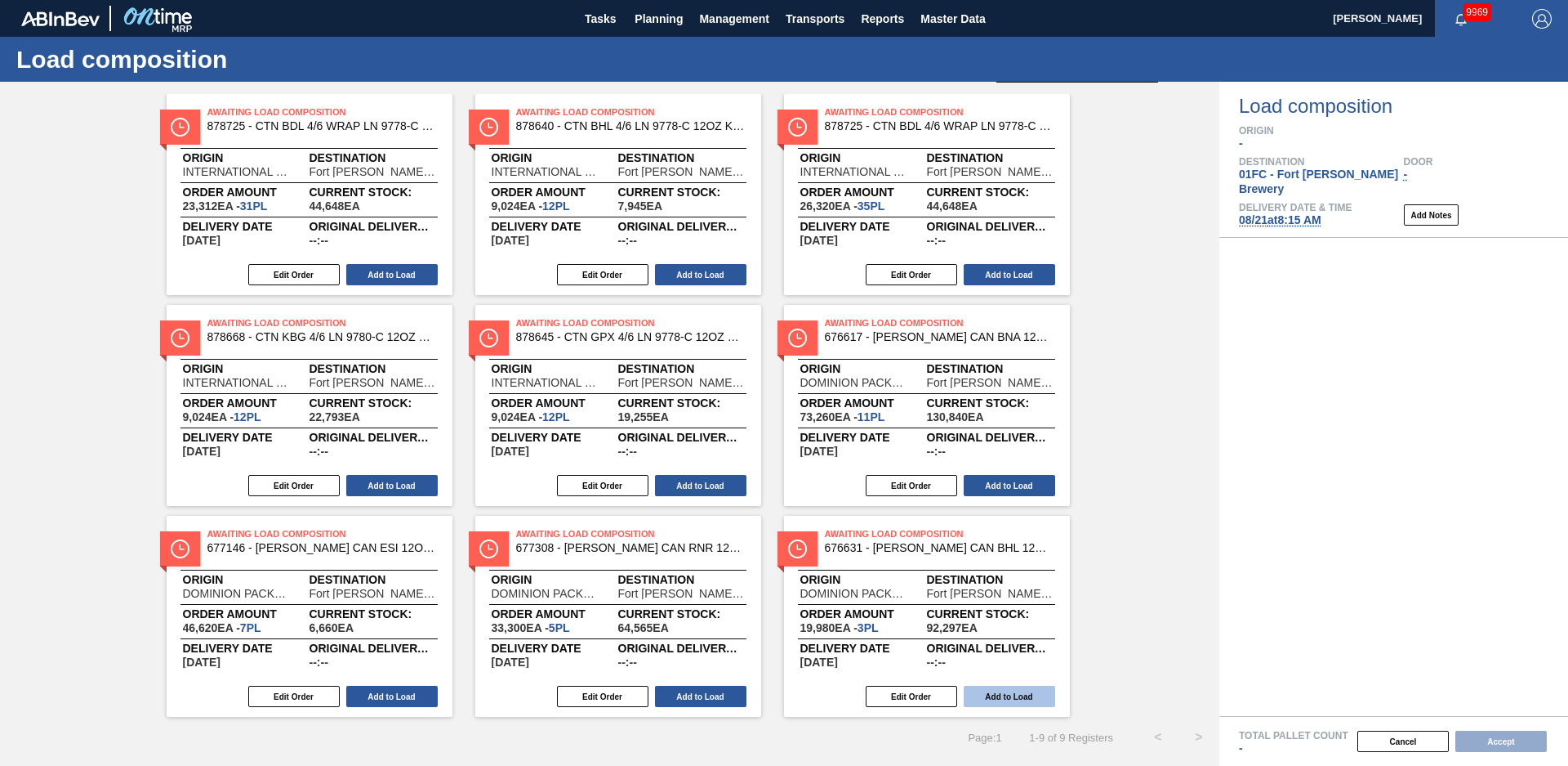
click at [1020, 702] on button "Add to Load" at bounding box center [1010, 696] width 92 height 21
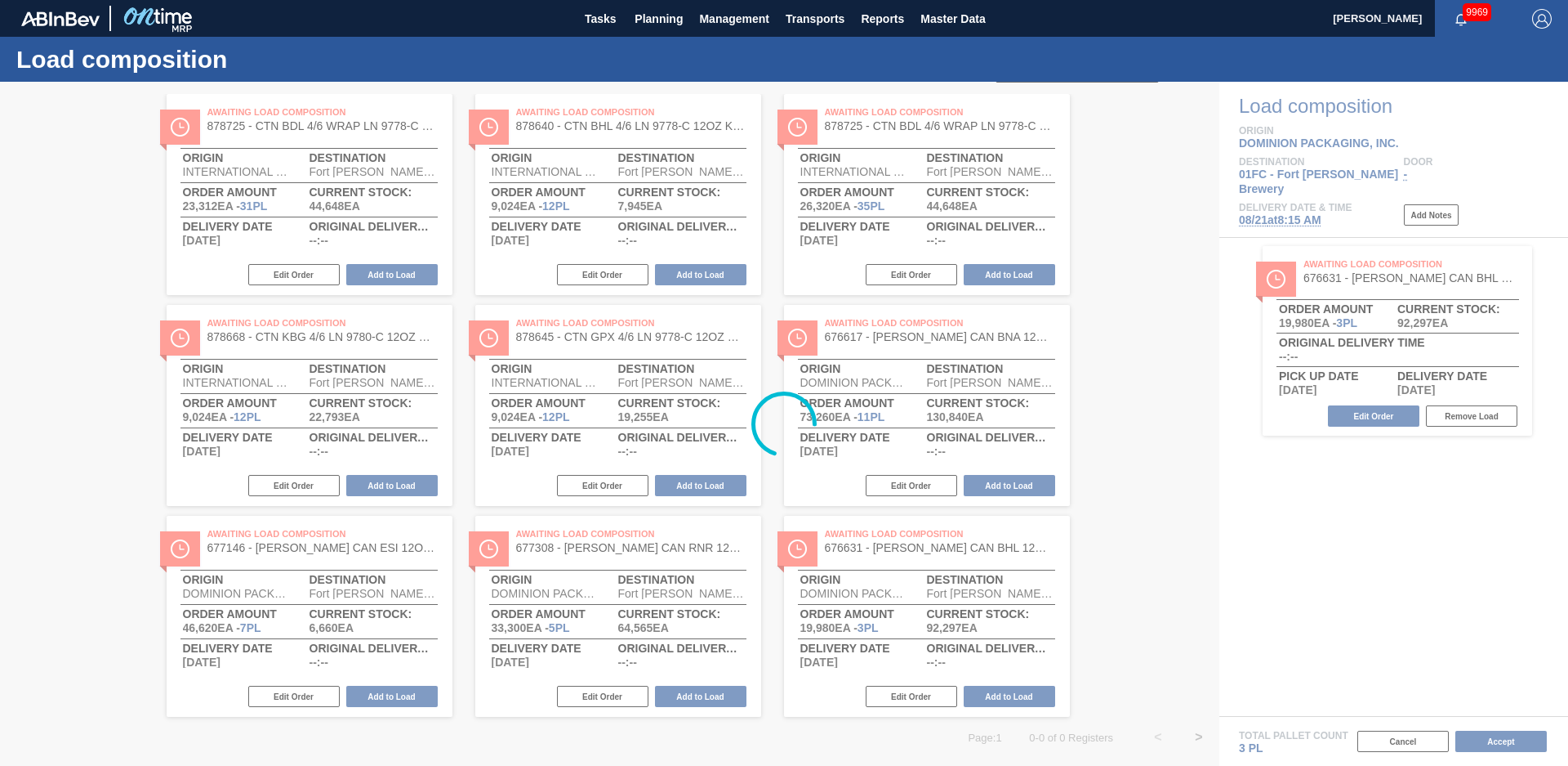
scroll to position [0, 0]
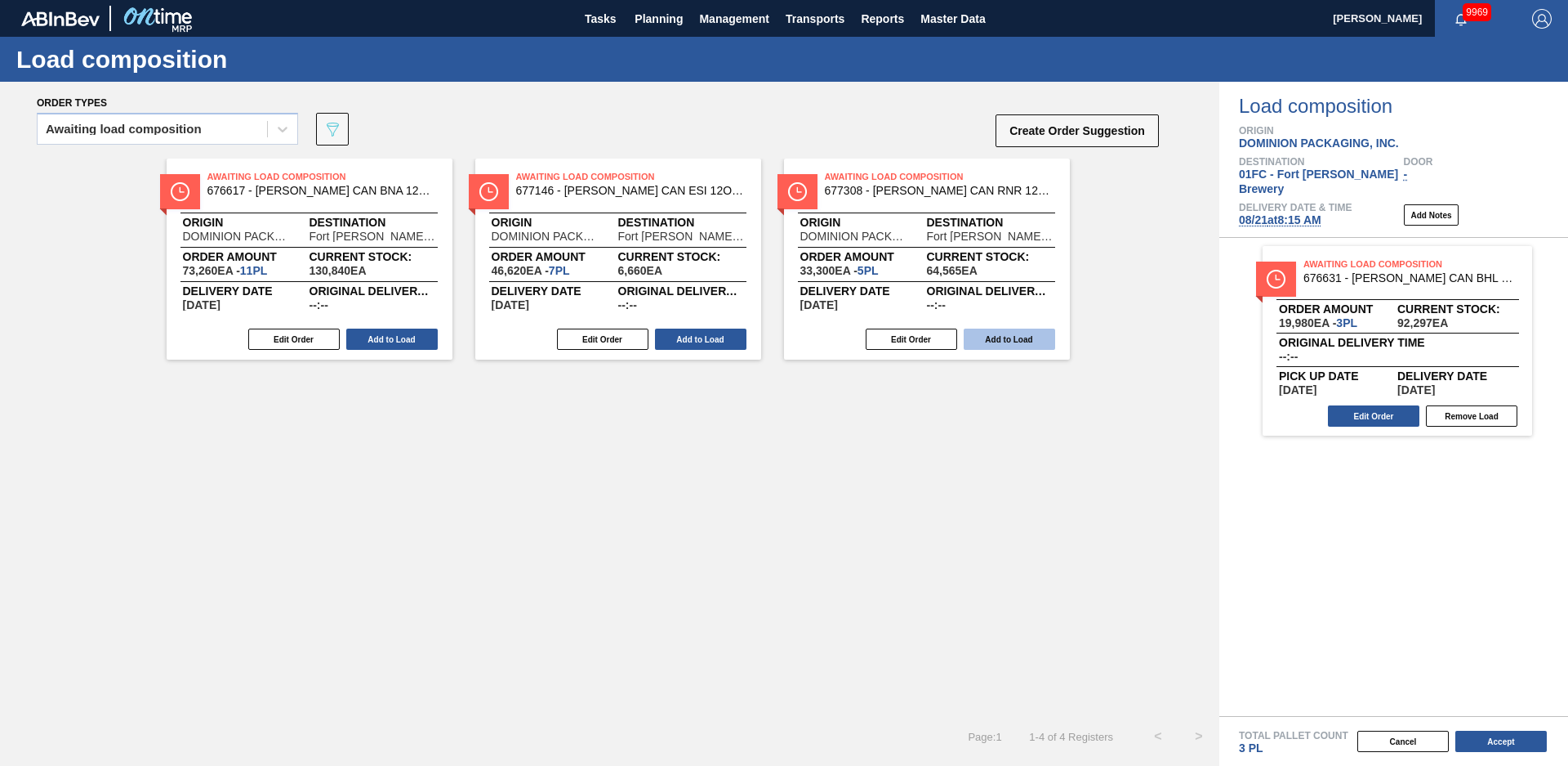
click at [1030, 343] on button "Add to Load" at bounding box center [1010, 340] width 92 height 21
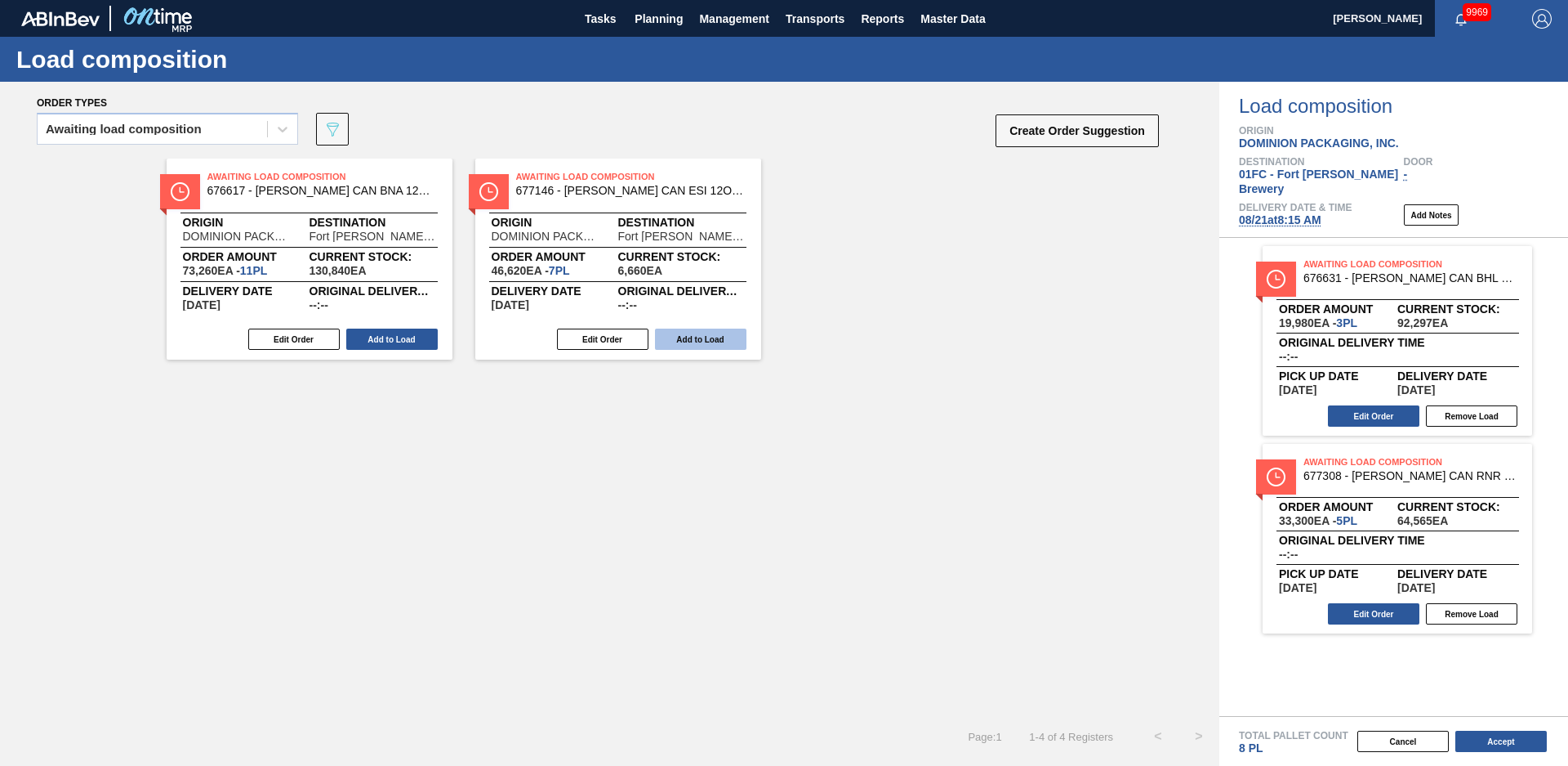
click at [702, 342] on button "Add to Load" at bounding box center [701, 340] width 92 height 21
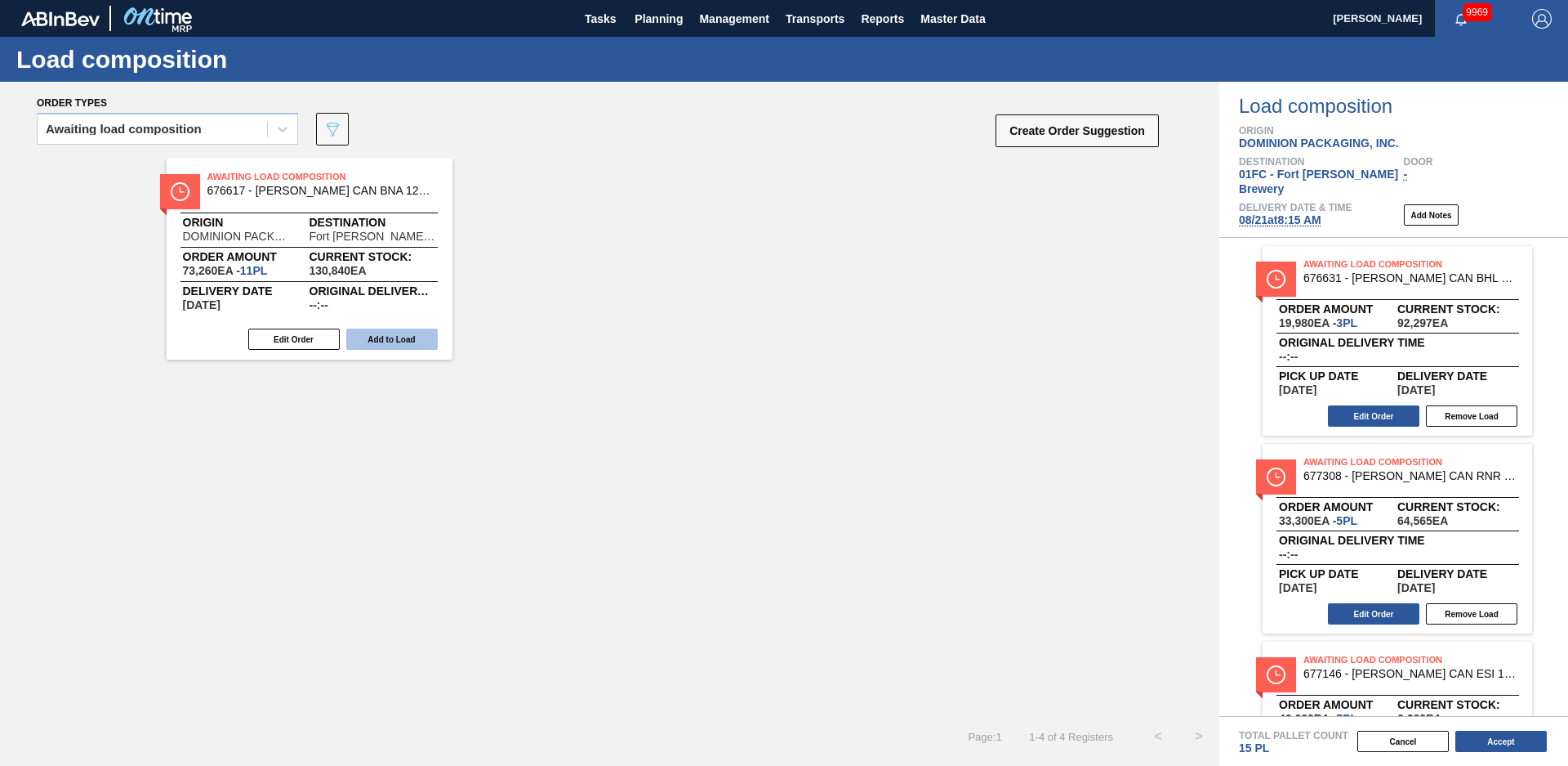
click at [432, 342] on button "Add to Load" at bounding box center [393, 340] width 92 height 21
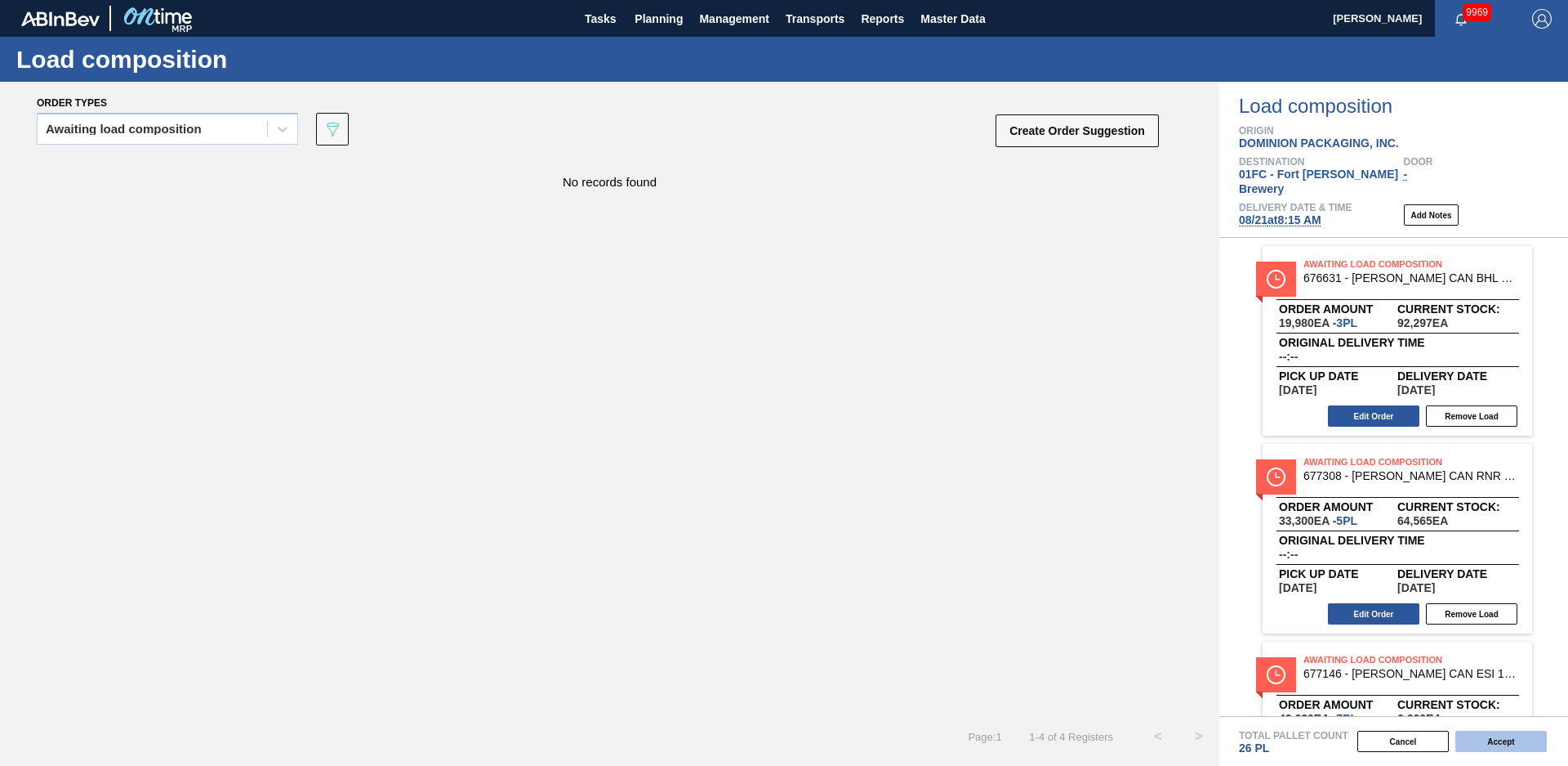
click at [1513, 741] on button "Accept" at bounding box center [1502, 741] width 92 height 21
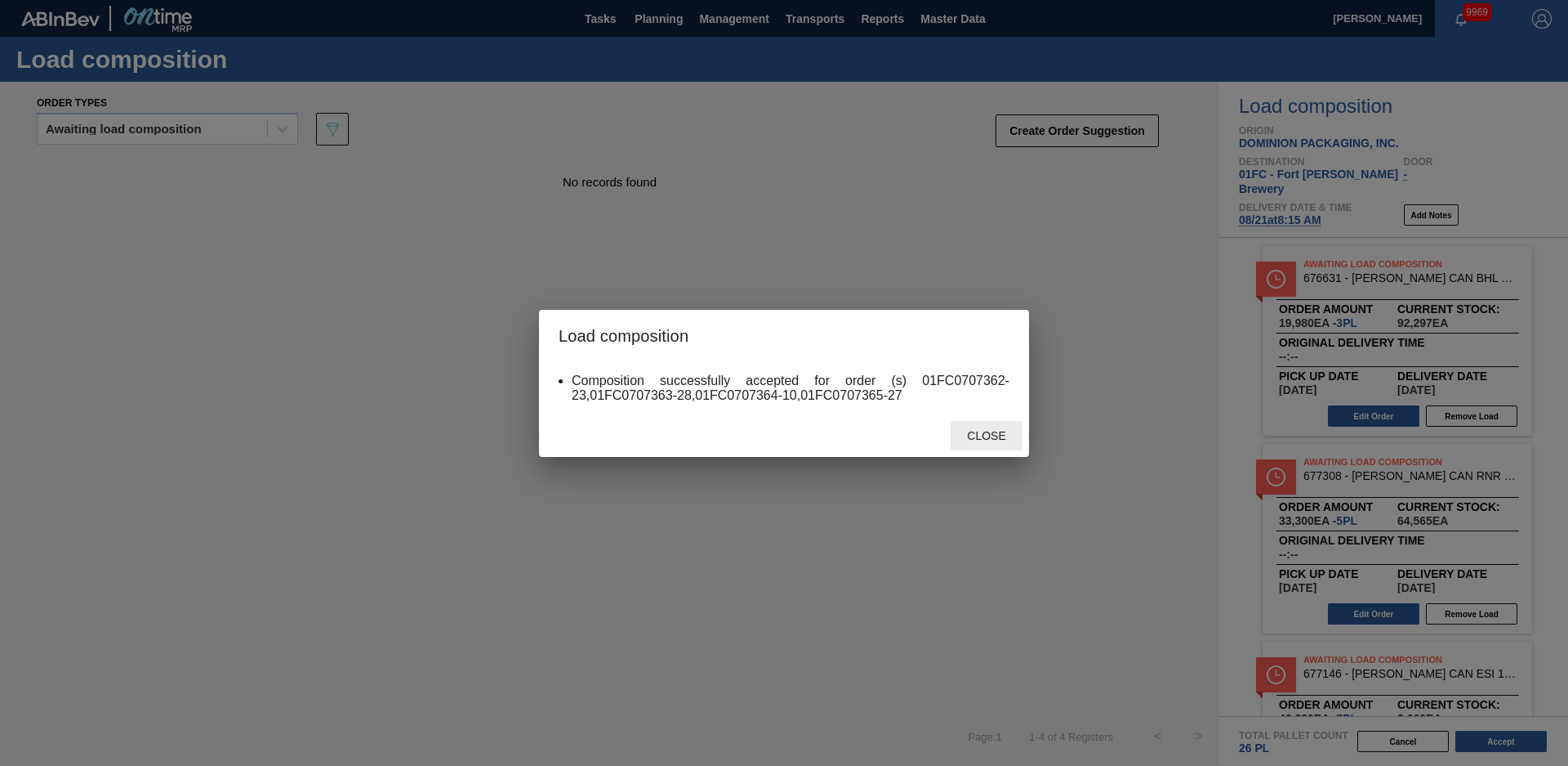
click at [982, 431] on span "Close" at bounding box center [986, 435] width 65 height 13
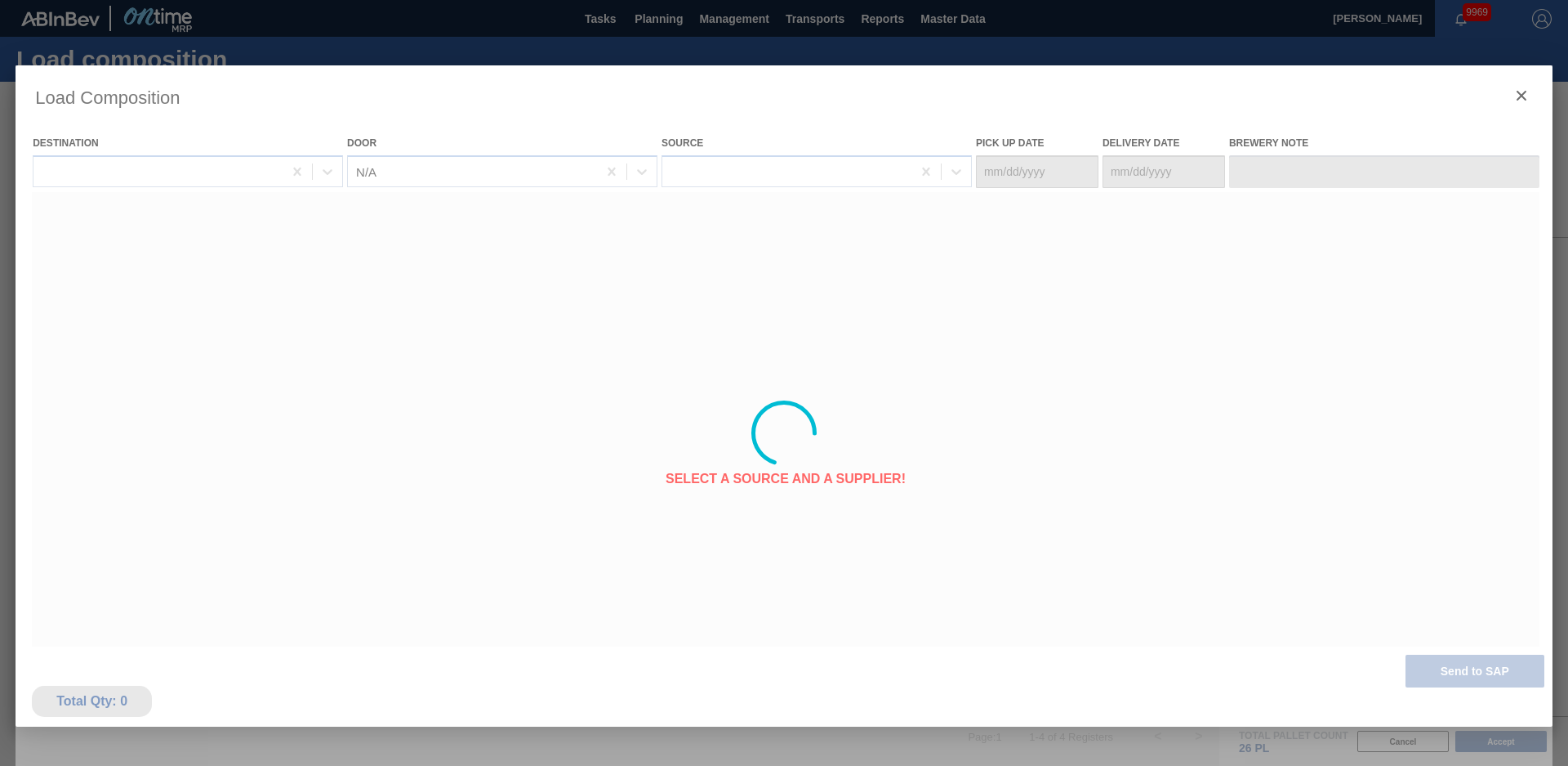
type Date "[DATE]"
